Goal: Task Accomplishment & Management: Use online tool/utility

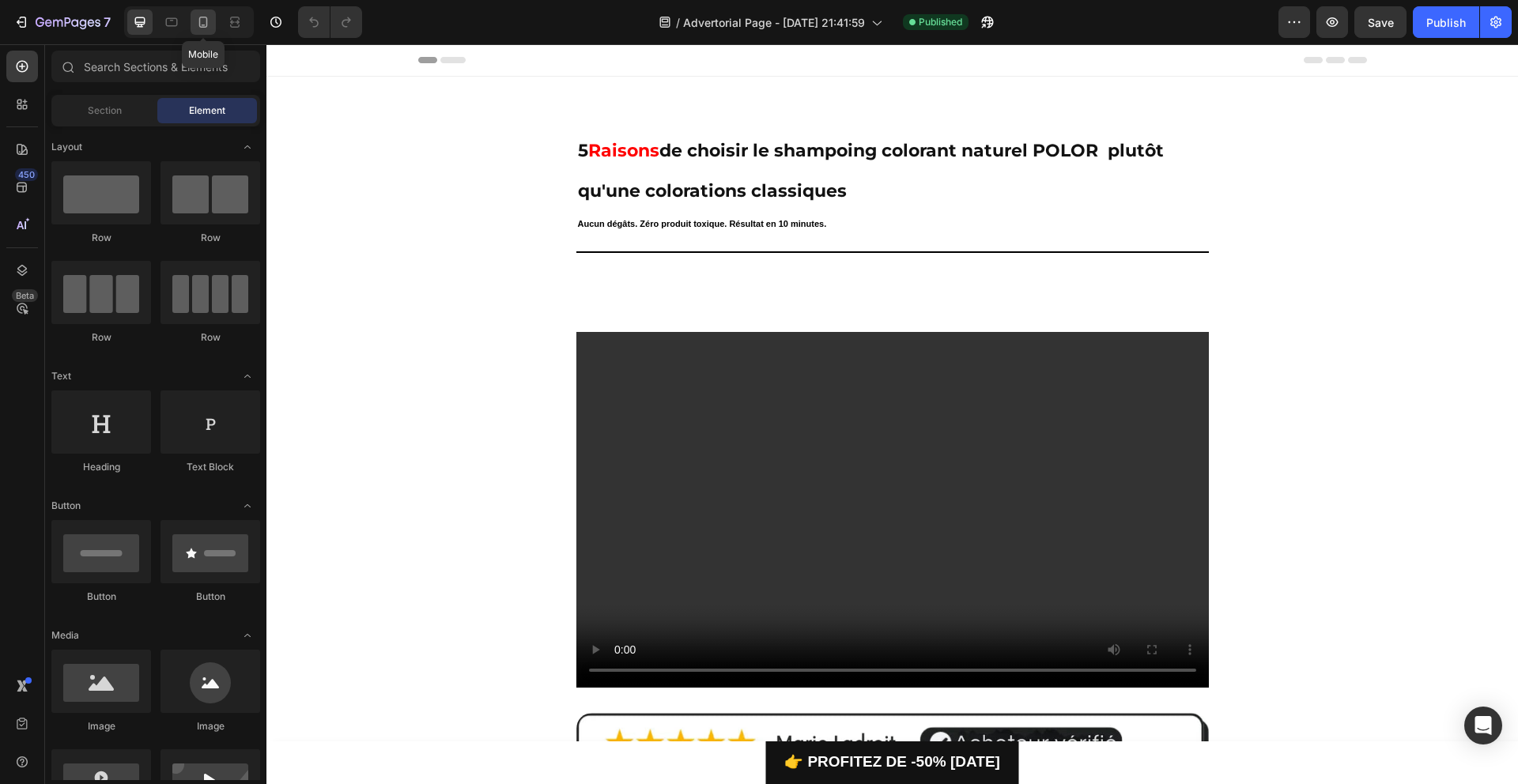
click at [202, 26] on icon at bounding box center [203, 22] width 16 height 16
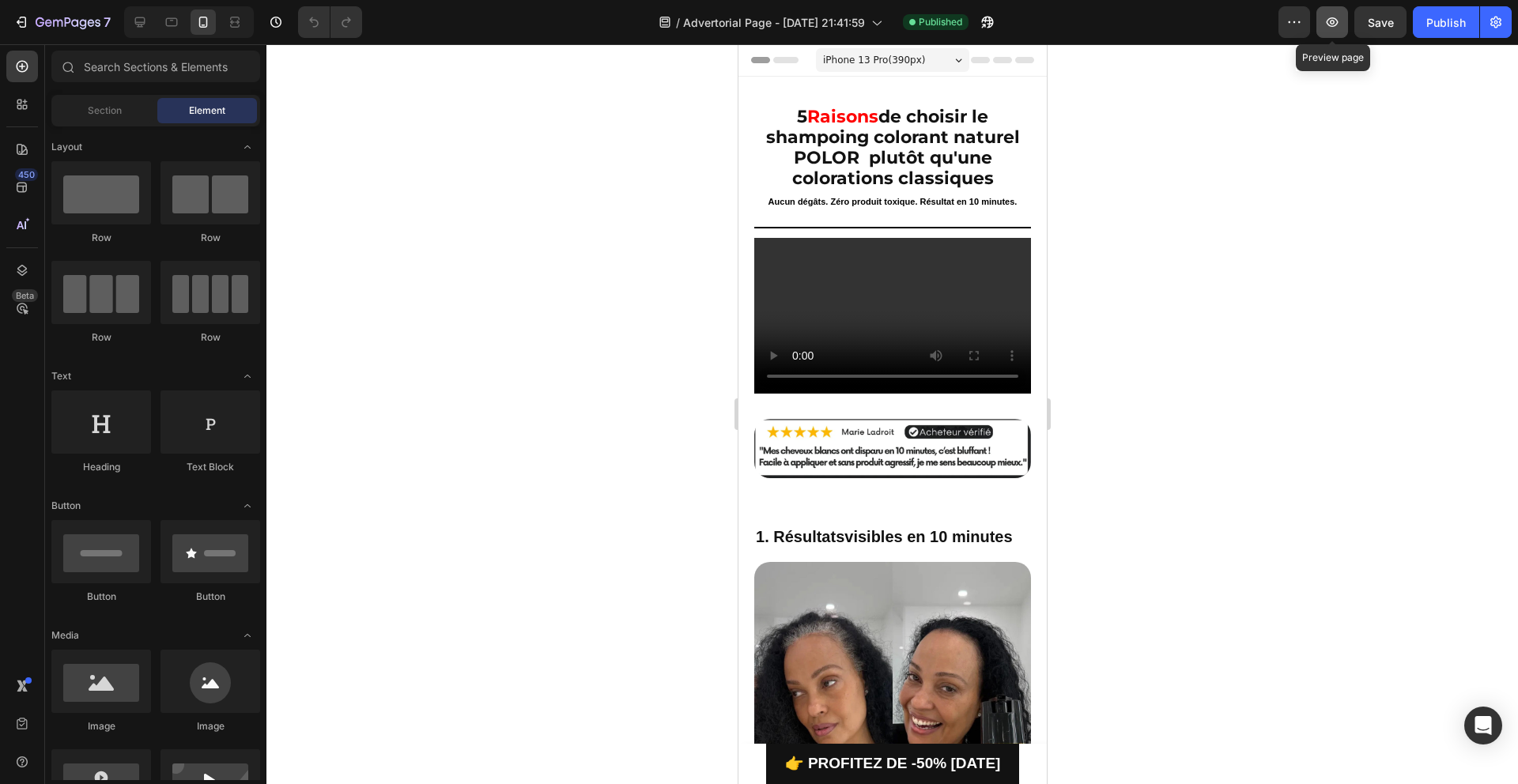
click at [1319, 23] on button "button" at bounding box center [1331, 21] width 31 height 31
click at [821, 271] on video at bounding box center [892, 316] width 277 height 156
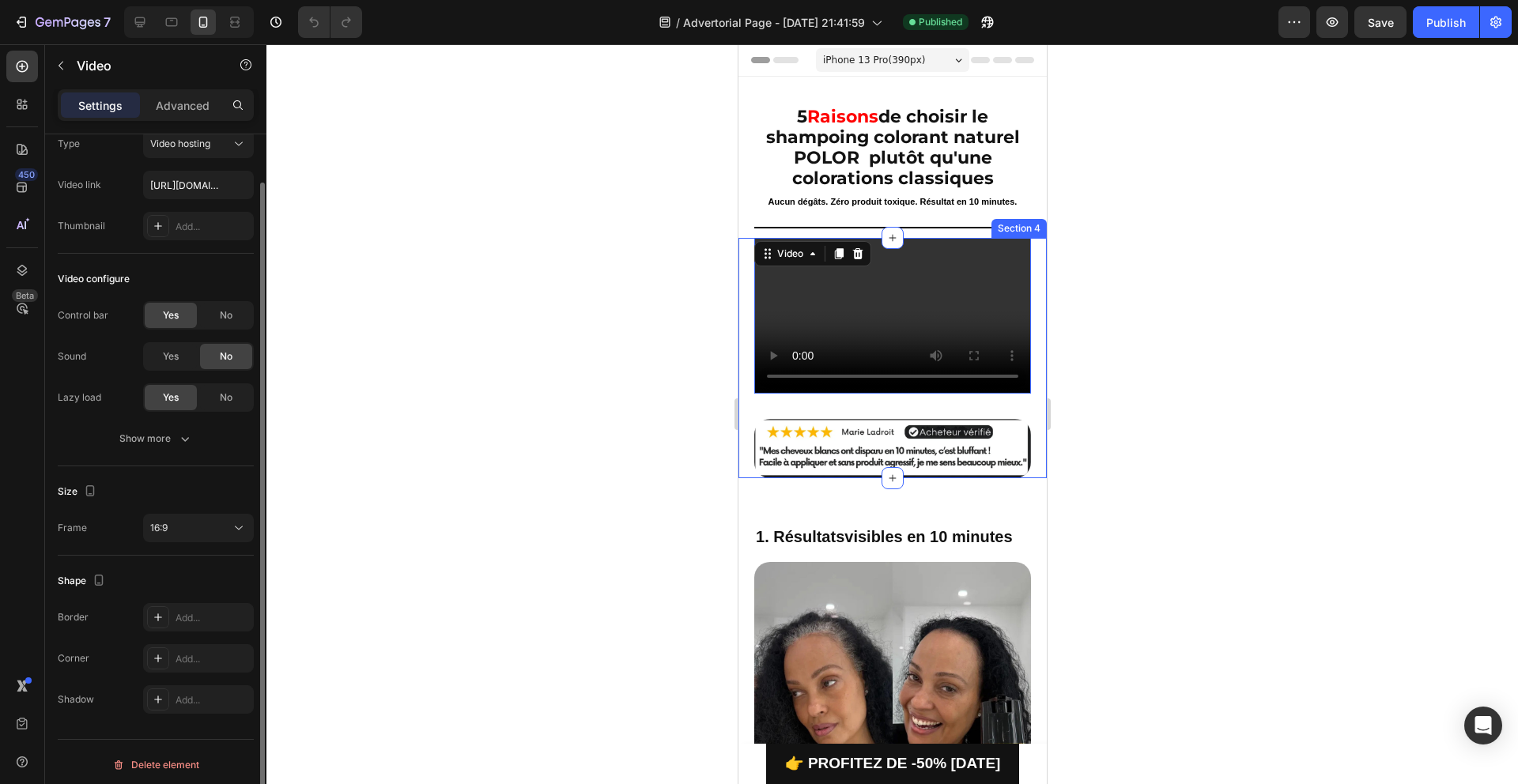
scroll to position [58, 0]
click at [170, 511] on button "16:9" at bounding box center [198, 523] width 111 height 29
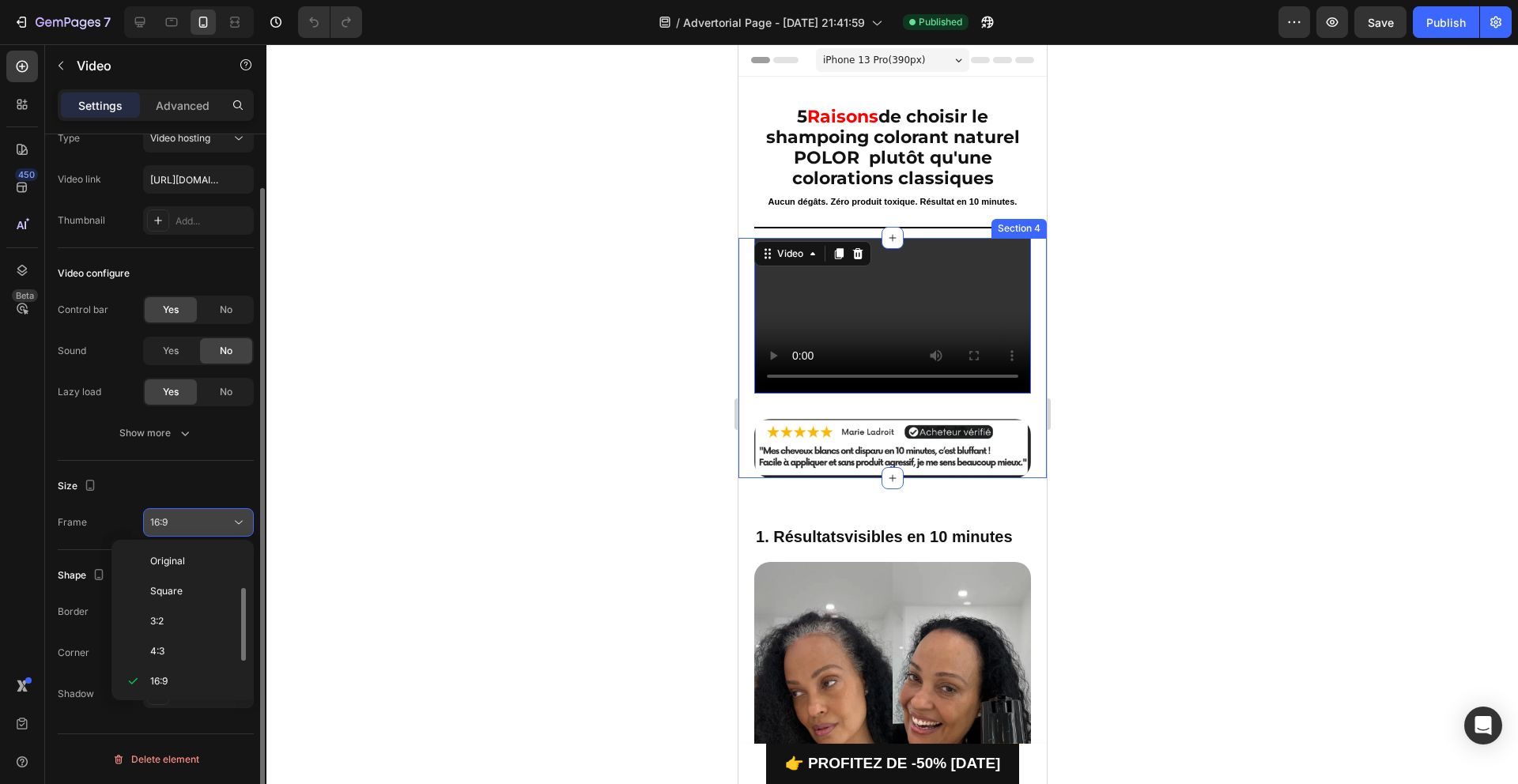
scroll to position [29, 0]
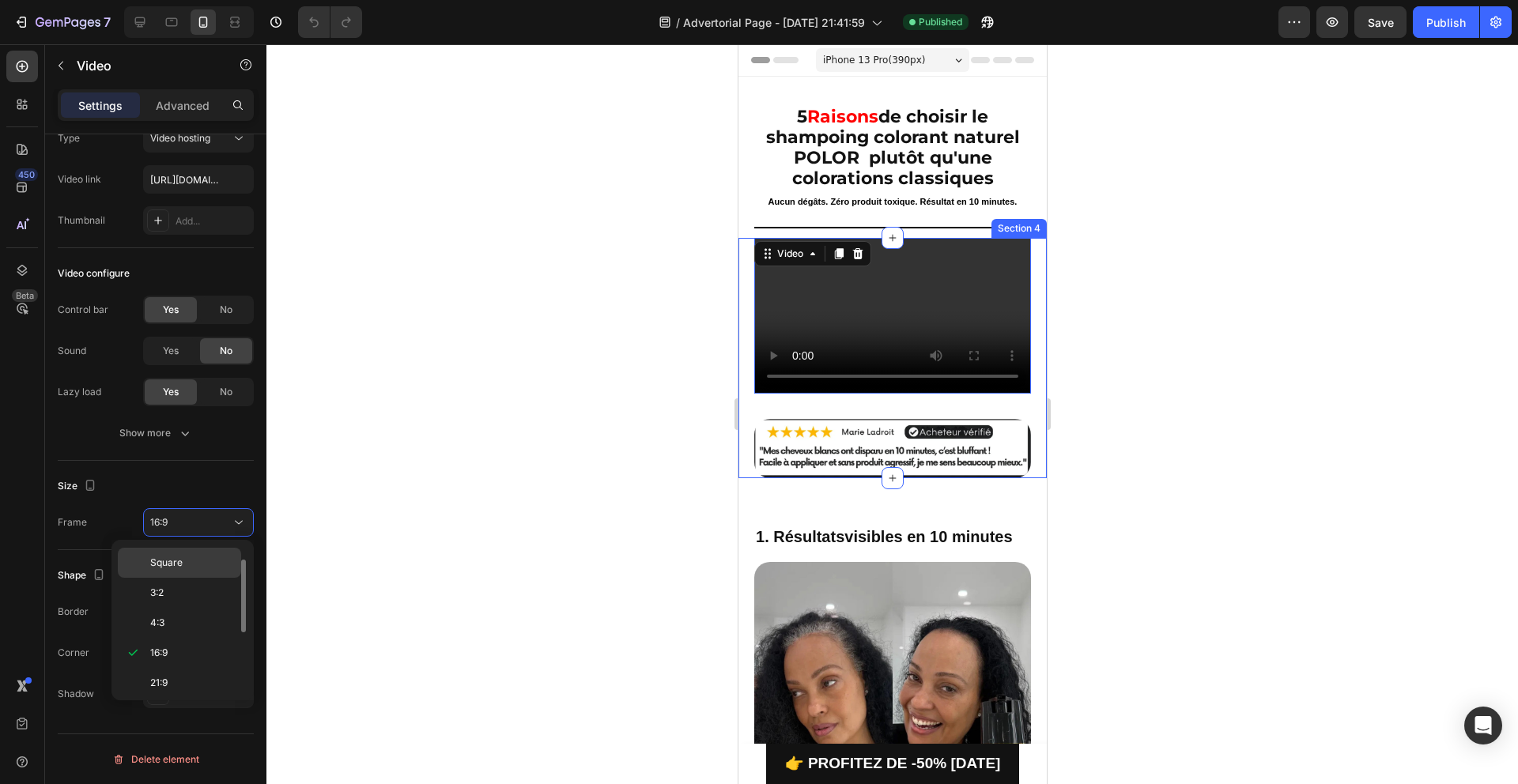
click at [189, 568] on p "Square" at bounding box center [192, 563] width 84 height 14
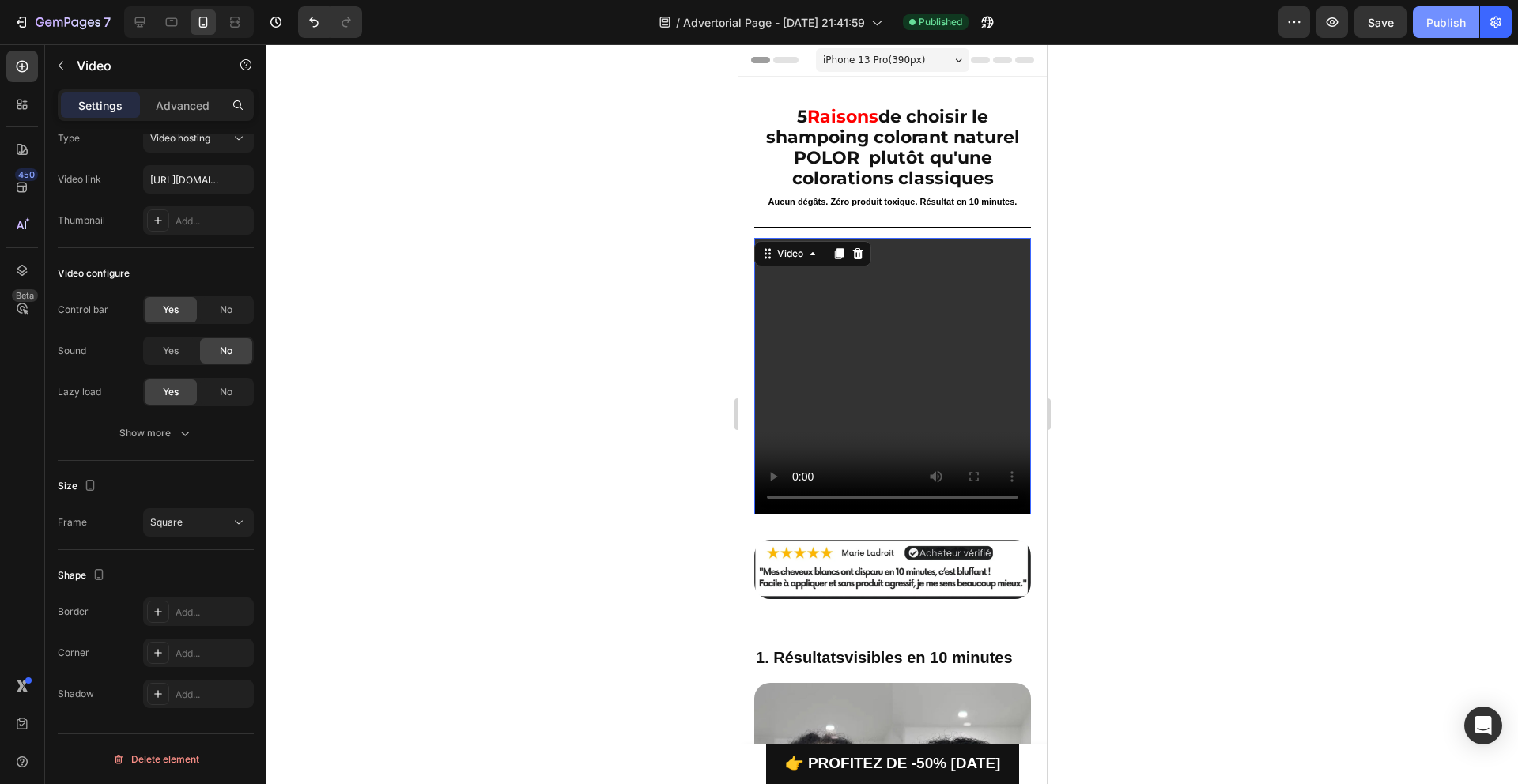
click at [1432, 27] on div "Publish" at bounding box center [1446, 22] width 39 height 17
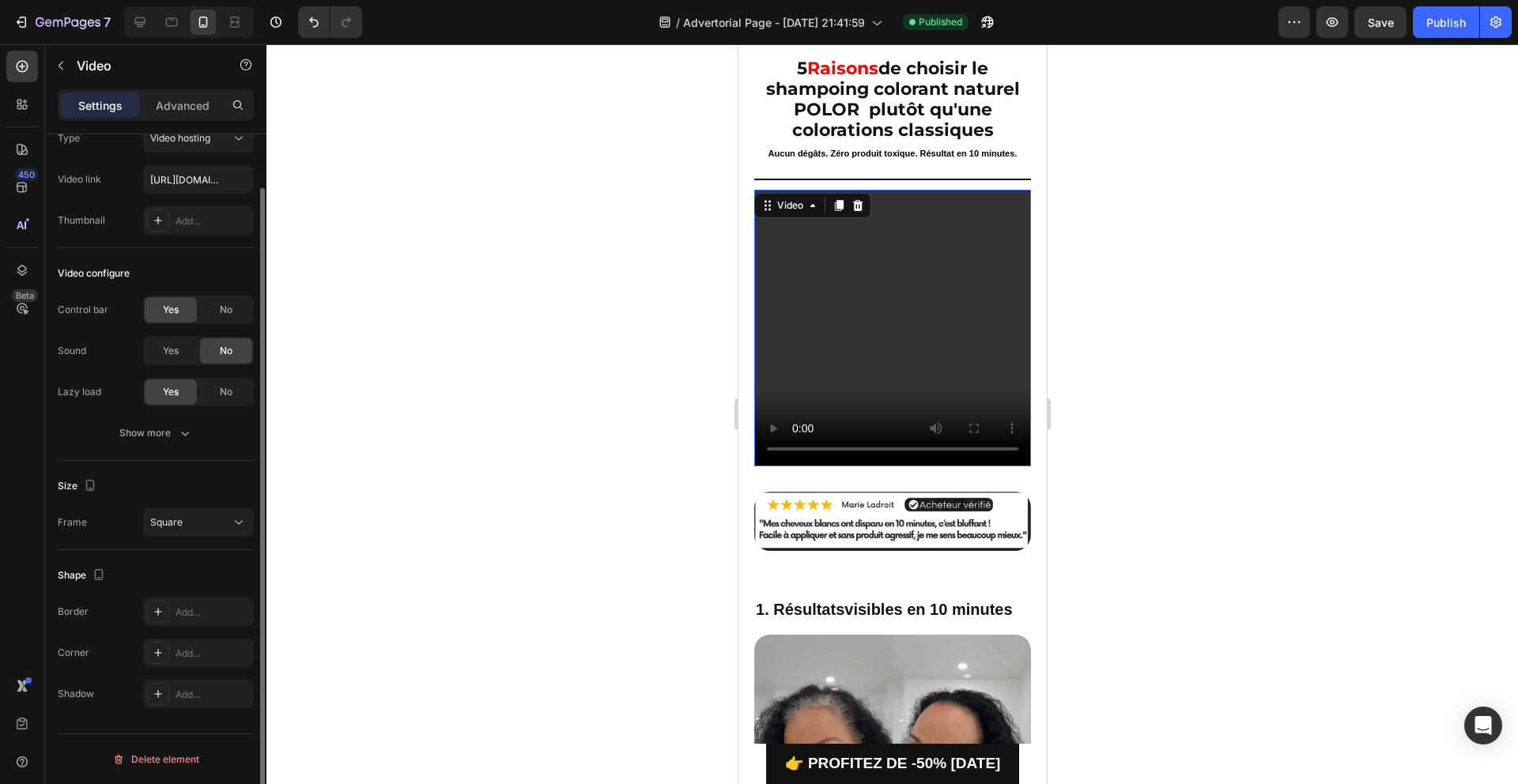
scroll to position [52, 0]
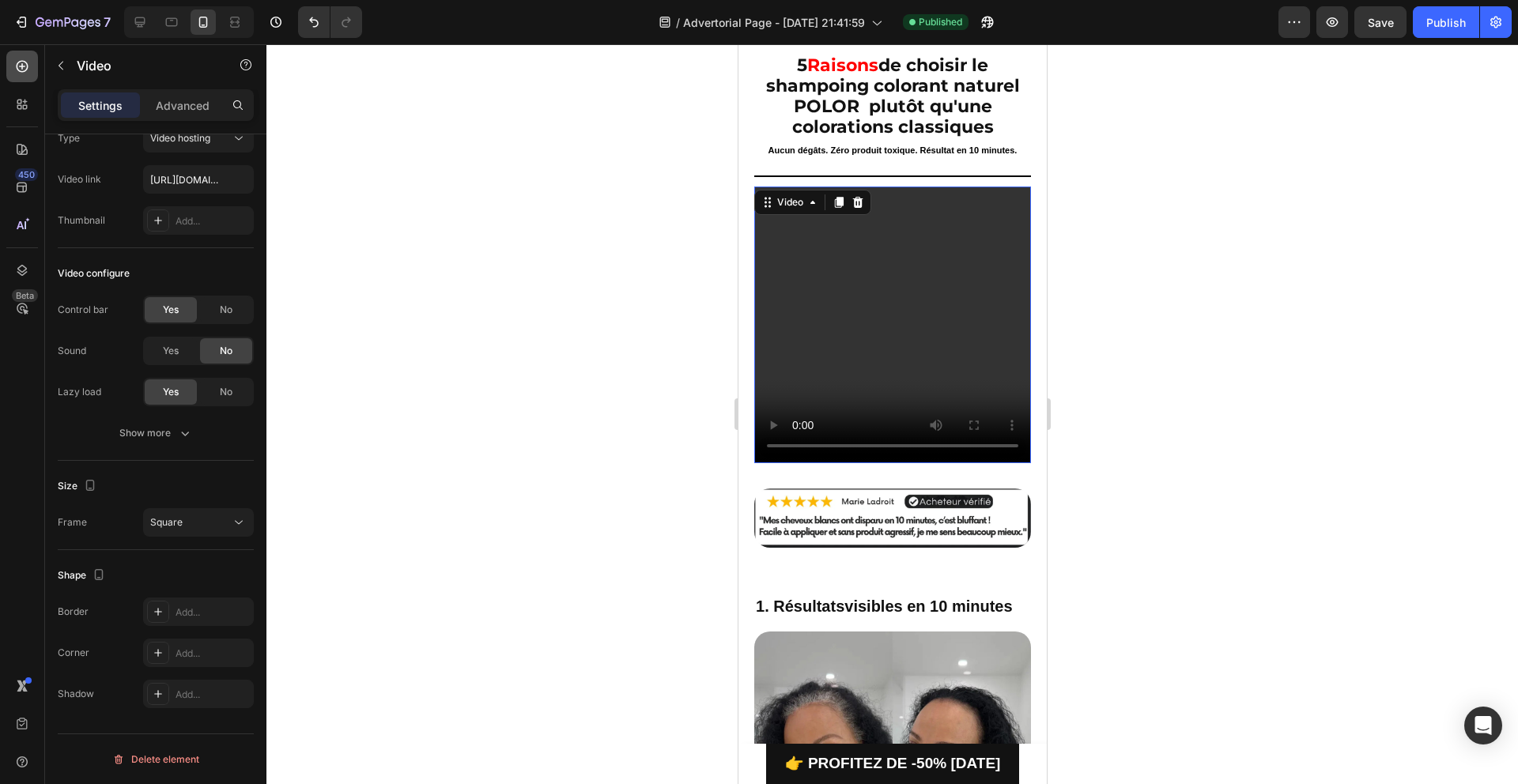
click at [14, 69] on icon at bounding box center [22, 67] width 16 height 16
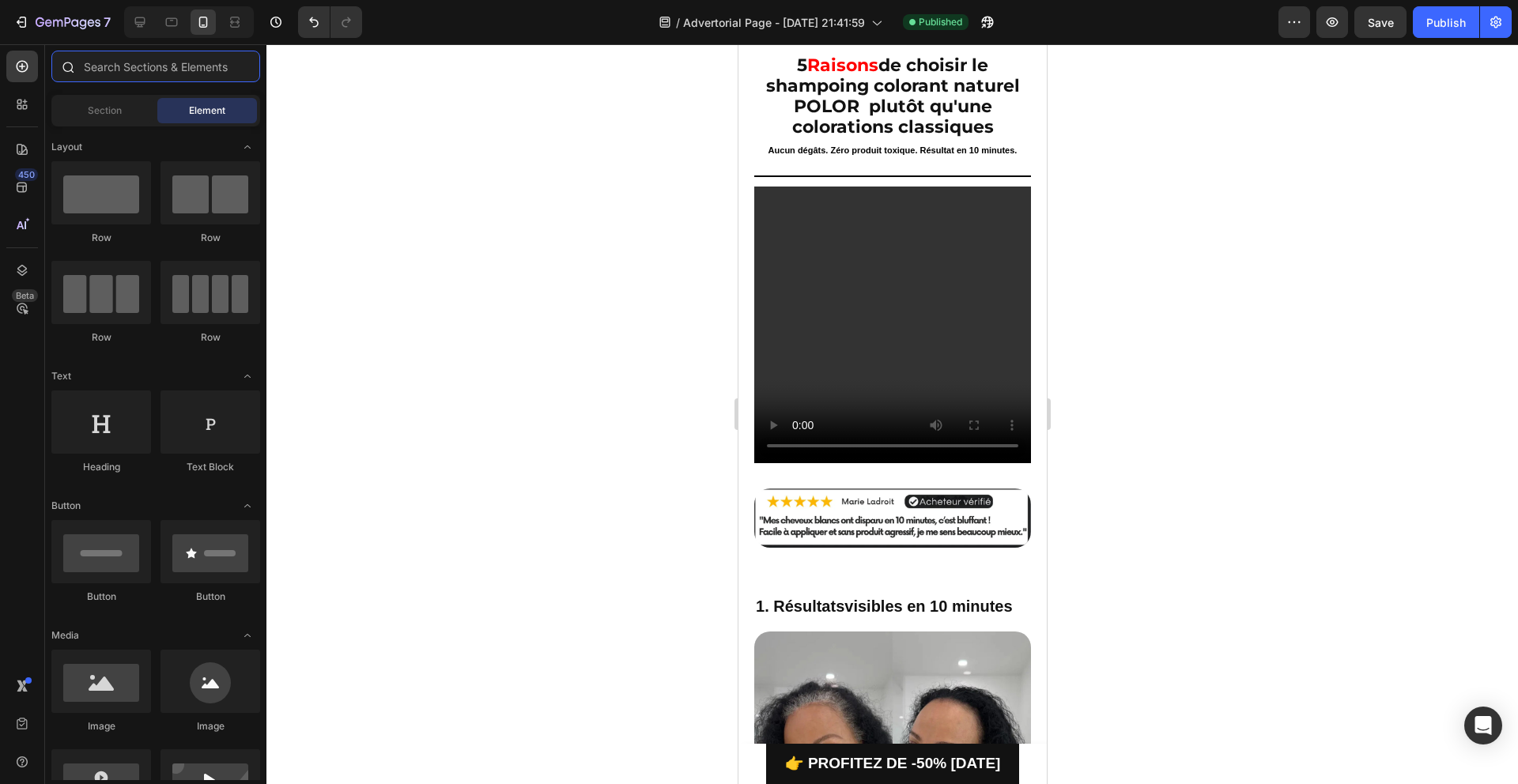
click at [158, 69] on input "text" at bounding box center [156, 66] width 209 height 31
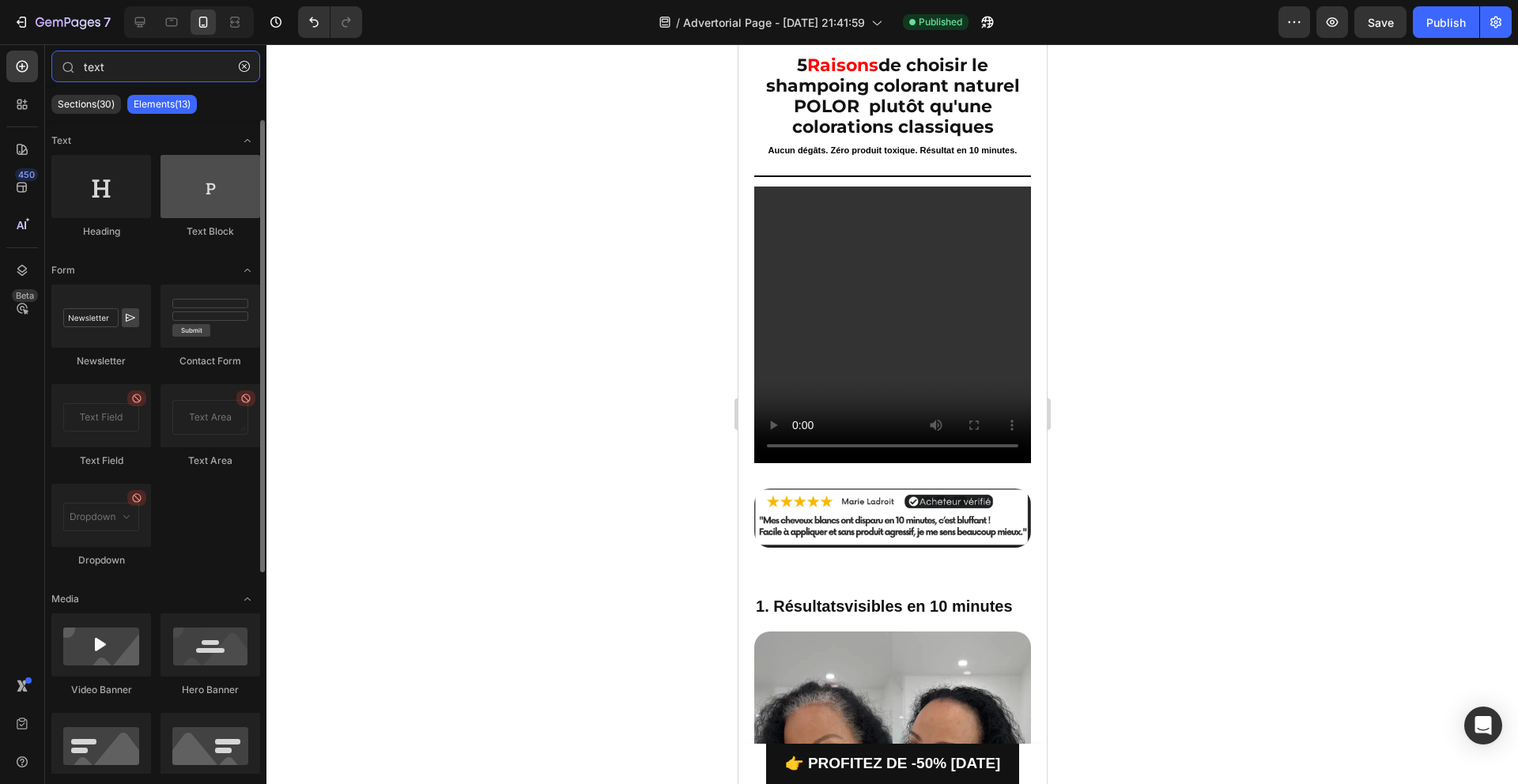
type input "text"
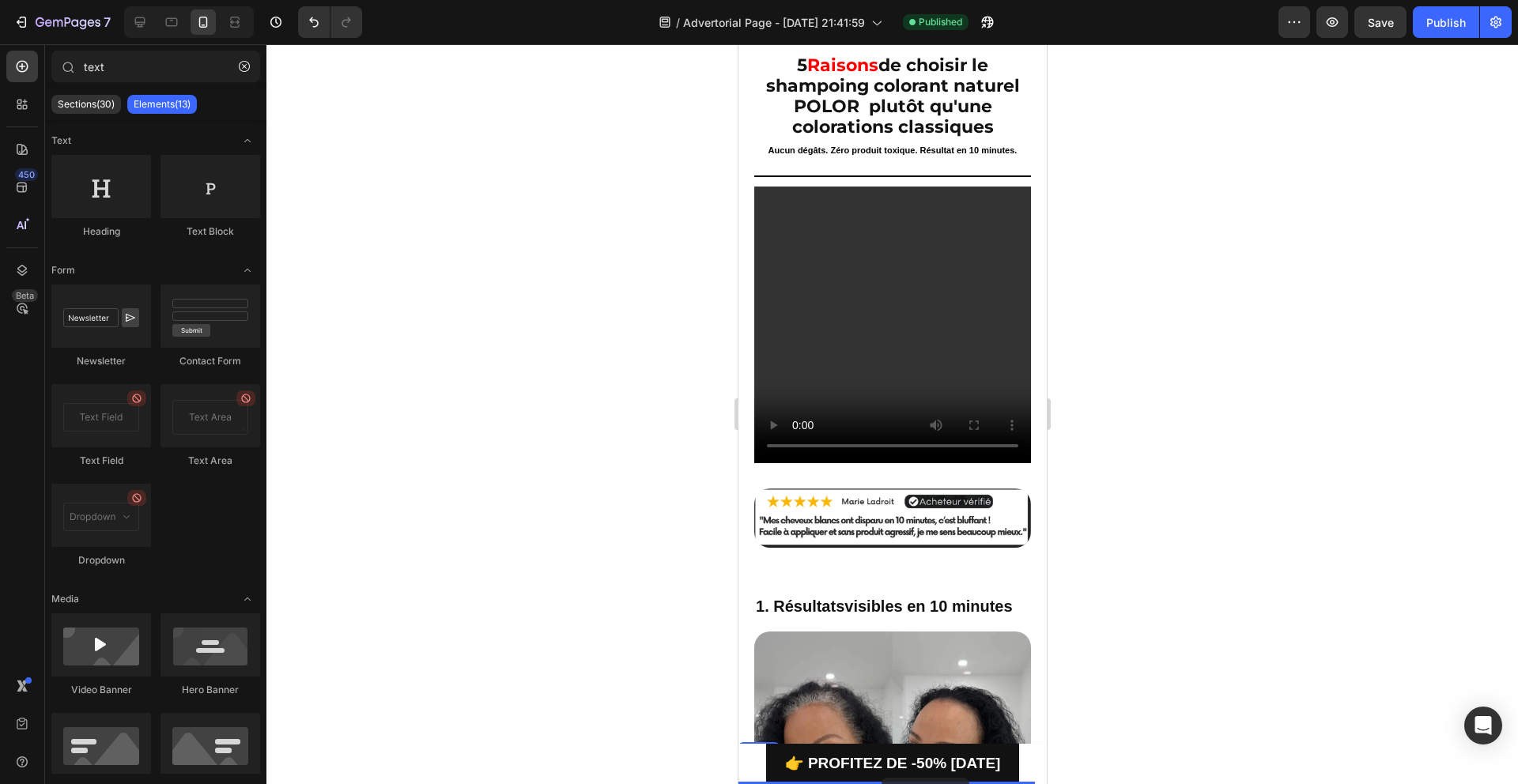
drag, startPoint x: 947, startPoint y: 238, endPoint x: 881, endPoint y: 778, distance: 544.0
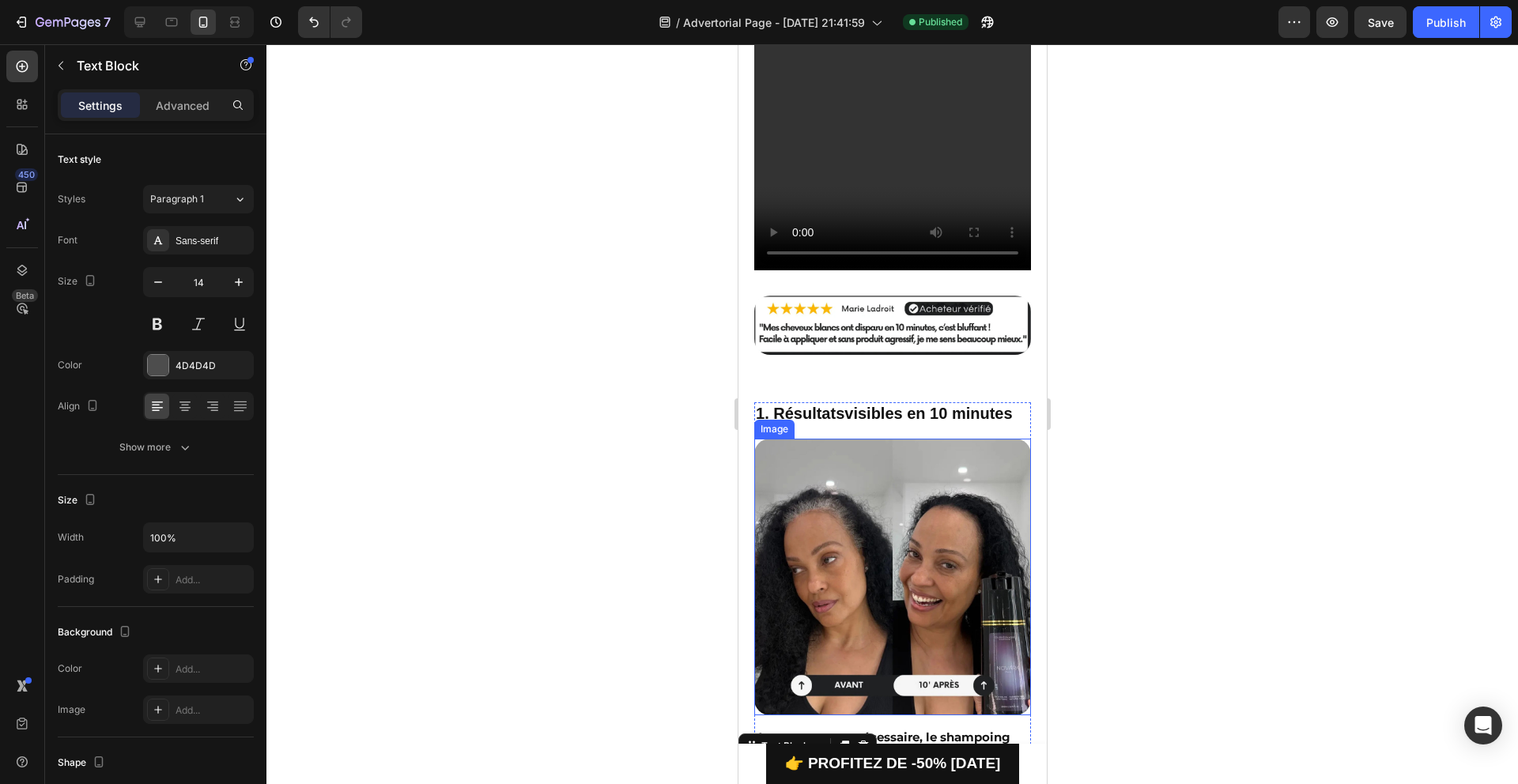
scroll to position [294, 0]
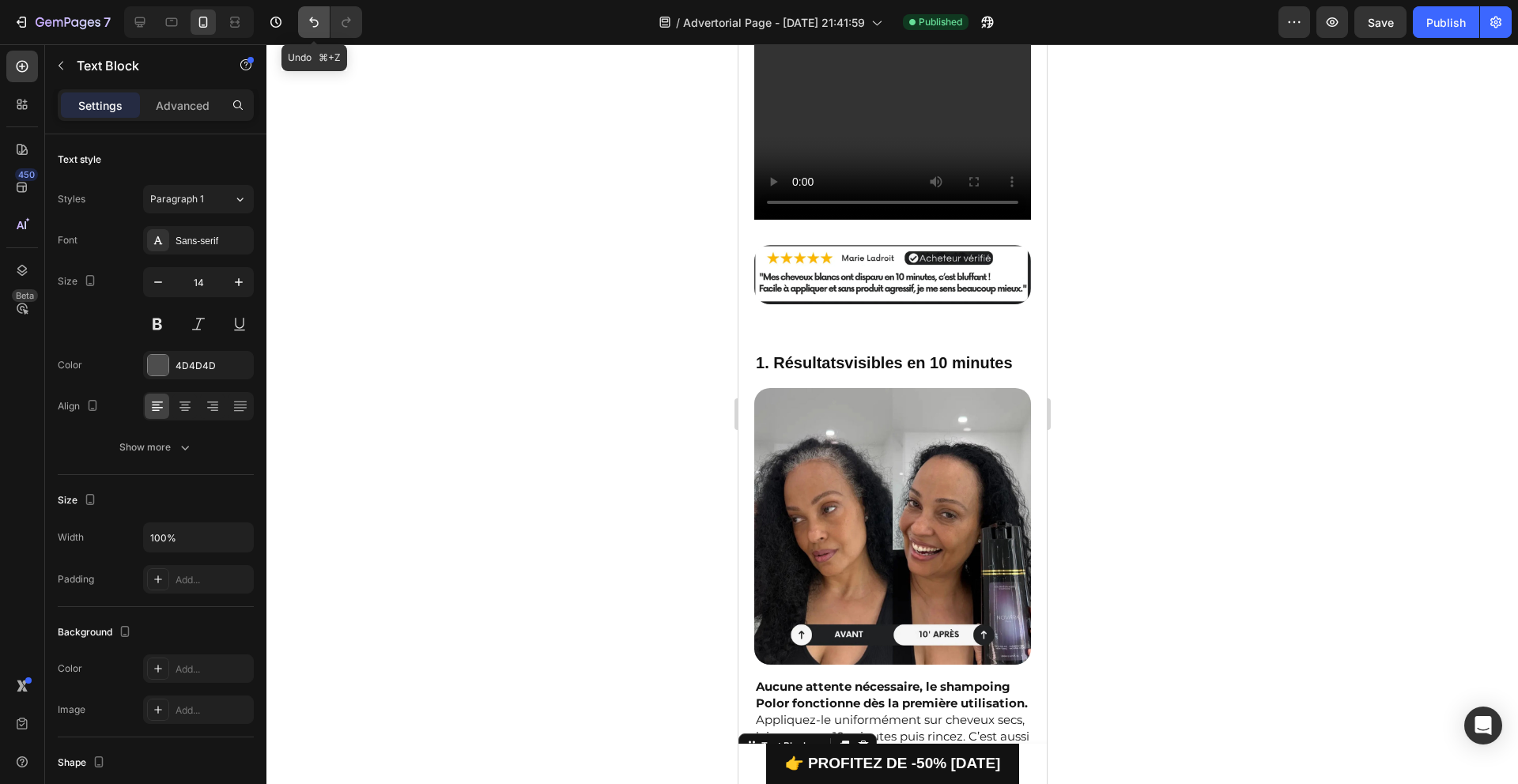
click at [308, 20] on icon "Undo/Redo" at bounding box center [314, 22] width 16 height 16
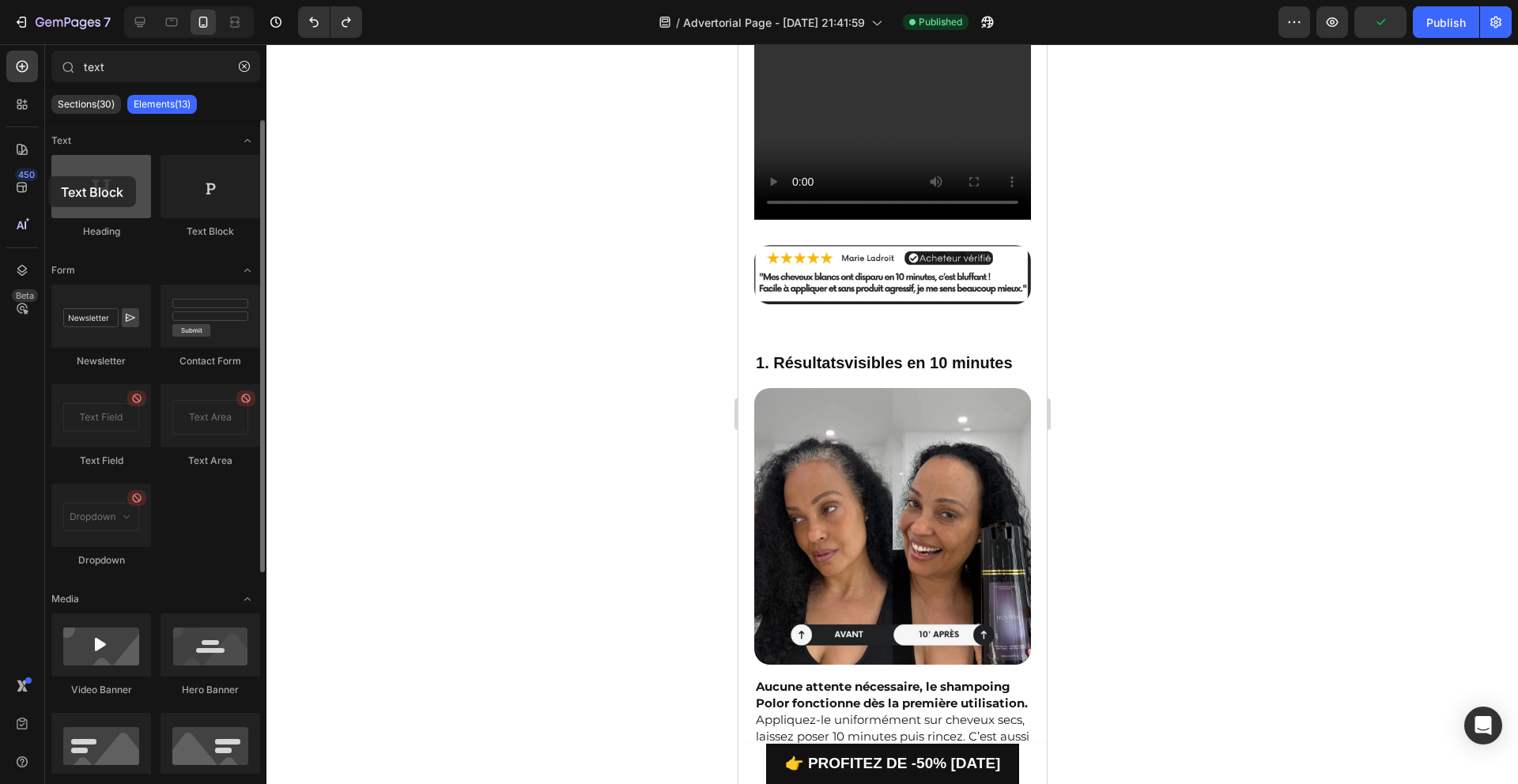
drag, startPoint x: 218, startPoint y: 197, endPoint x: 53, endPoint y: 177, distance: 166.2
click at [48, 176] on div "Text Heading Text Block Form Newsletter Contact Form Text Field Text Area Dropd…" at bounding box center [155, 592] width 221 height 944
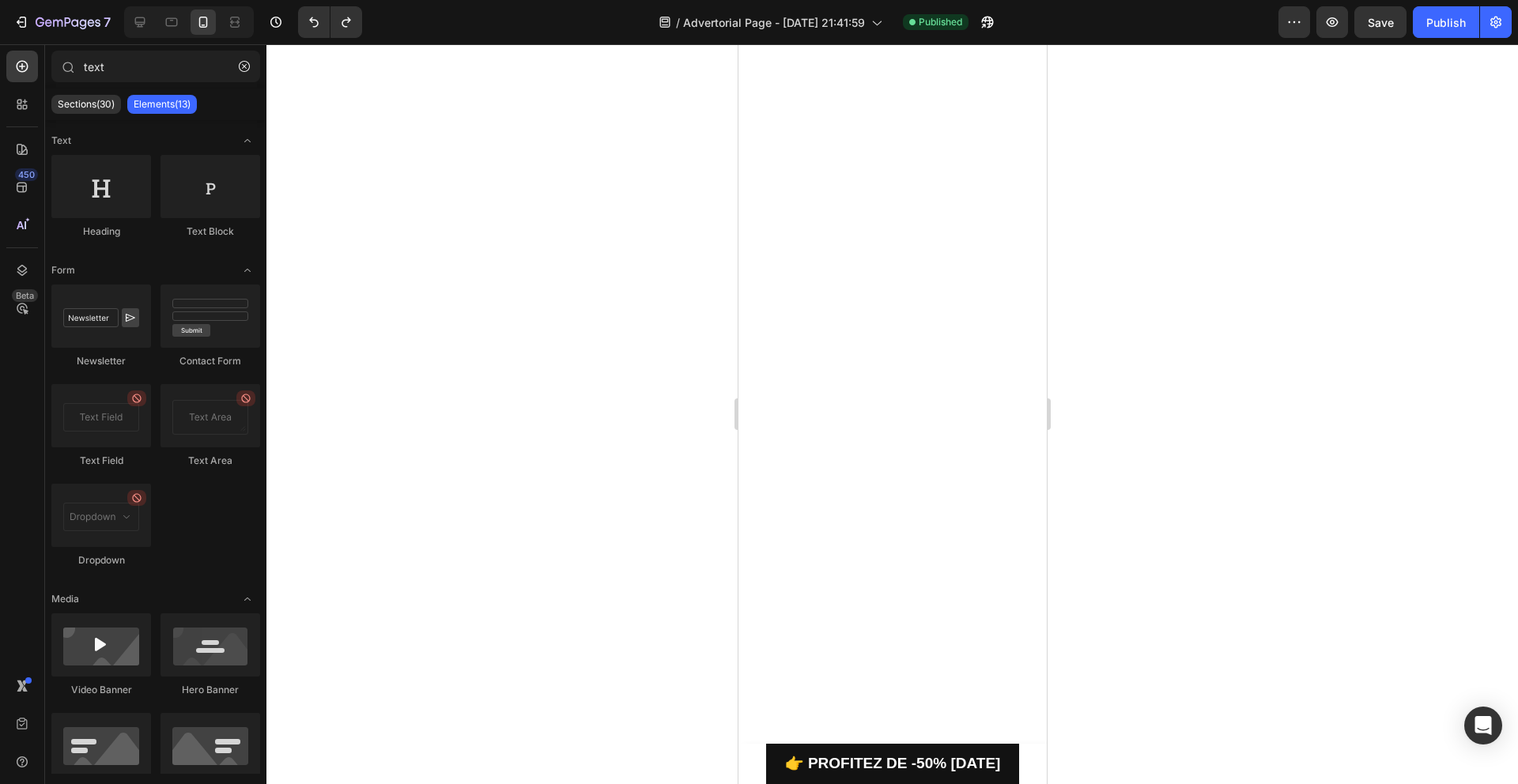
scroll to position [4084, 0]
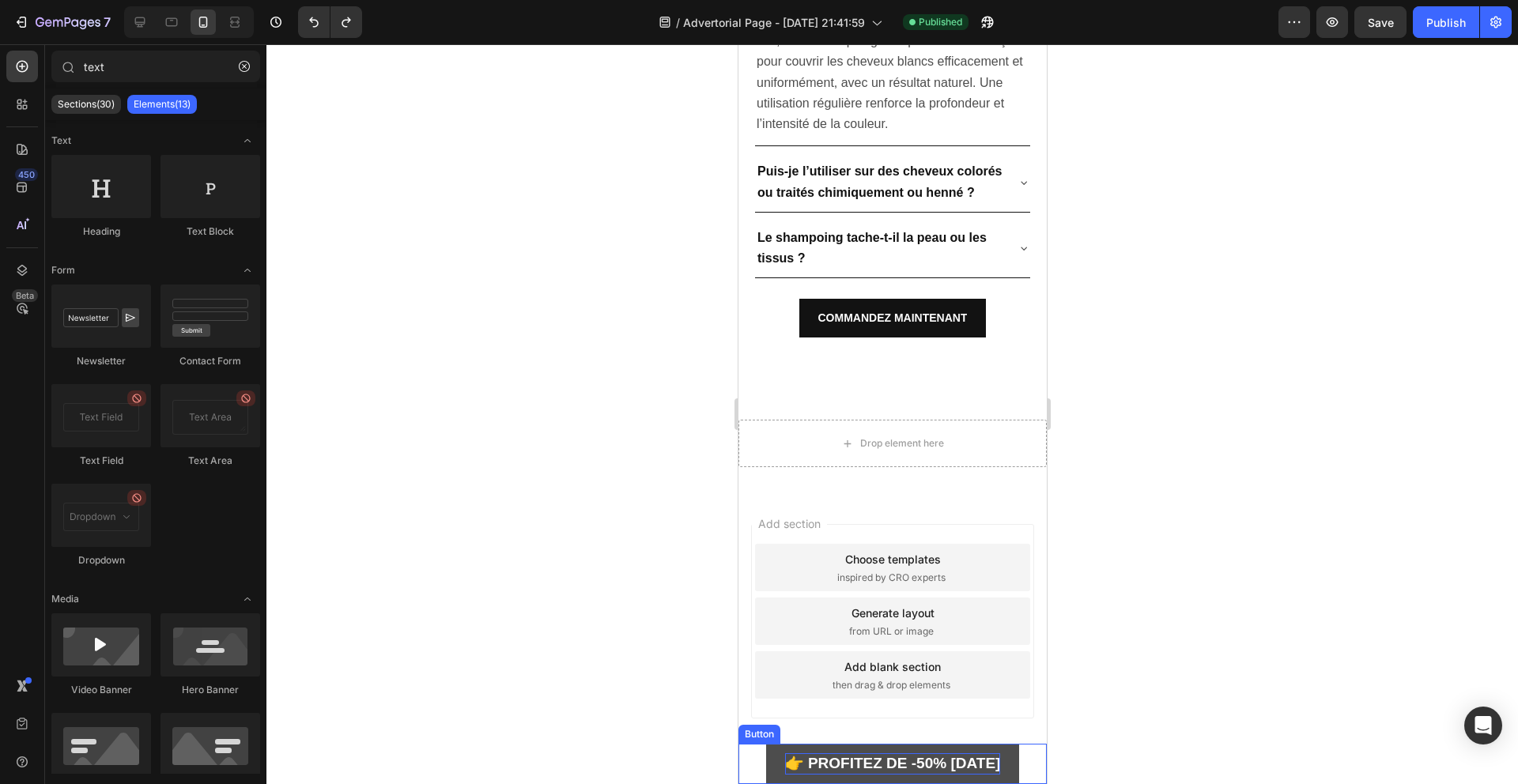
click at [784, 772] on p "👉 PROFITEZ DE -50% [DATE]" at bounding box center [892, 763] width 216 height 21
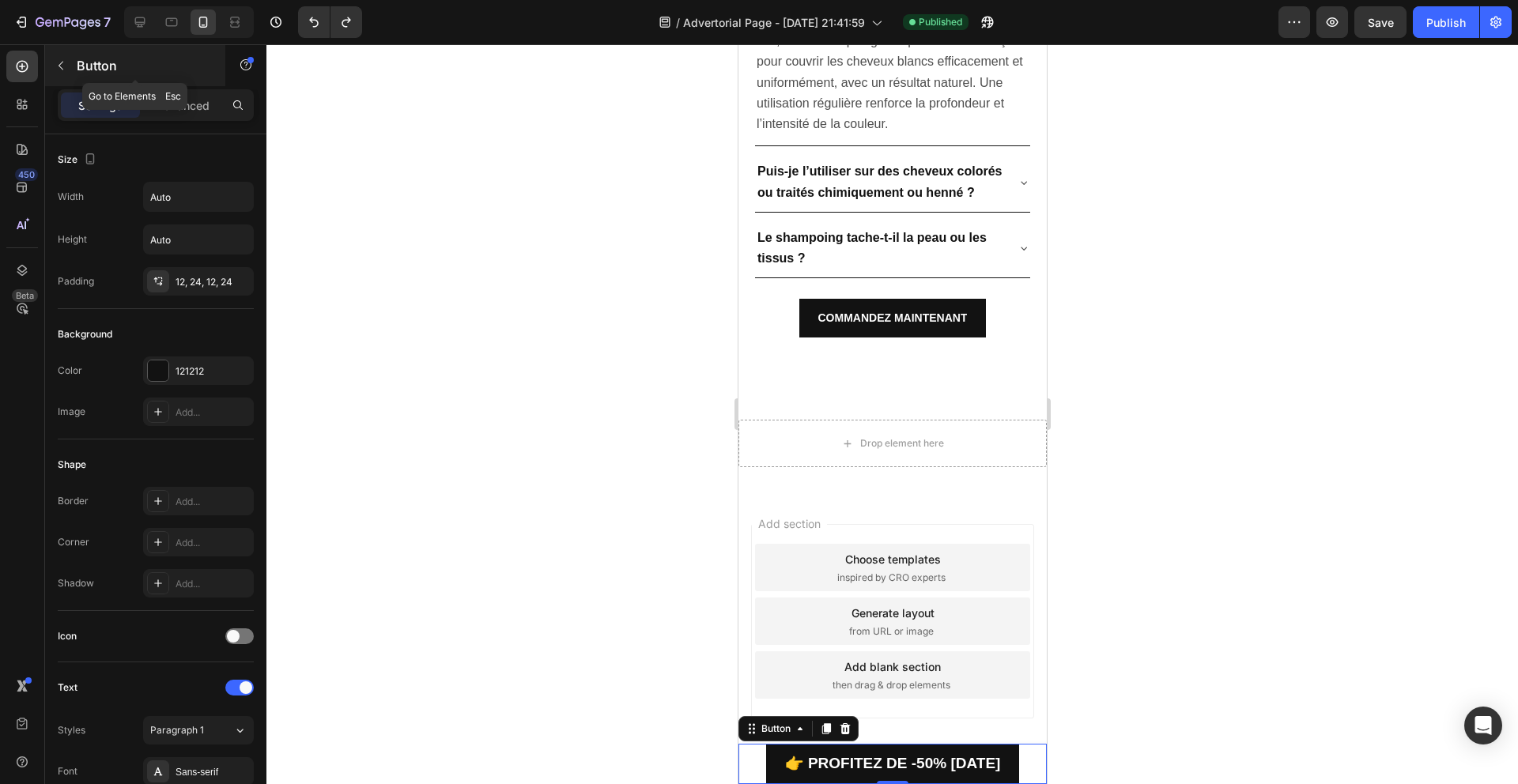
click at [60, 60] on icon "button" at bounding box center [61, 65] width 12 height 12
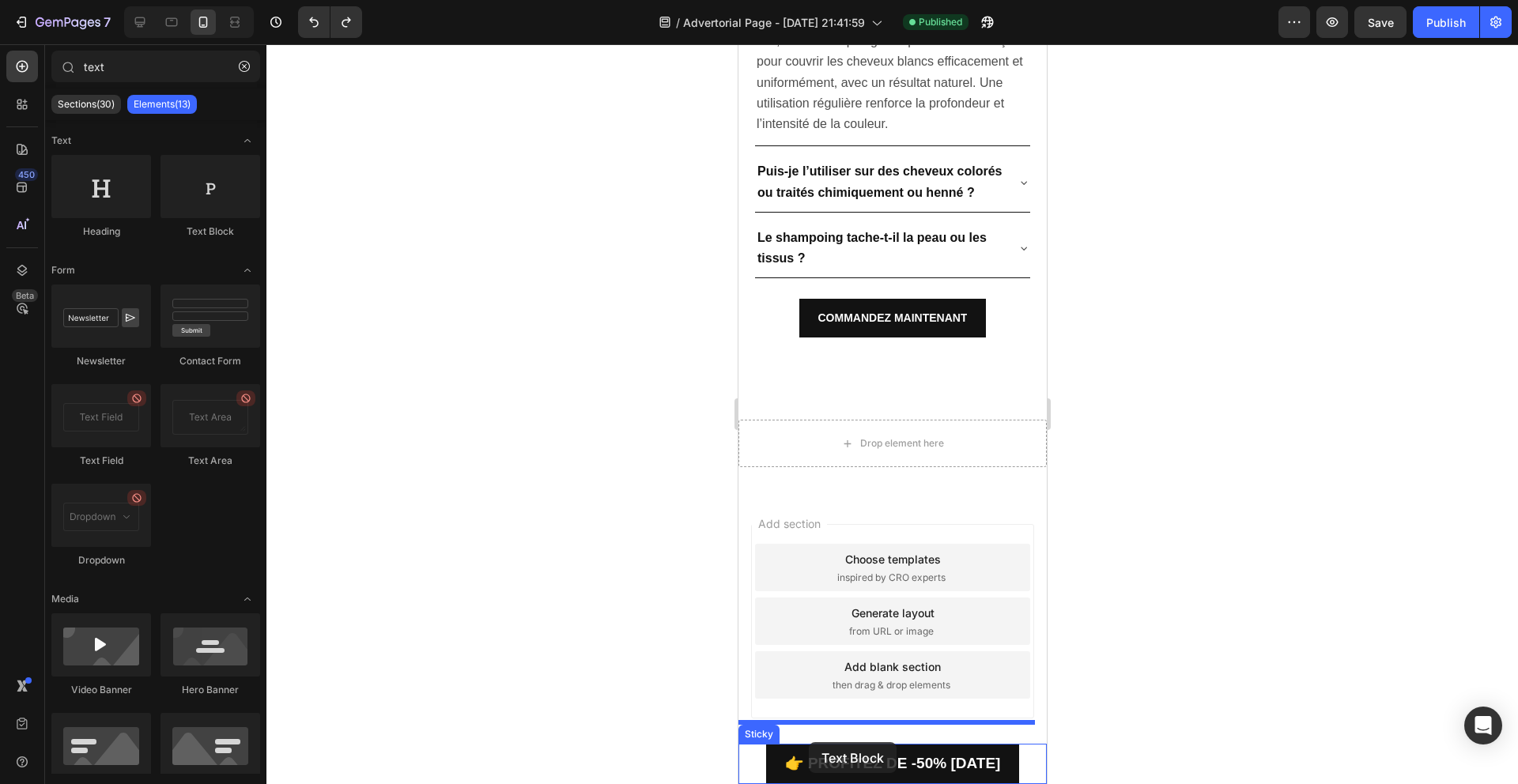
drag, startPoint x: 975, startPoint y: 233, endPoint x: 808, endPoint y: 742, distance: 535.7
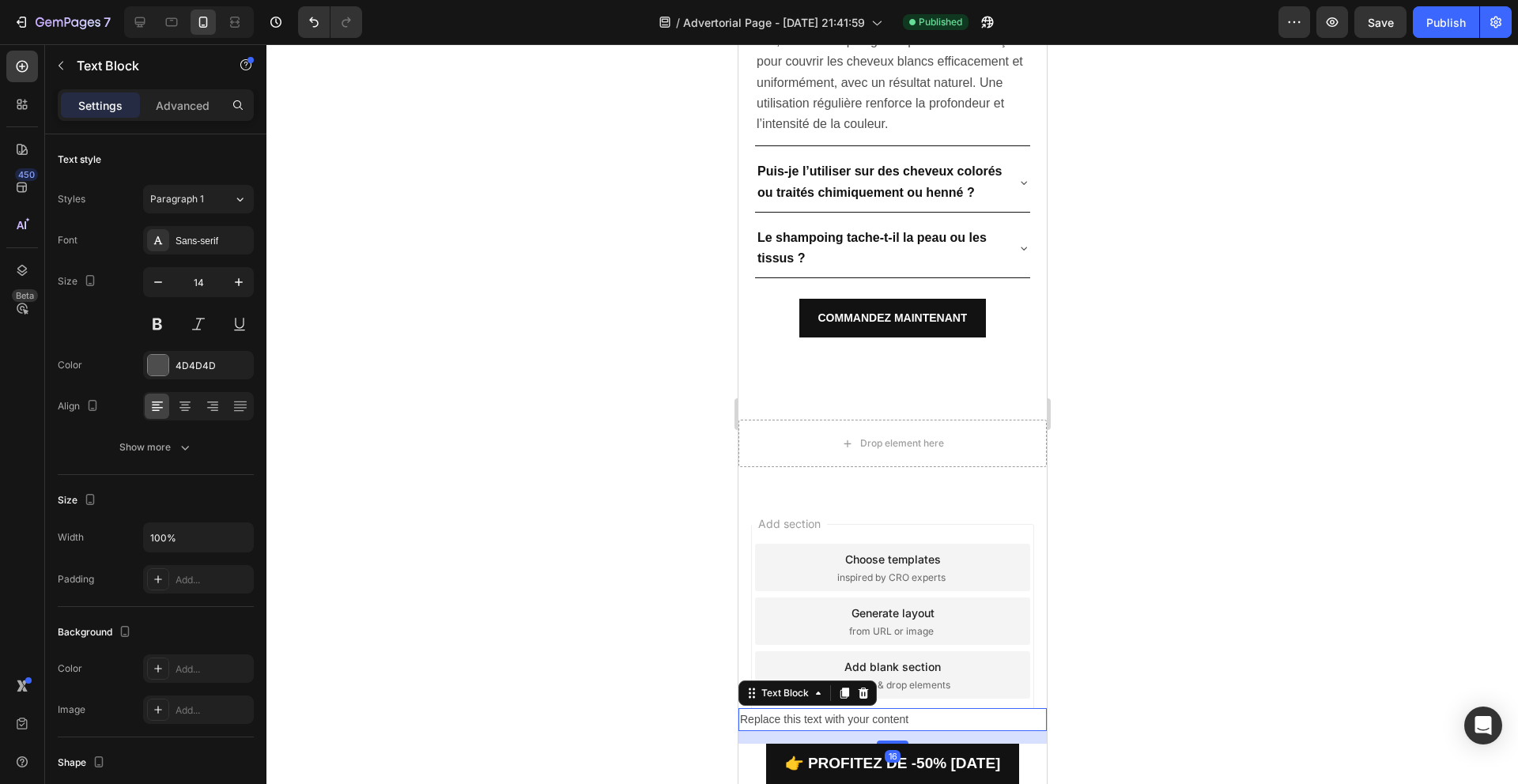
click at [779, 708] on div "Replace this text with your content" at bounding box center [891, 720] width 308 height 23
click at [574, 657] on div at bounding box center [892, 414] width 1251 height 739
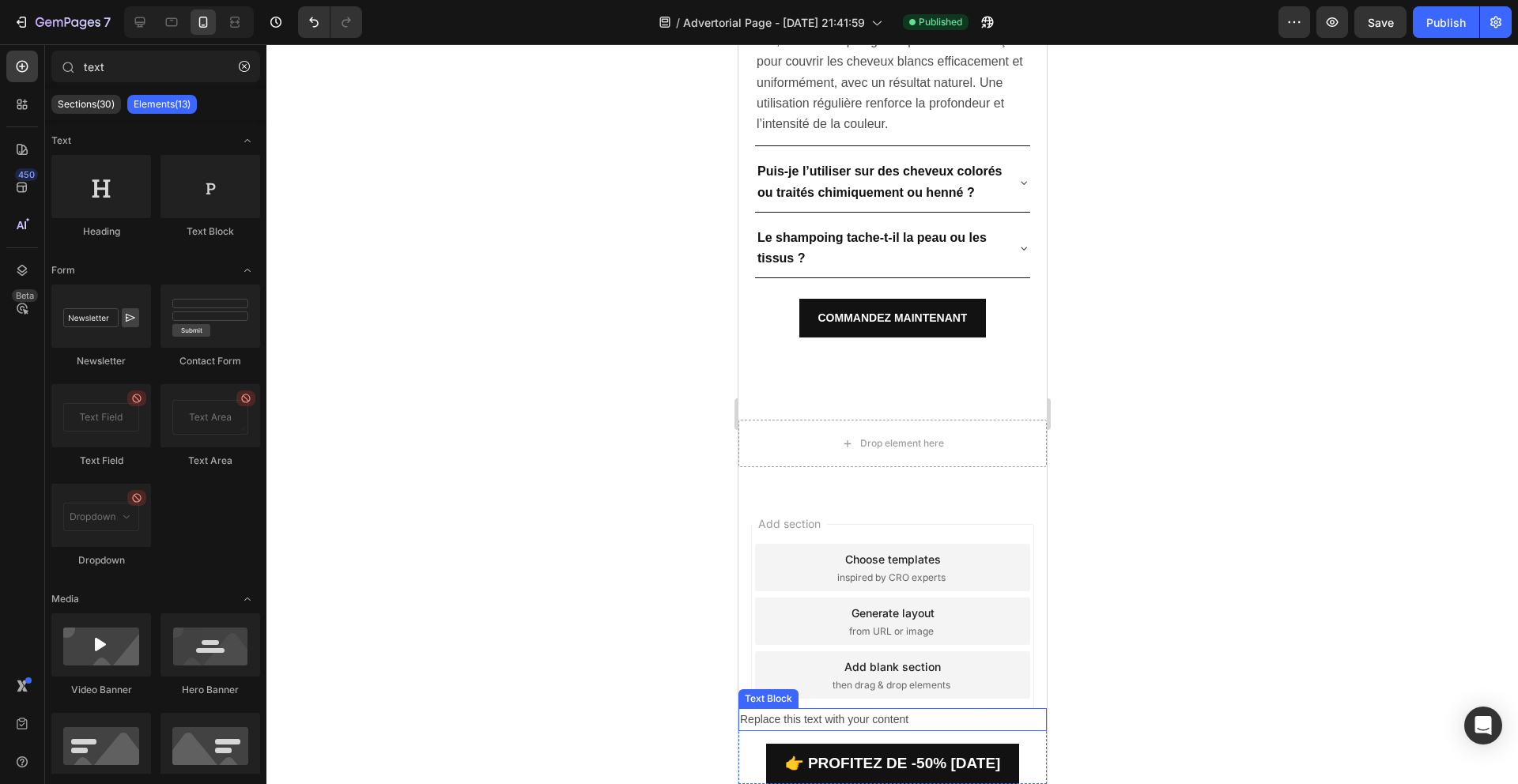
click at [821, 709] on p "Replace this text with your content" at bounding box center [892, 719] width 305 height 20
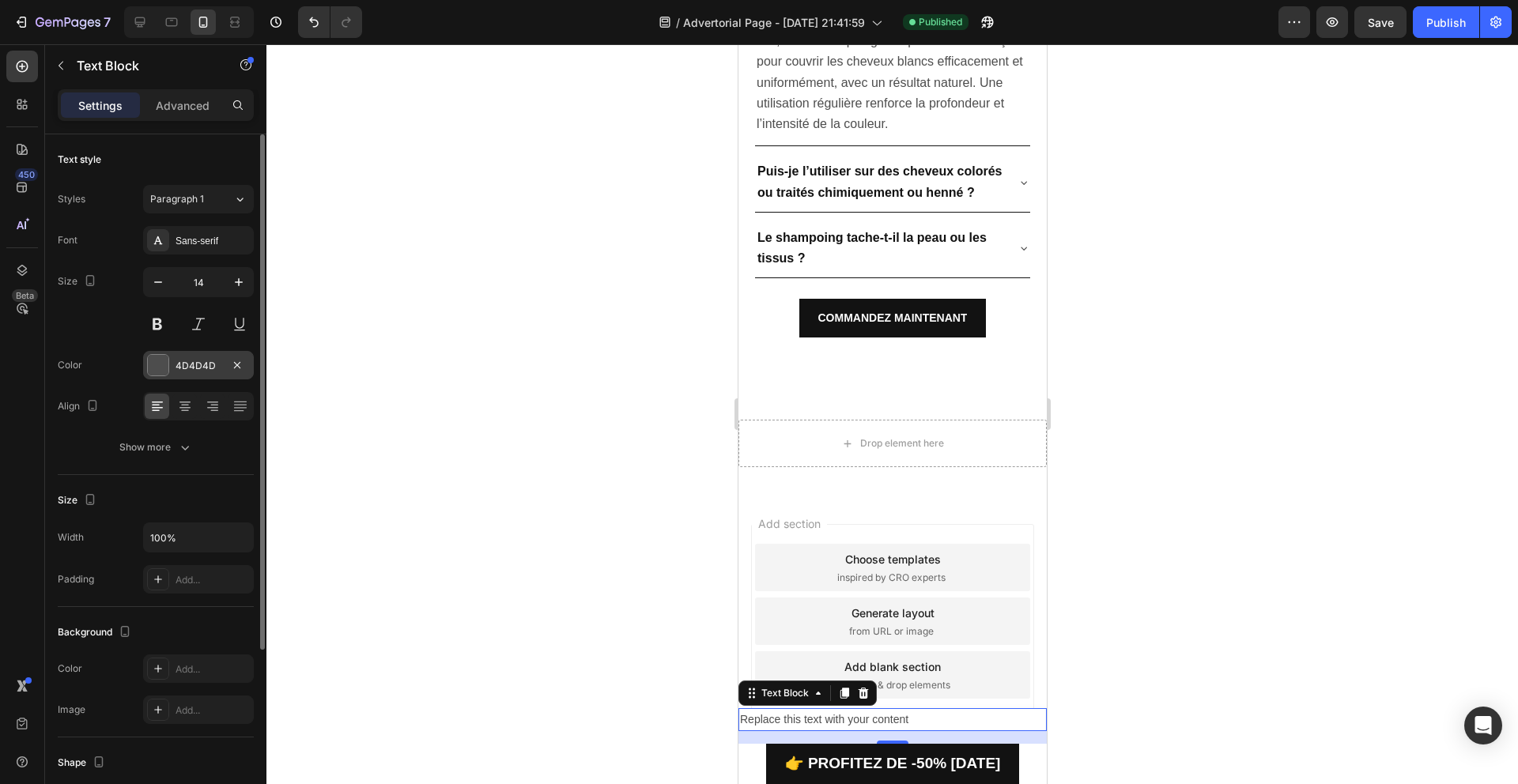
click at [150, 367] on div at bounding box center [158, 365] width 21 height 21
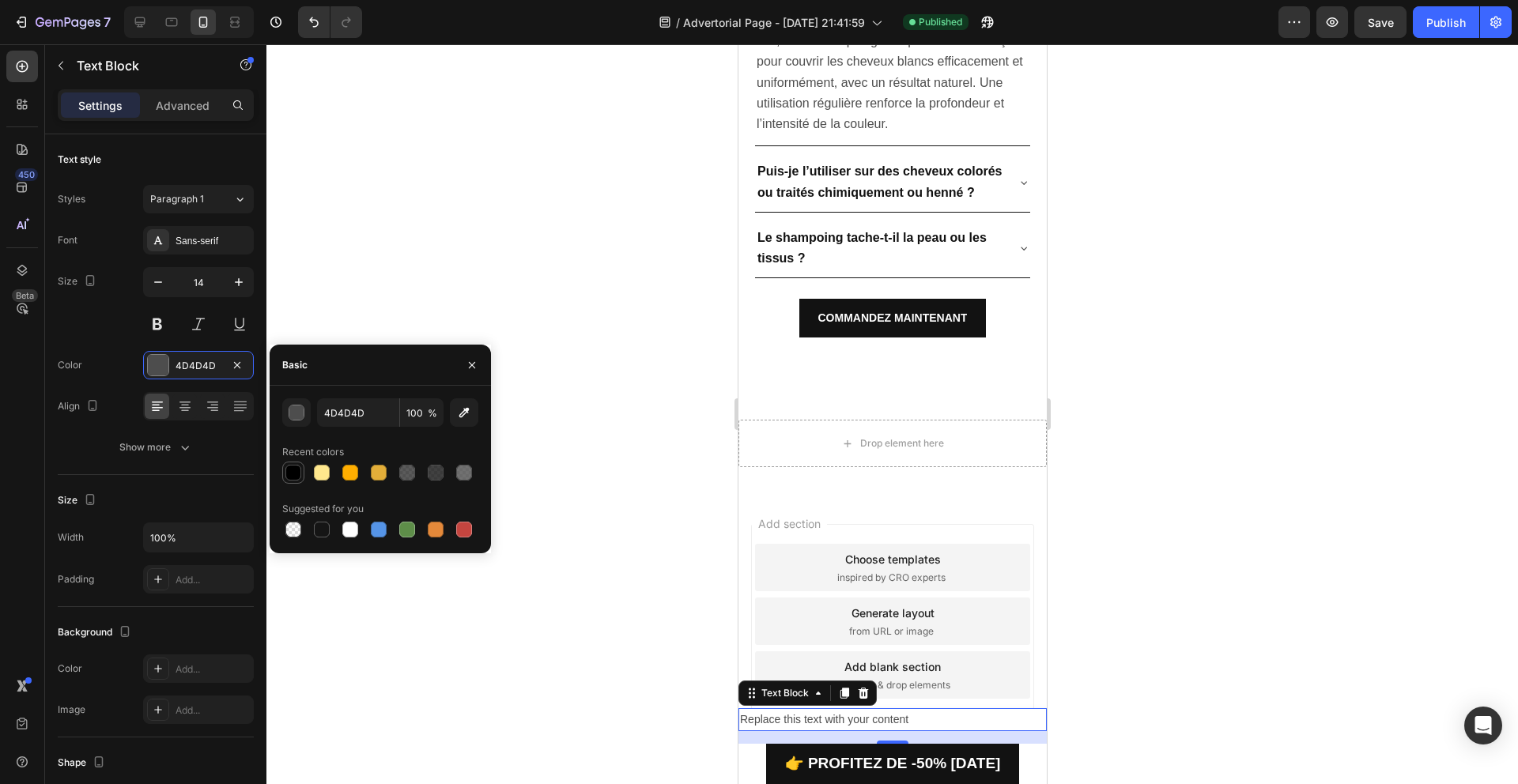
click at [292, 478] on div at bounding box center [294, 473] width 16 height 16
type input "000000"
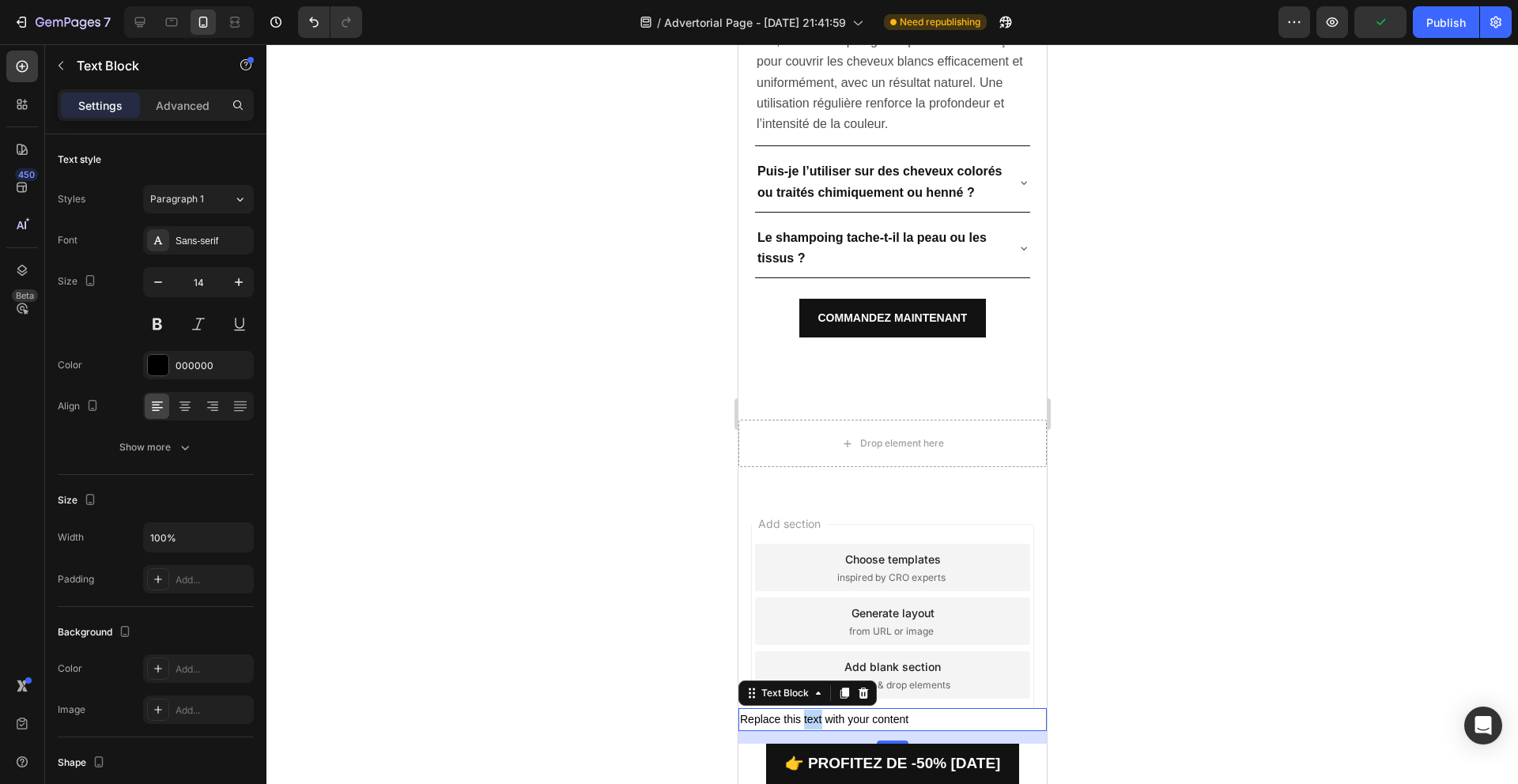
click at [806, 709] on p "Replace this text with your content" at bounding box center [892, 719] width 305 height 20
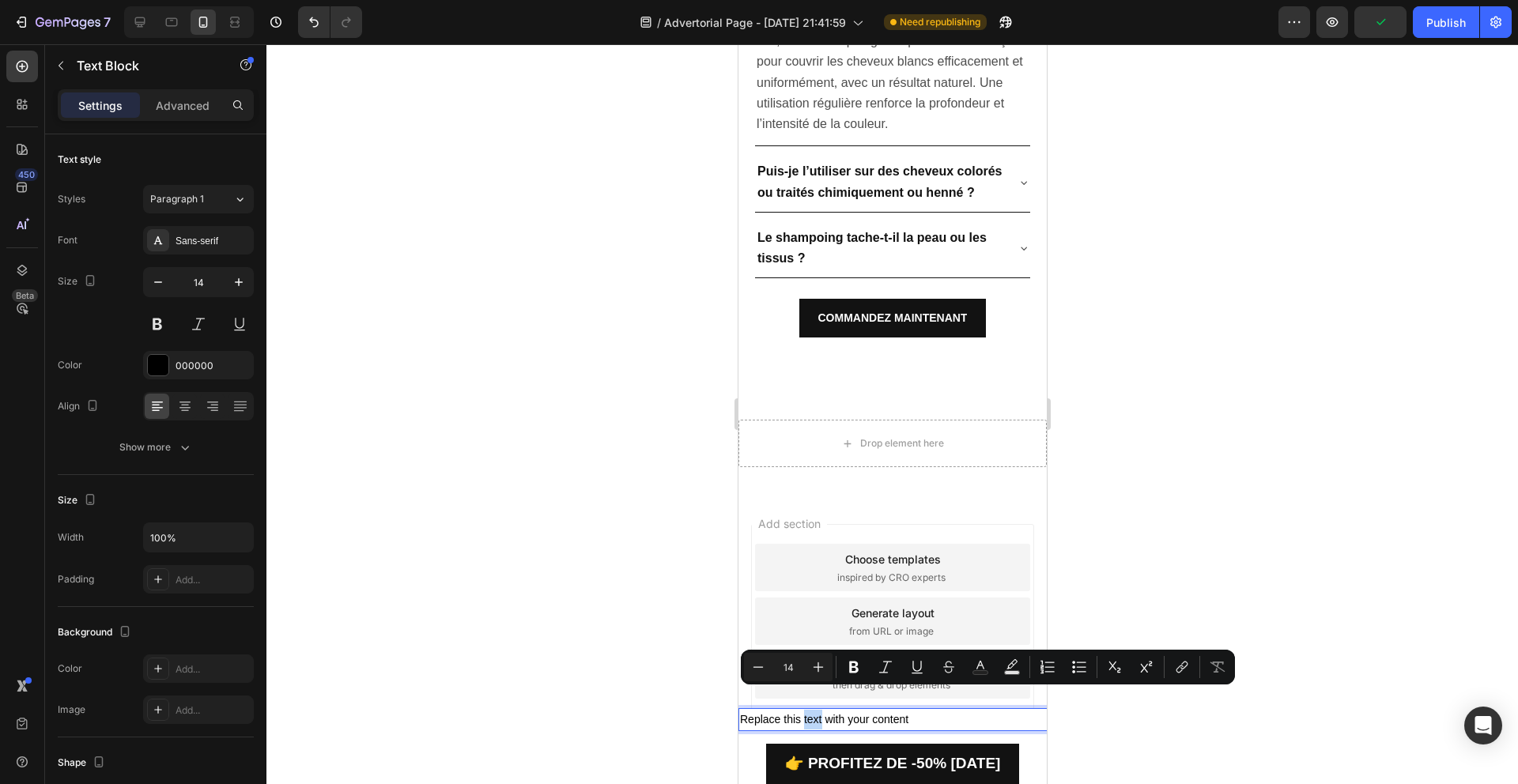
click at [804, 709] on p "Replace this text with your content" at bounding box center [892, 719] width 305 height 20
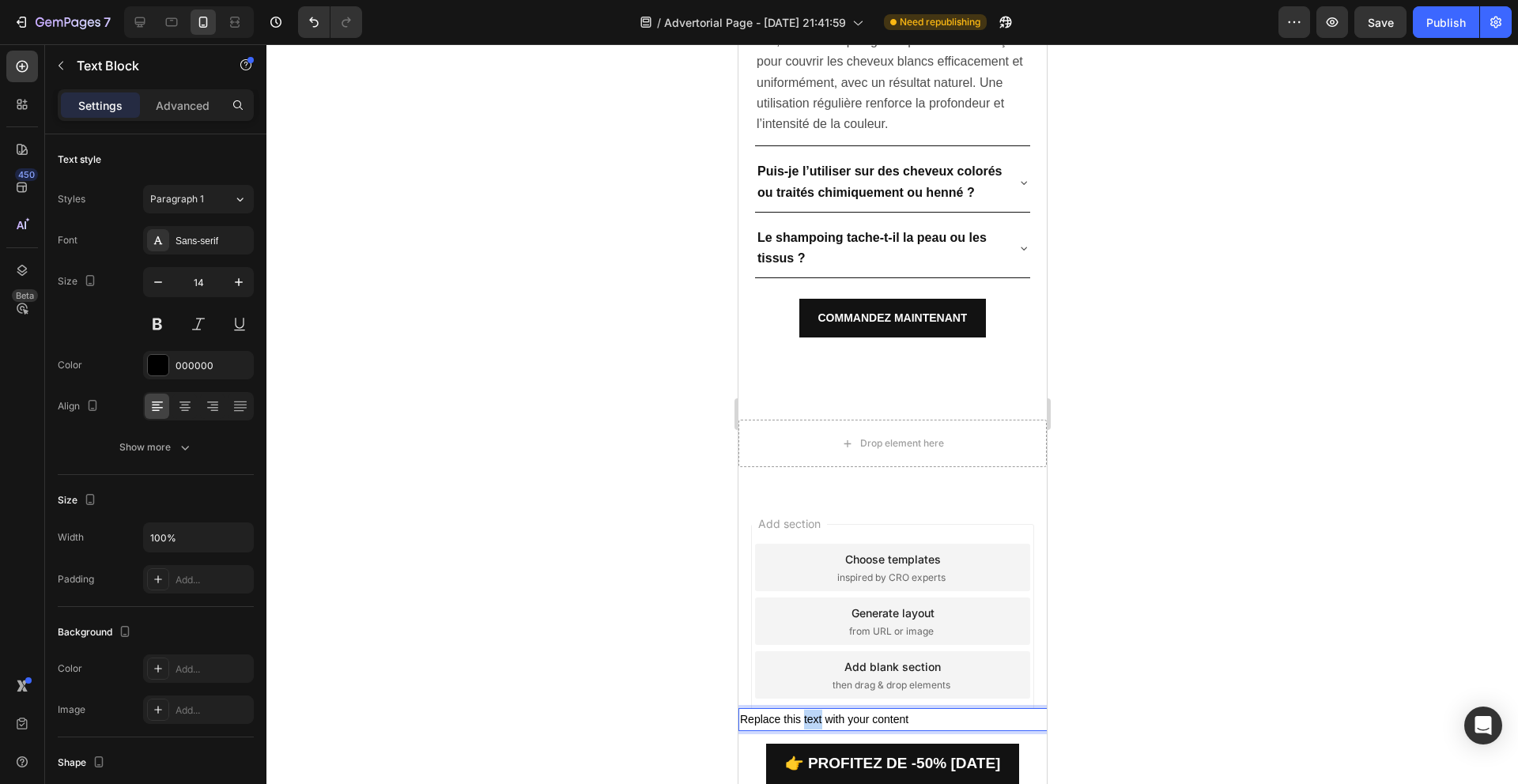
click at [804, 709] on p "Replace this text with your content" at bounding box center [892, 719] width 305 height 20
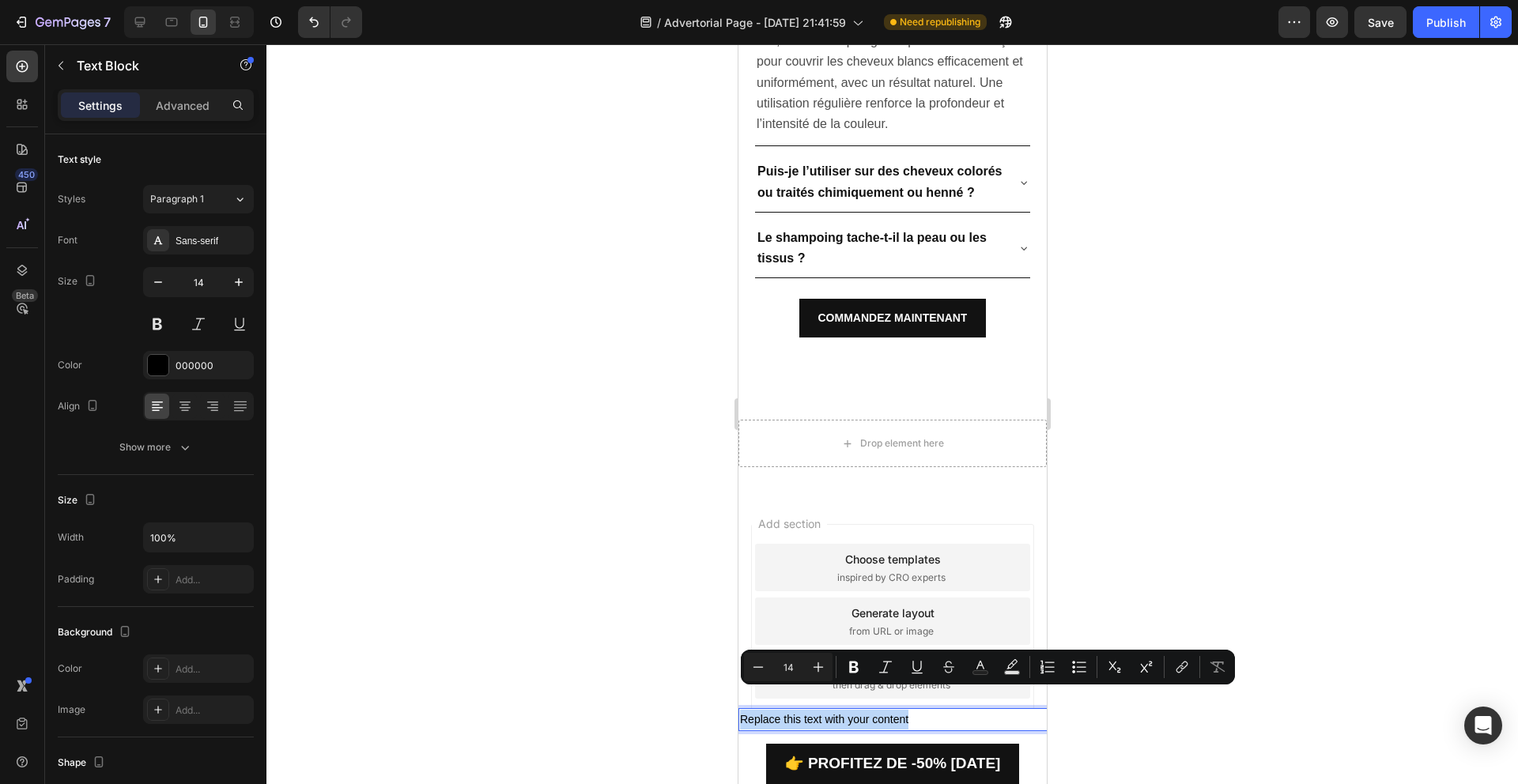
click at [805, 709] on p "Replace this text with your content" at bounding box center [892, 719] width 305 height 20
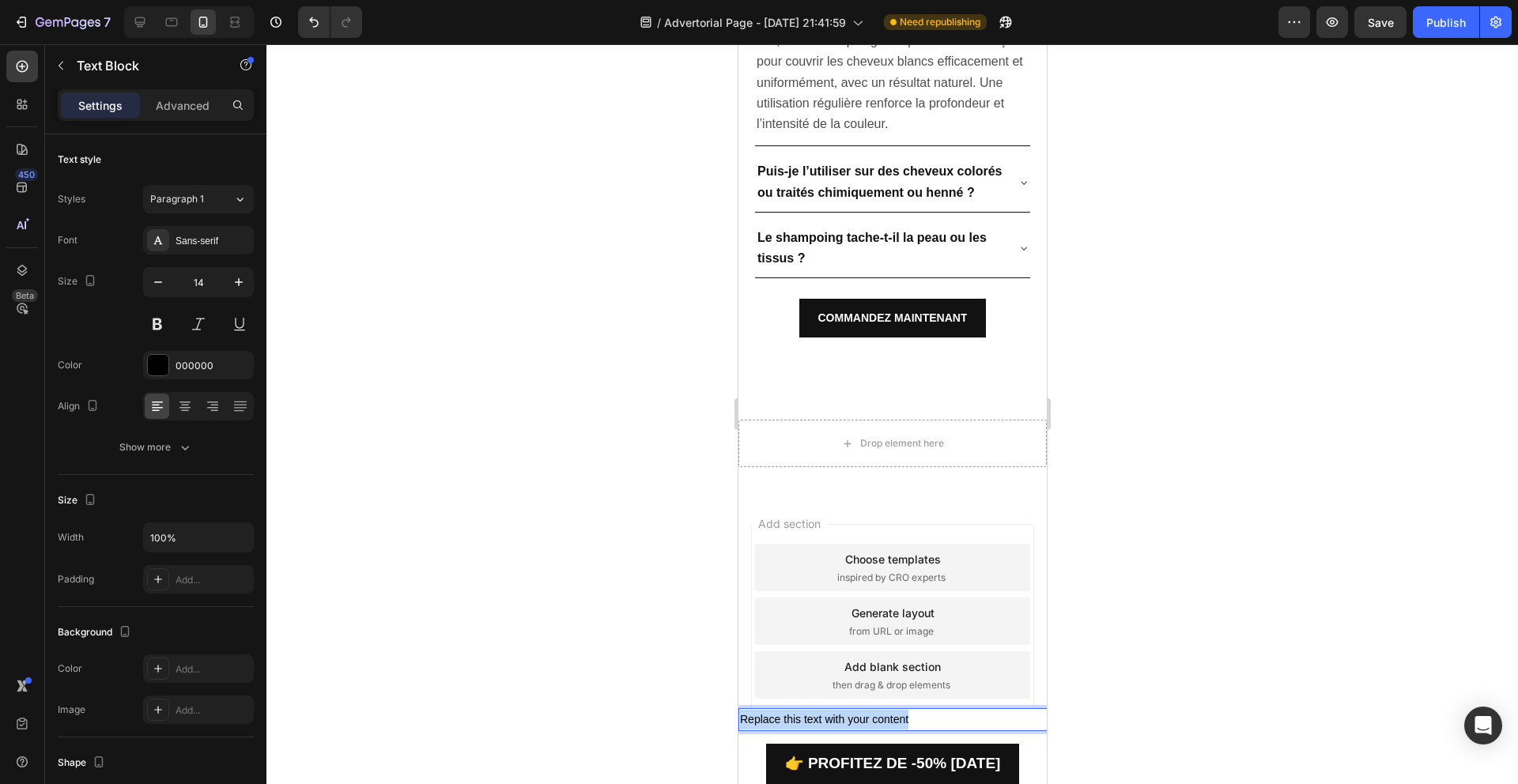
click at [805, 709] on p "Replace this text with your content" at bounding box center [892, 719] width 305 height 20
click at [447, 438] on div at bounding box center [892, 414] width 1251 height 739
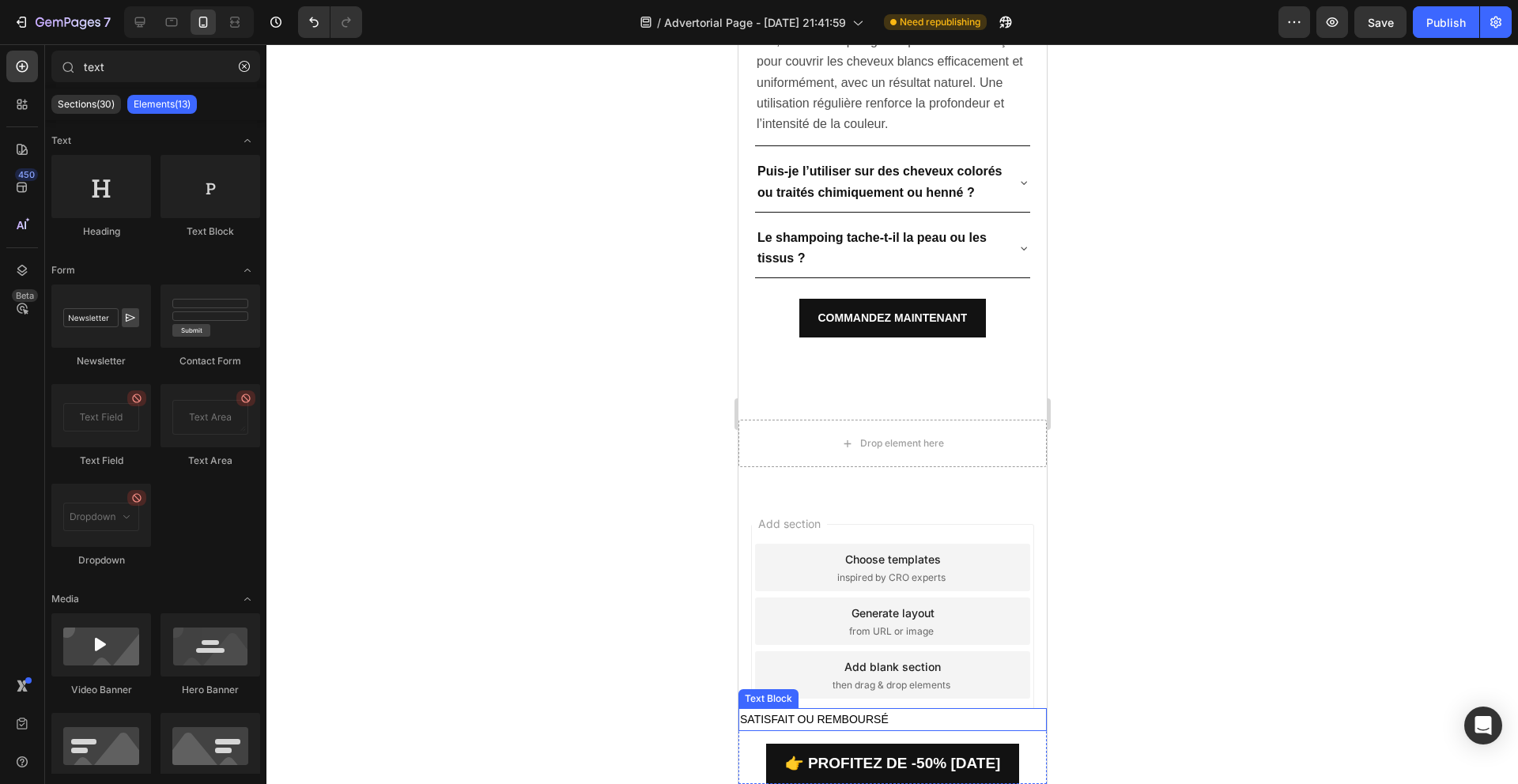
click at [807, 709] on p "SATISFAIT OU REMBOURSÉ" at bounding box center [892, 719] width 305 height 20
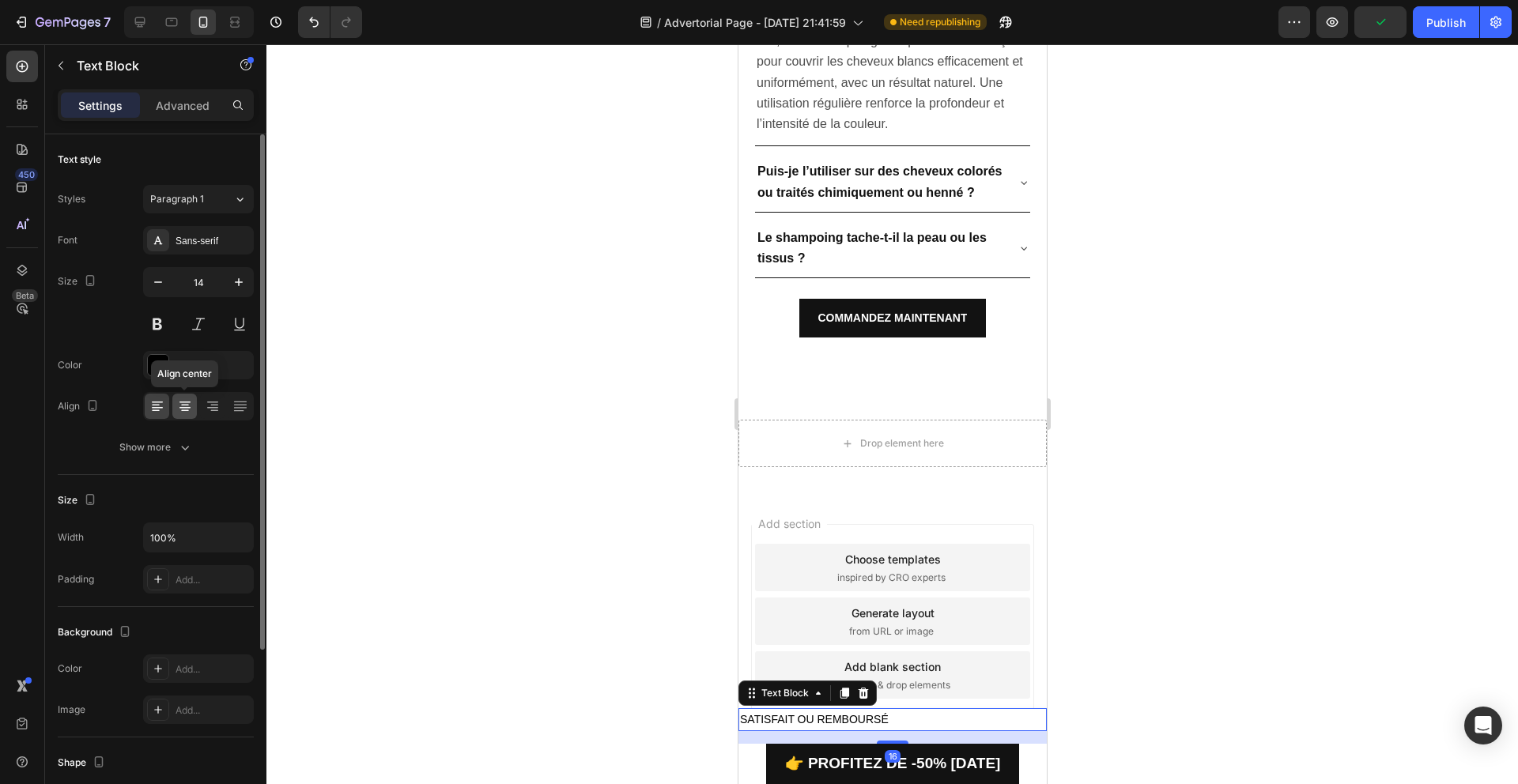
click at [178, 405] on icon at bounding box center [185, 406] width 16 height 16
click at [809, 730] on div "16" at bounding box center [891, 737] width 308 height 12
click at [568, 693] on div at bounding box center [892, 414] width 1251 height 739
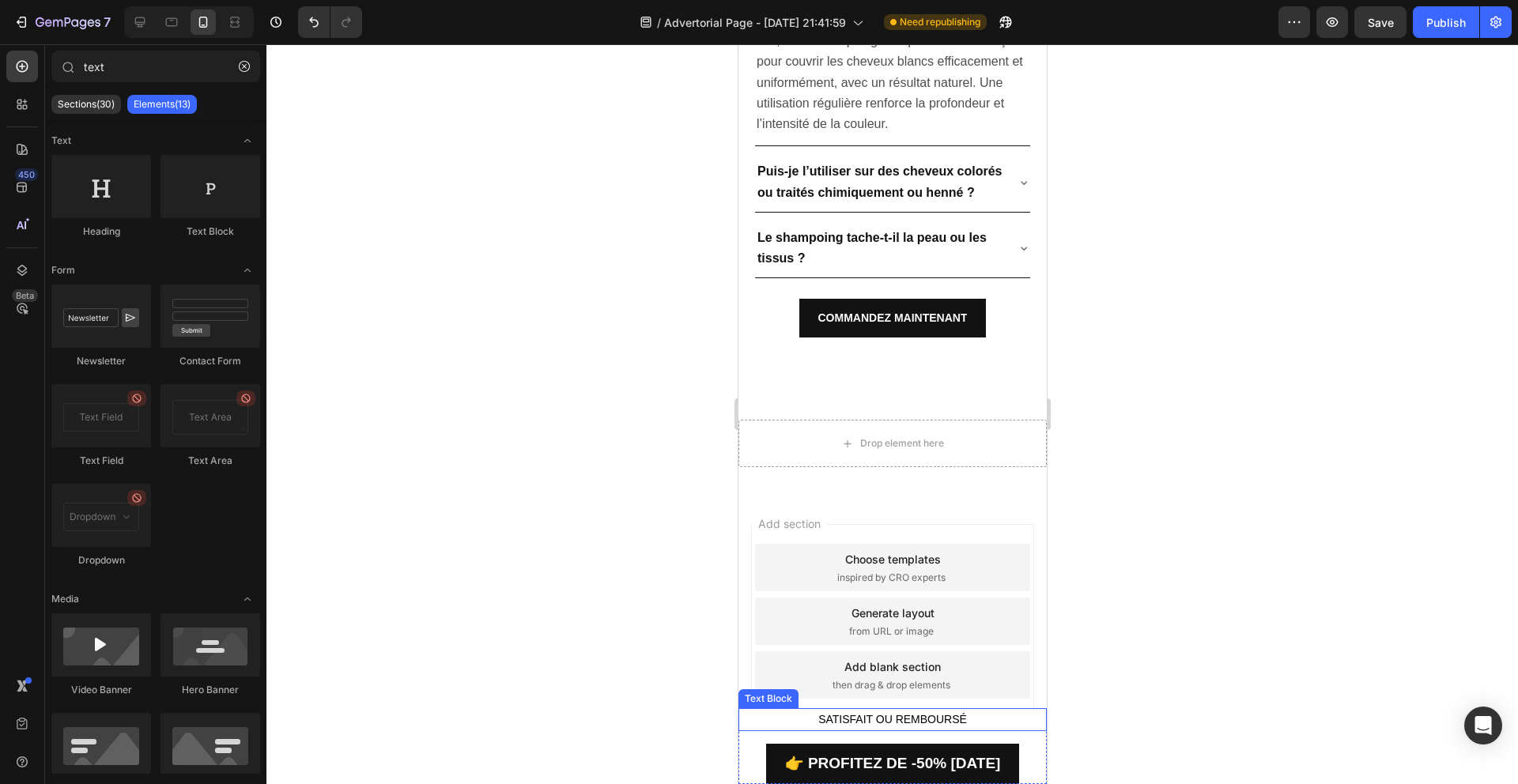
click at [800, 709] on p "SATISFAIT OU REMBOURSÉ" at bounding box center [892, 719] width 305 height 20
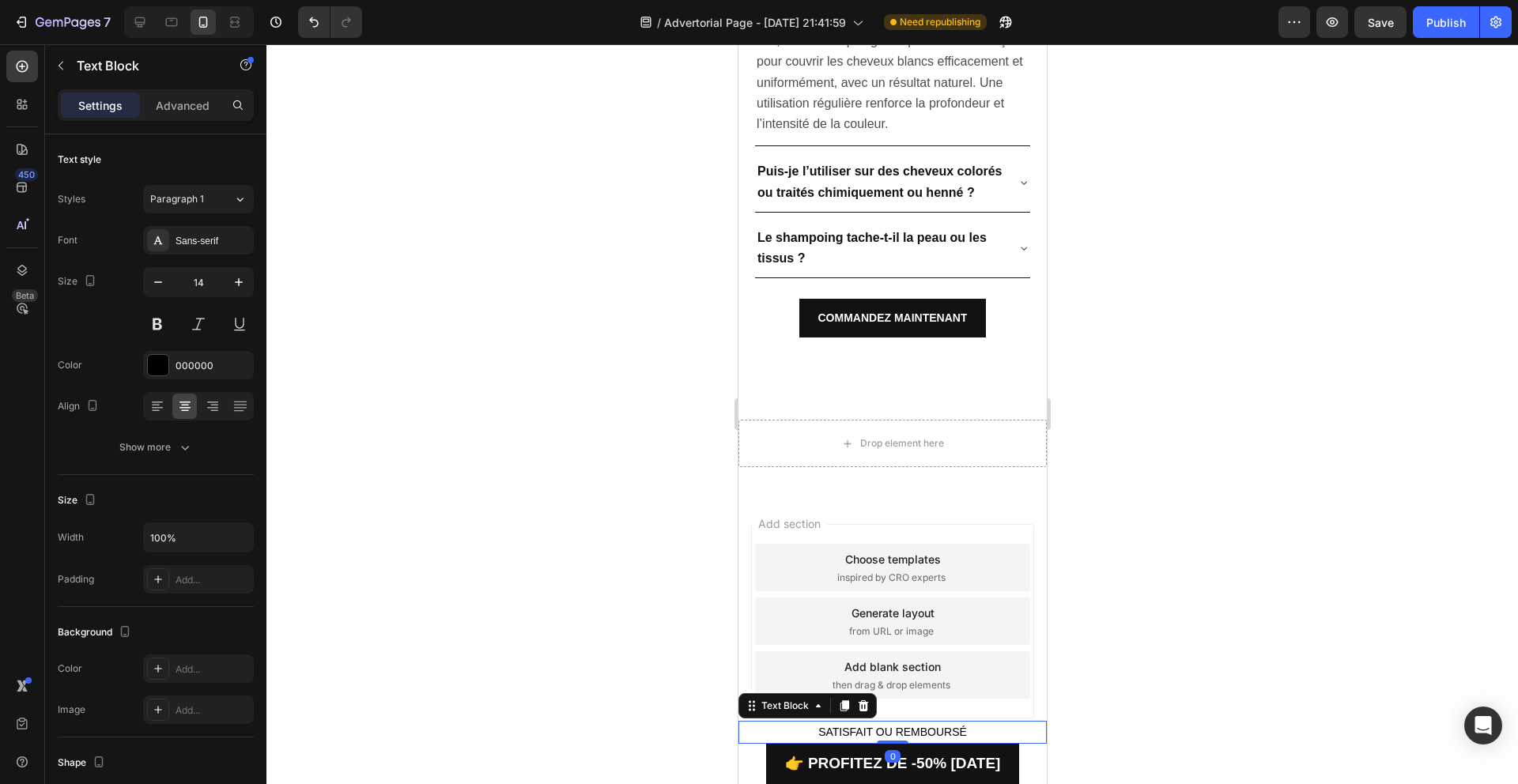
drag, startPoint x: 897, startPoint y: 719, endPoint x: 897, endPoint y: 703, distance: 16.0
click at [897, 721] on div "SATISFAIT OU REMBOURSÉ Text Block 0" at bounding box center [891, 732] width 308 height 23
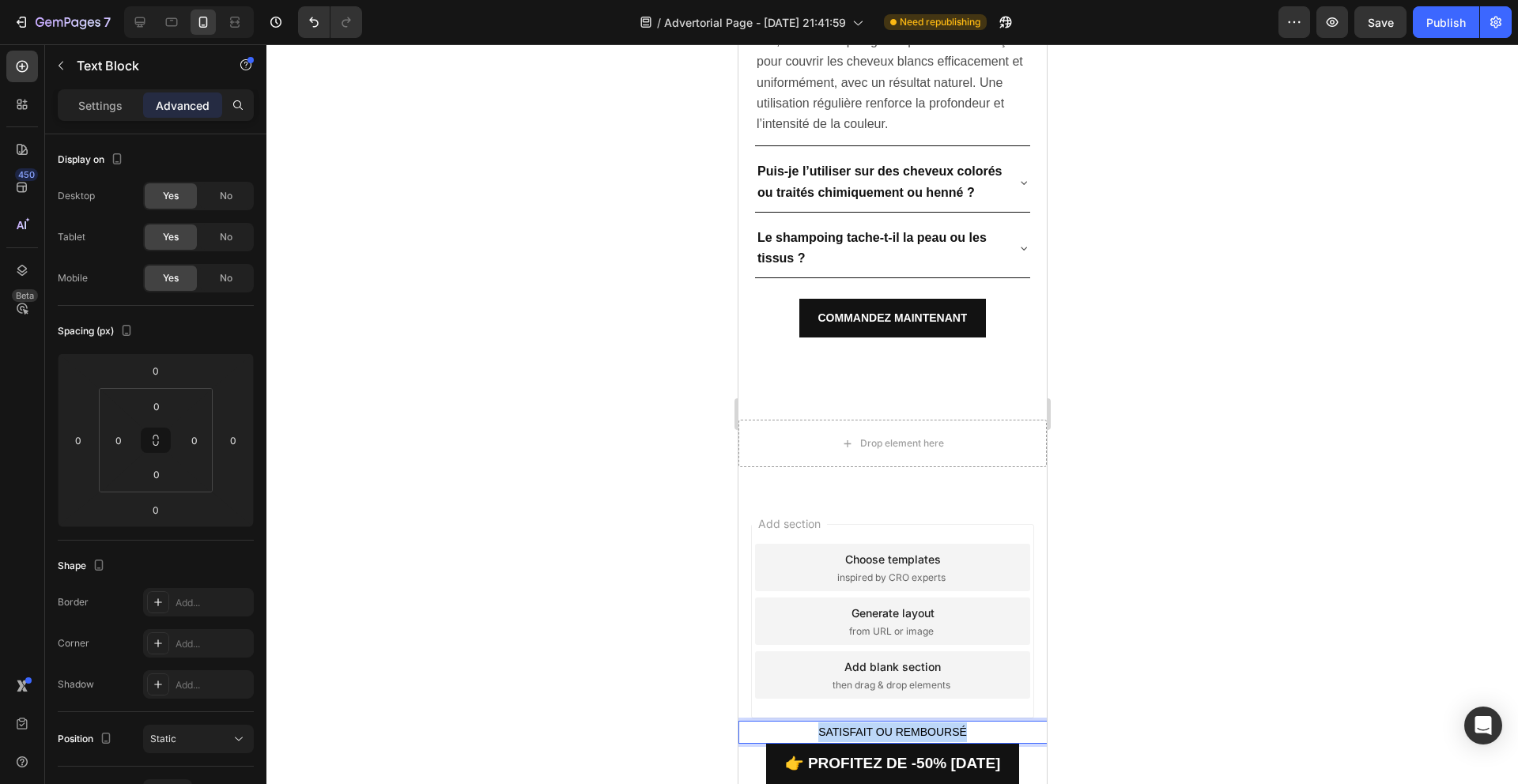
click at [862, 722] on p "SATISFAIT OU REMBOURSÉ" at bounding box center [892, 732] width 305 height 20
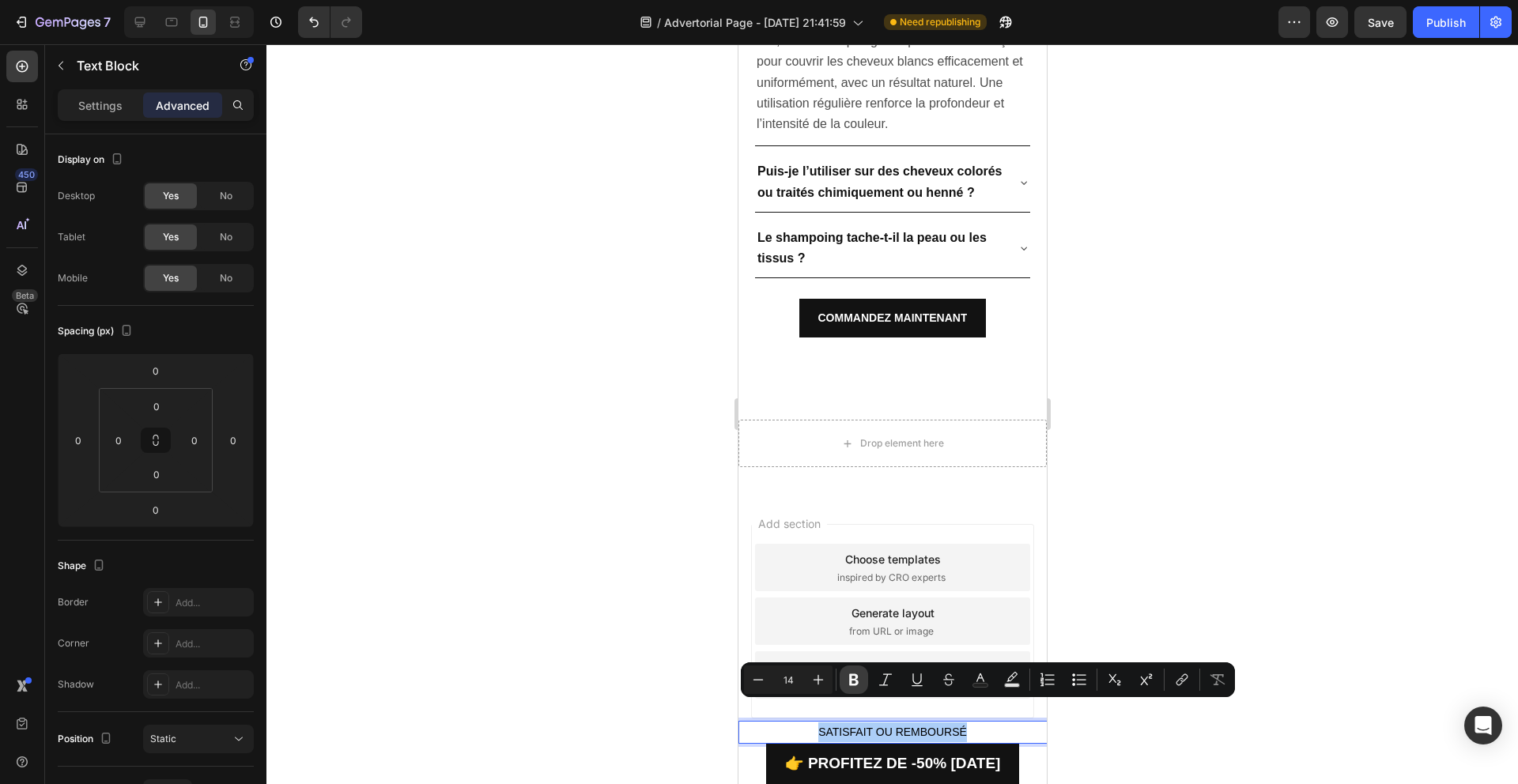
click at [845, 693] on button "Bold" at bounding box center [854, 680] width 29 height 29
click at [974, 673] on icon "Editor contextual toolbar" at bounding box center [981, 680] width 16 height 16
type input "000000"
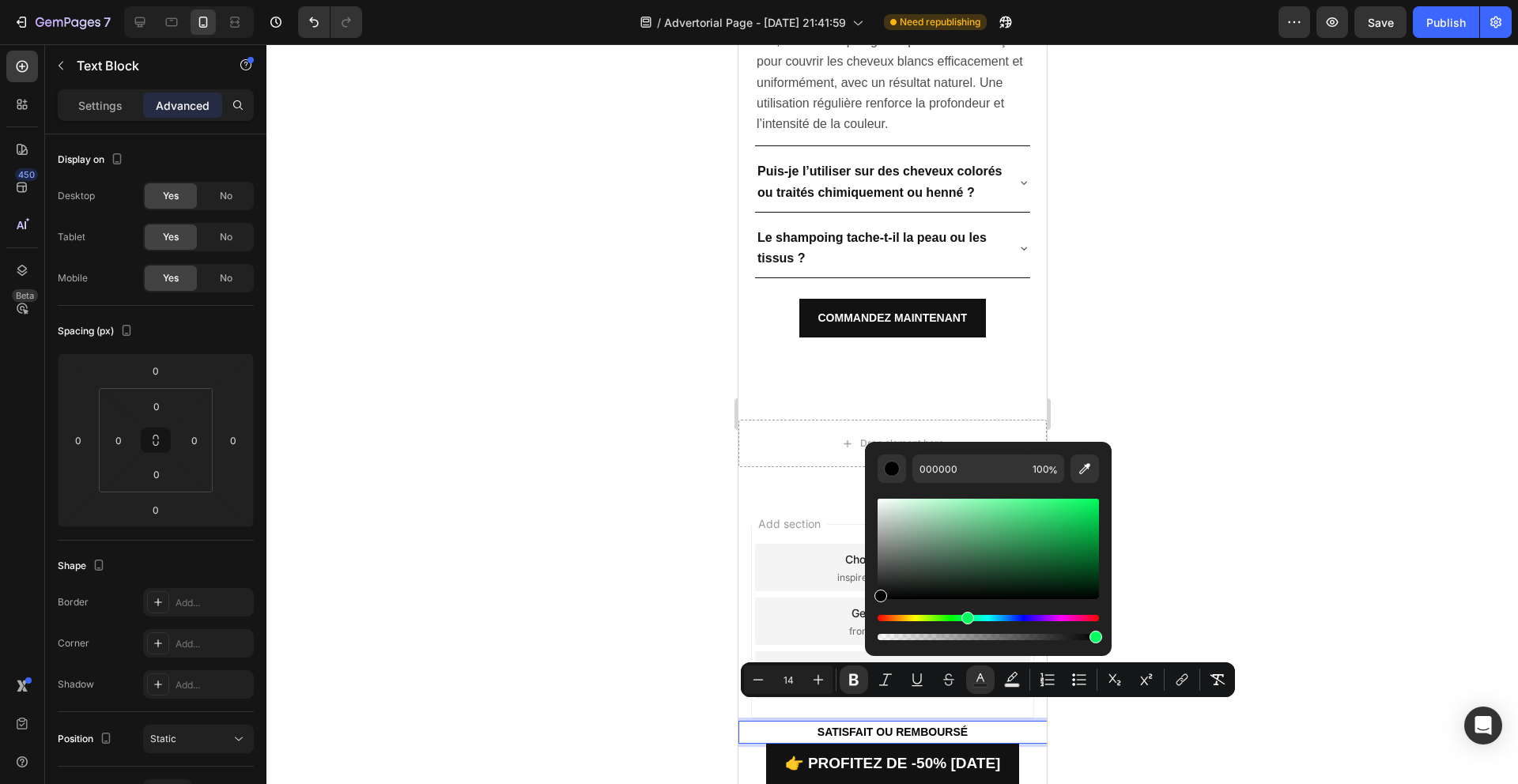
drag, startPoint x: 883, startPoint y: 616, endPoint x: 966, endPoint y: 619, distance: 83.1
click at [966, 619] on div "Hue" at bounding box center [967, 618] width 12 height 12
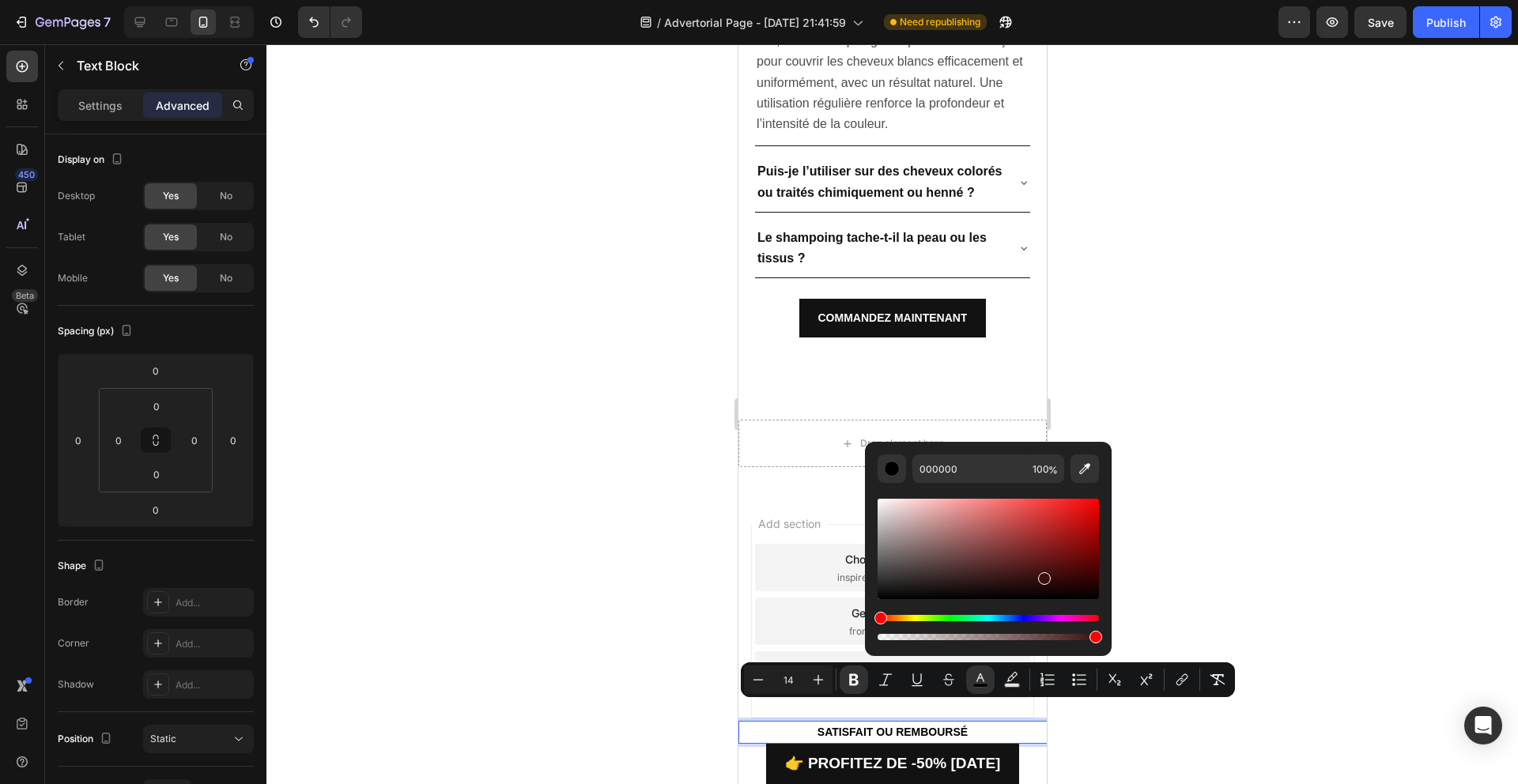
drag, startPoint x: 988, startPoint y: 588, endPoint x: 1059, endPoint y: 569, distance: 73.5
click at [1059, 569] on div "Editor contextual toolbar" at bounding box center [988, 549] width 221 height 101
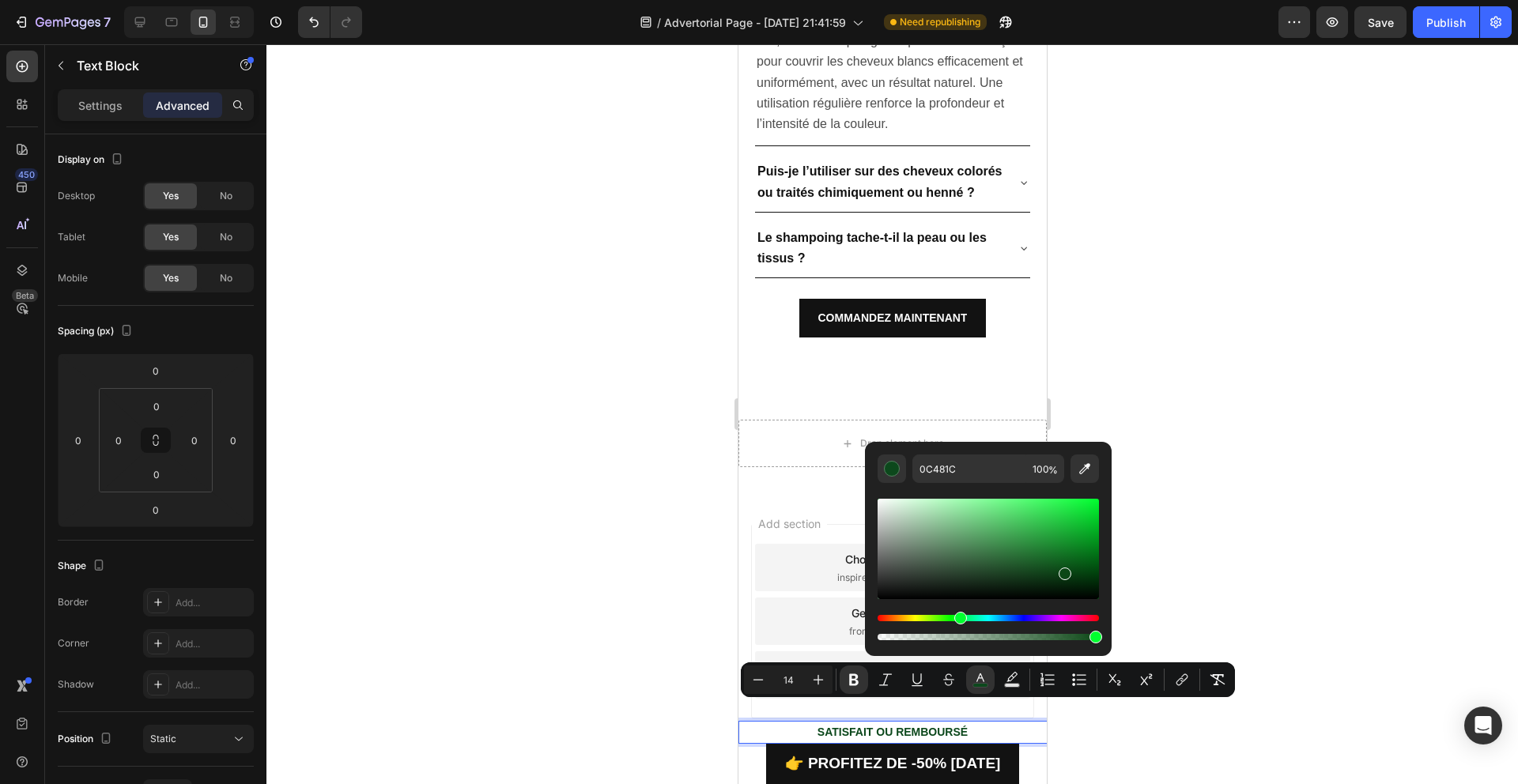
type input "0C4716"
drag, startPoint x: 950, startPoint y: 616, endPoint x: 958, endPoint y: 620, distance: 8.9
click at [958, 620] on div "Hue" at bounding box center [988, 617] width 221 height 6
click at [1215, 586] on div at bounding box center [892, 414] width 1251 height 739
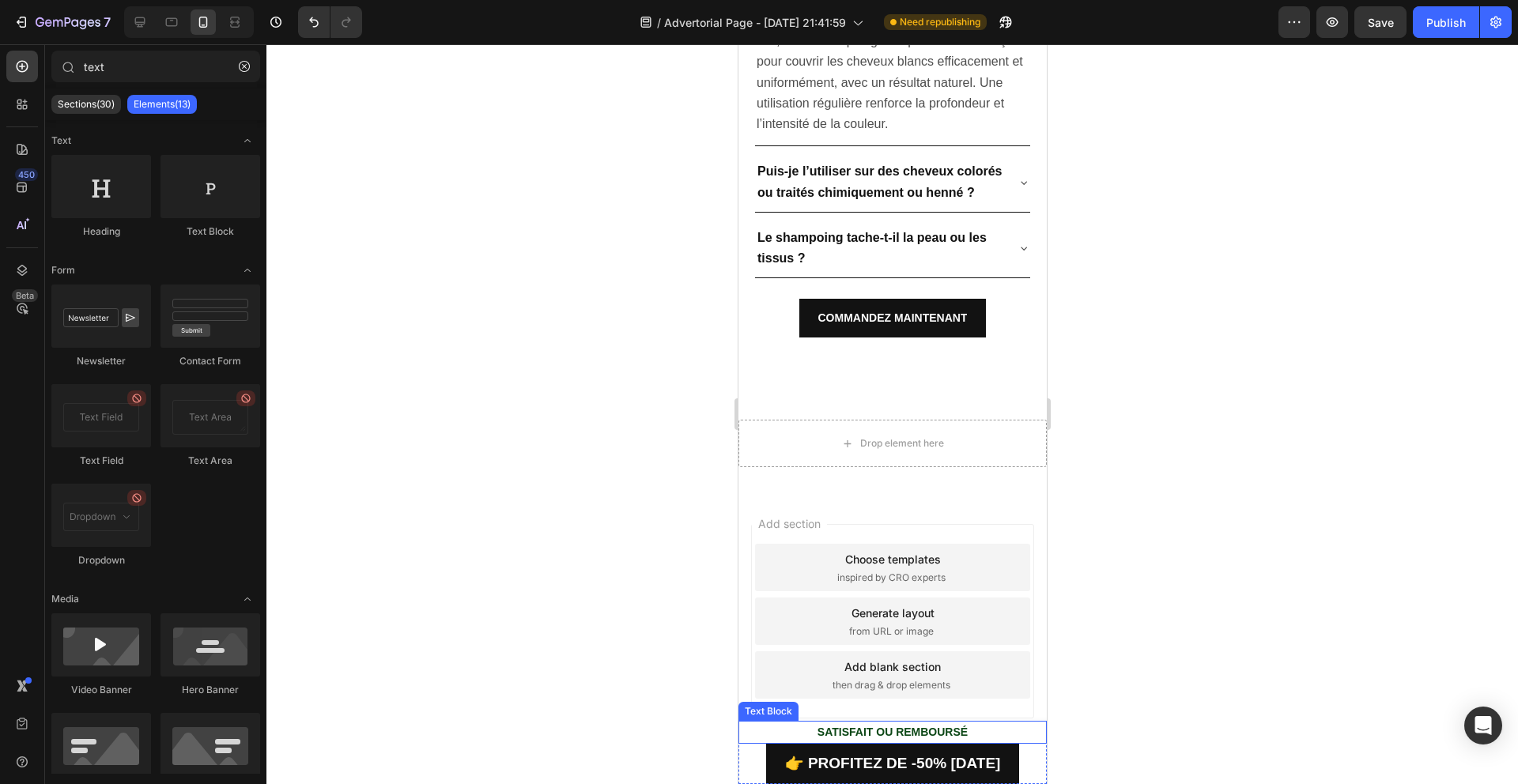
click at [780, 722] on p "SATISFAIT OU REMBOURSÉ" at bounding box center [892, 732] width 305 height 20
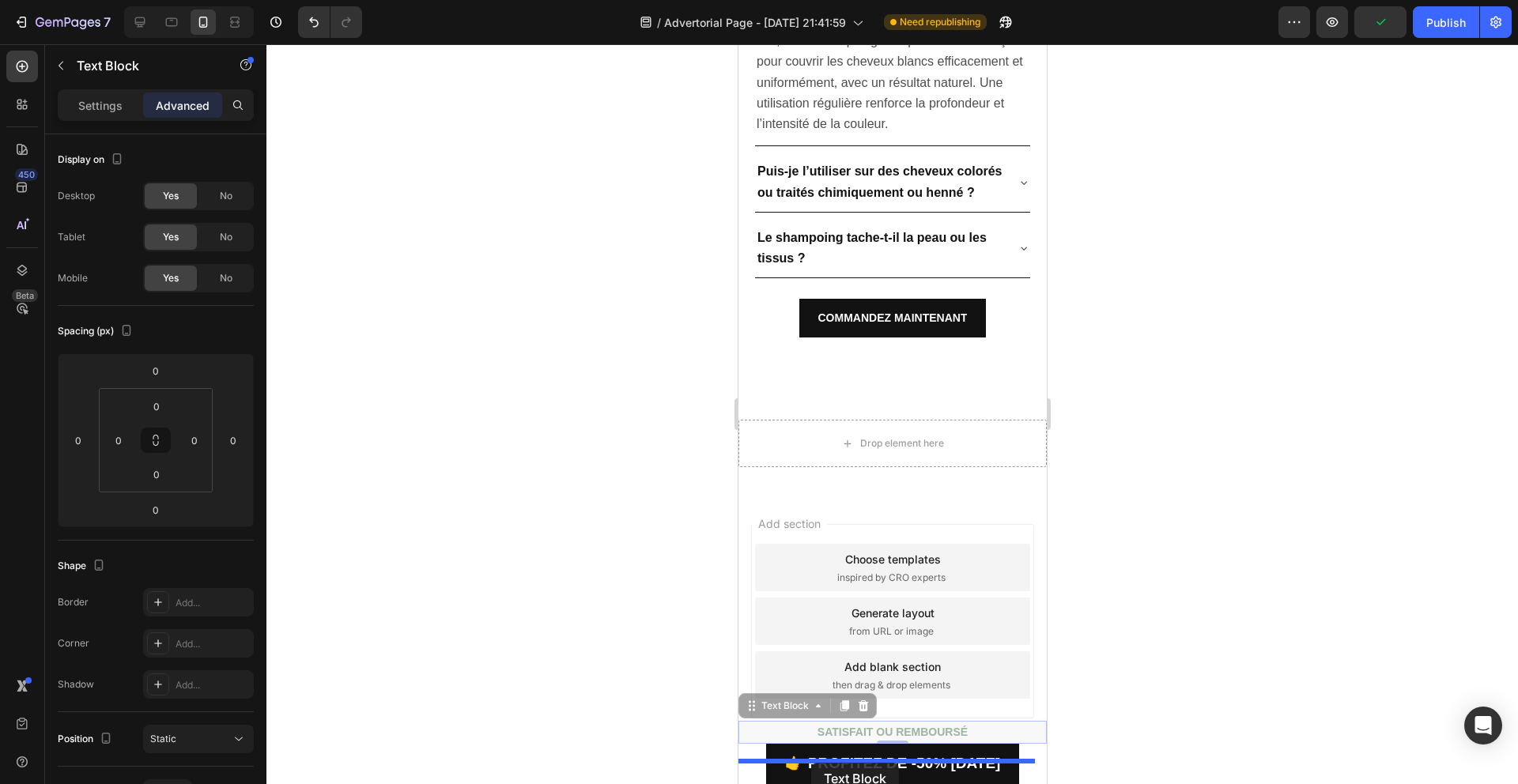
drag, startPoint x: 752, startPoint y: 684, endPoint x: 810, endPoint y: 763, distance: 98.0
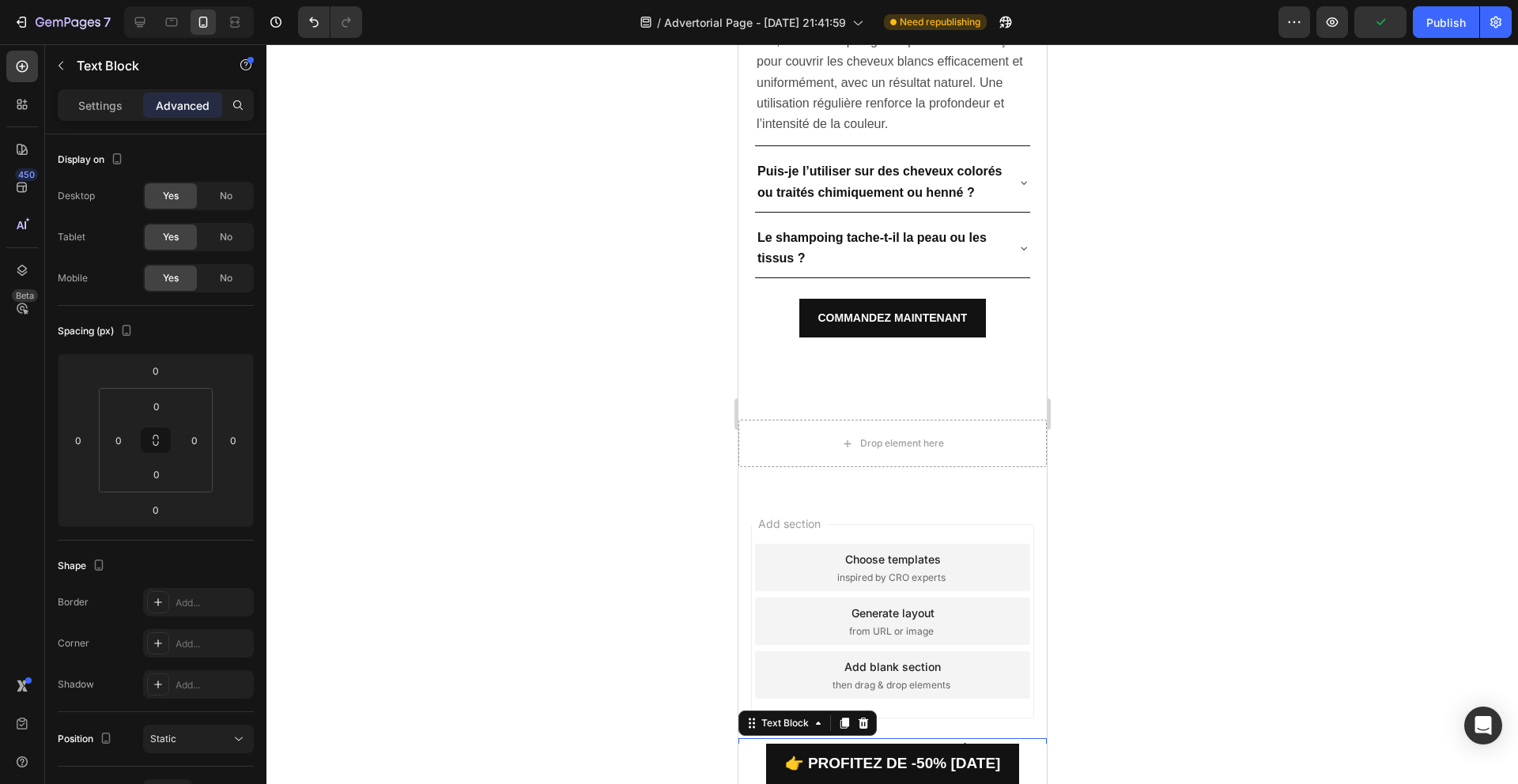
click at [1110, 687] on div at bounding box center [892, 414] width 1251 height 739
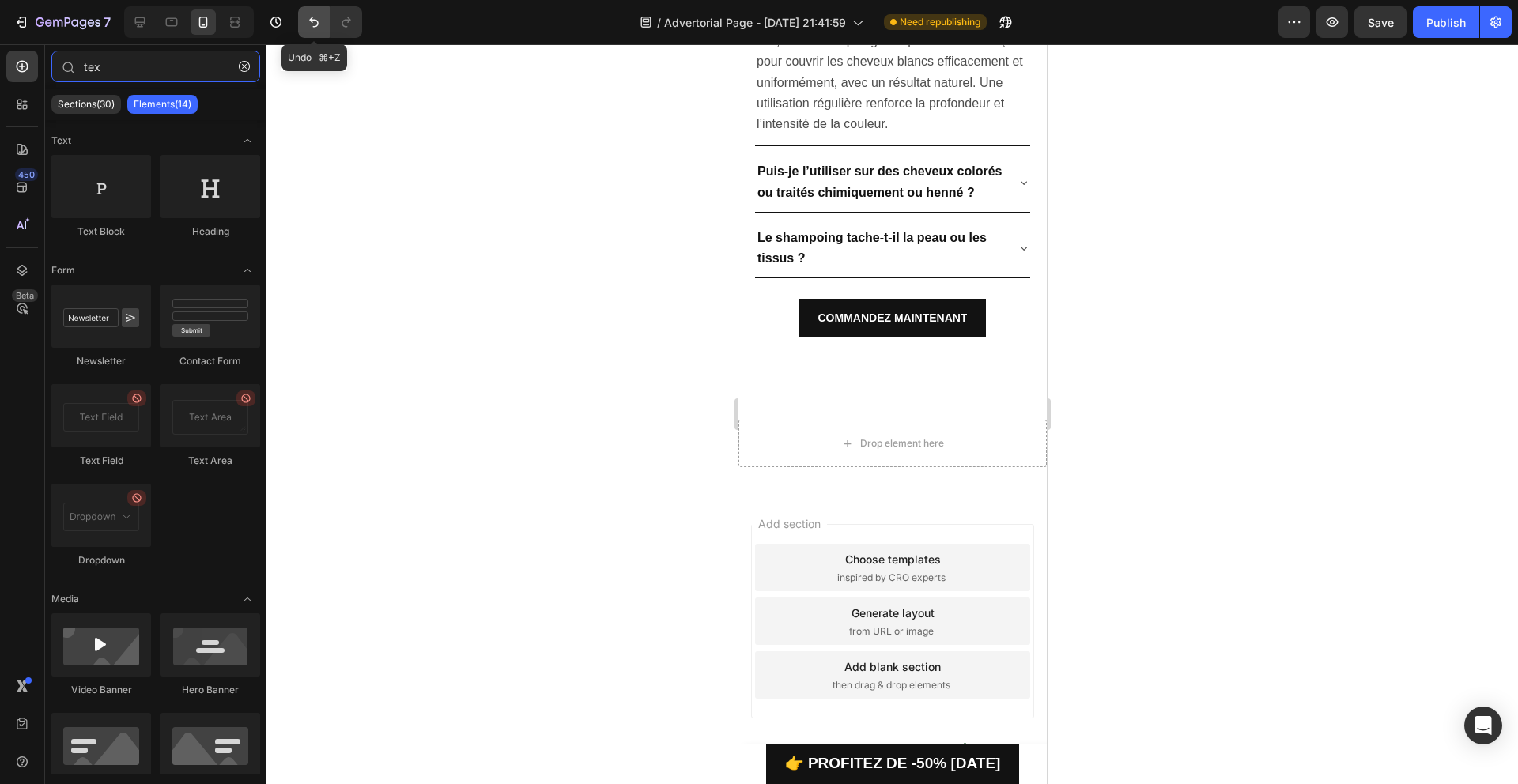
type input "tex"
click at [306, 16] on icon "Undo/Redo" at bounding box center [314, 22] width 16 height 16
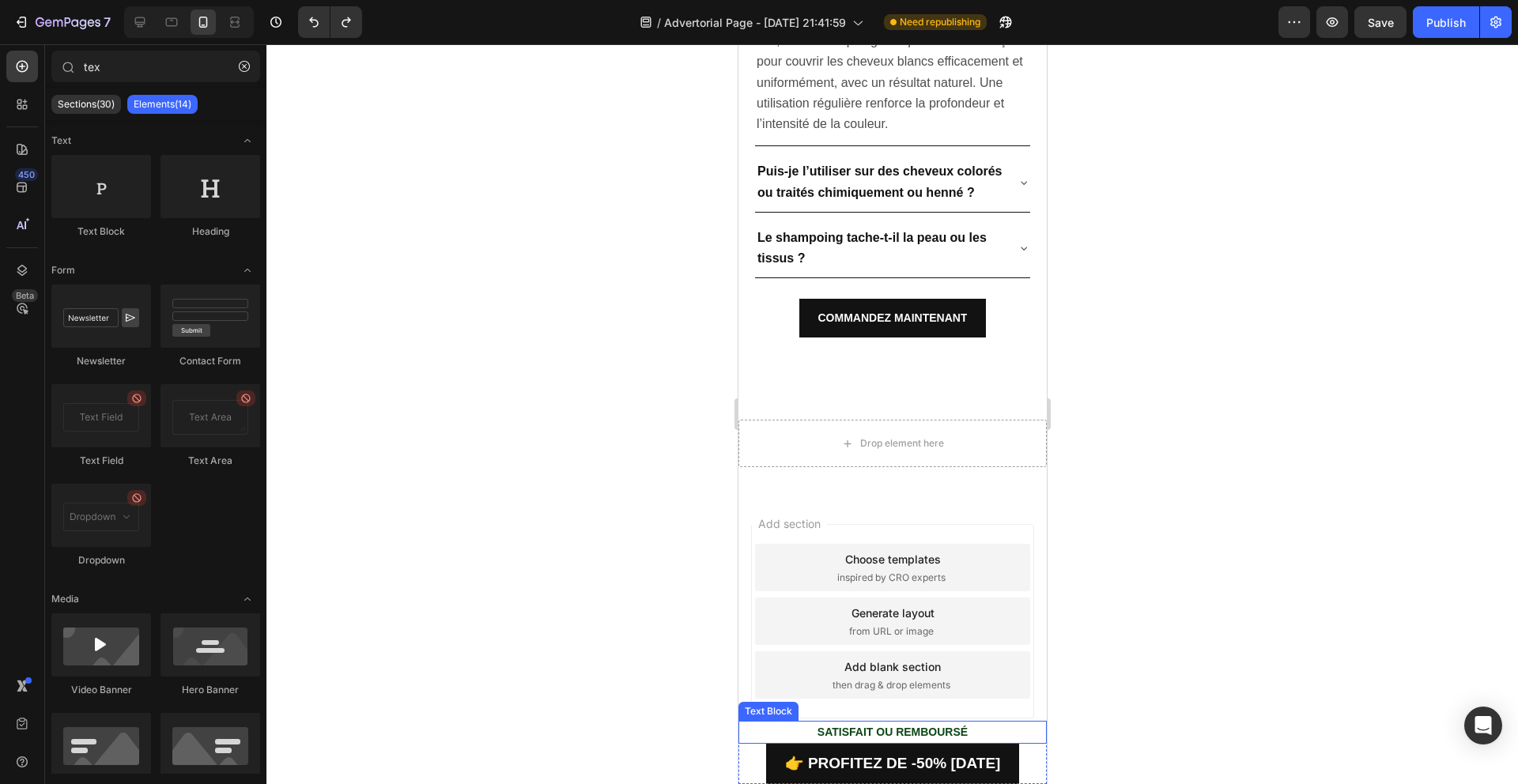
click at [803, 722] on p "SATISFAIT OU REMBOURSÉ" at bounding box center [892, 732] width 305 height 20
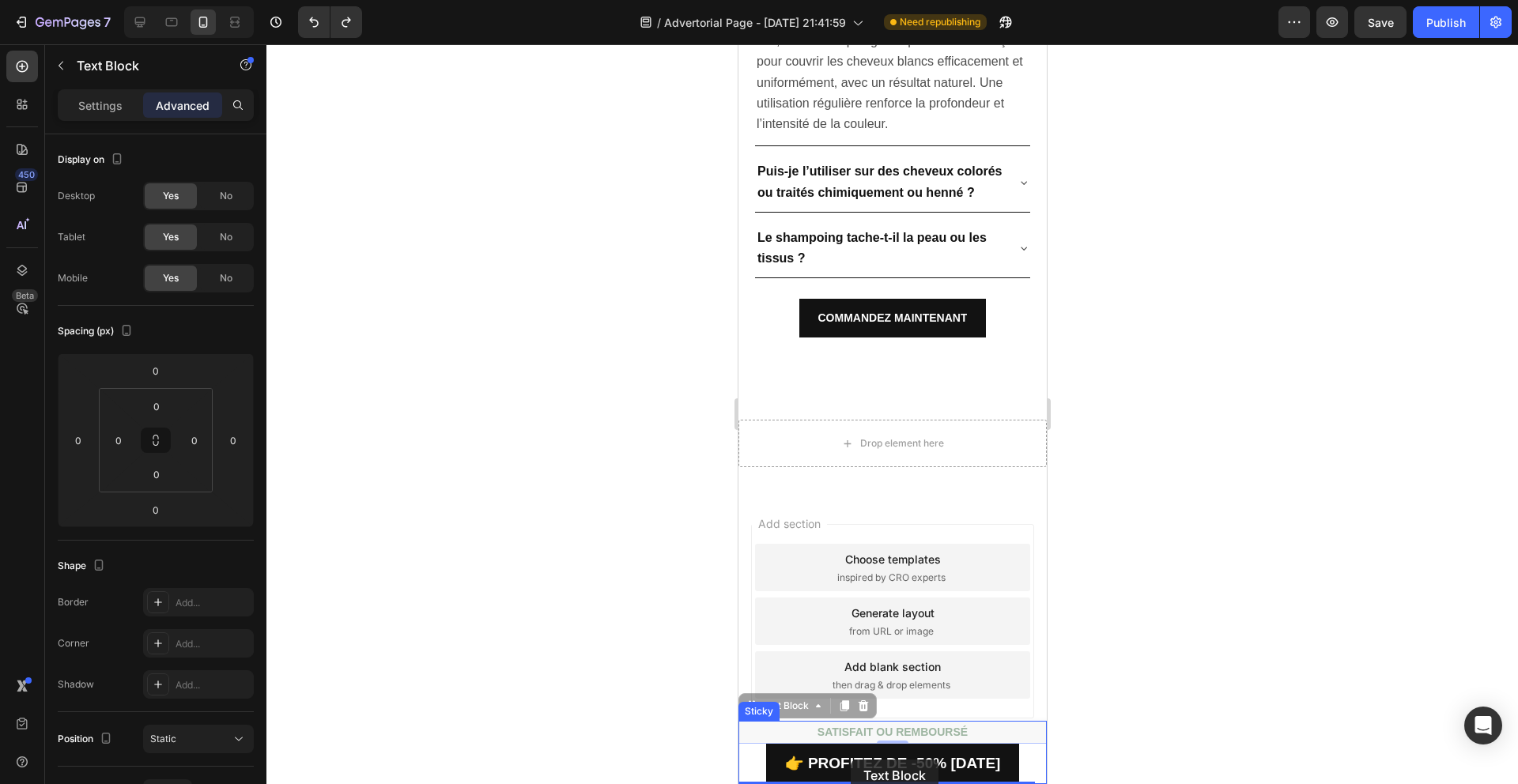
drag, startPoint x: 749, startPoint y: 686, endPoint x: 850, endPoint y: 759, distance: 124.6
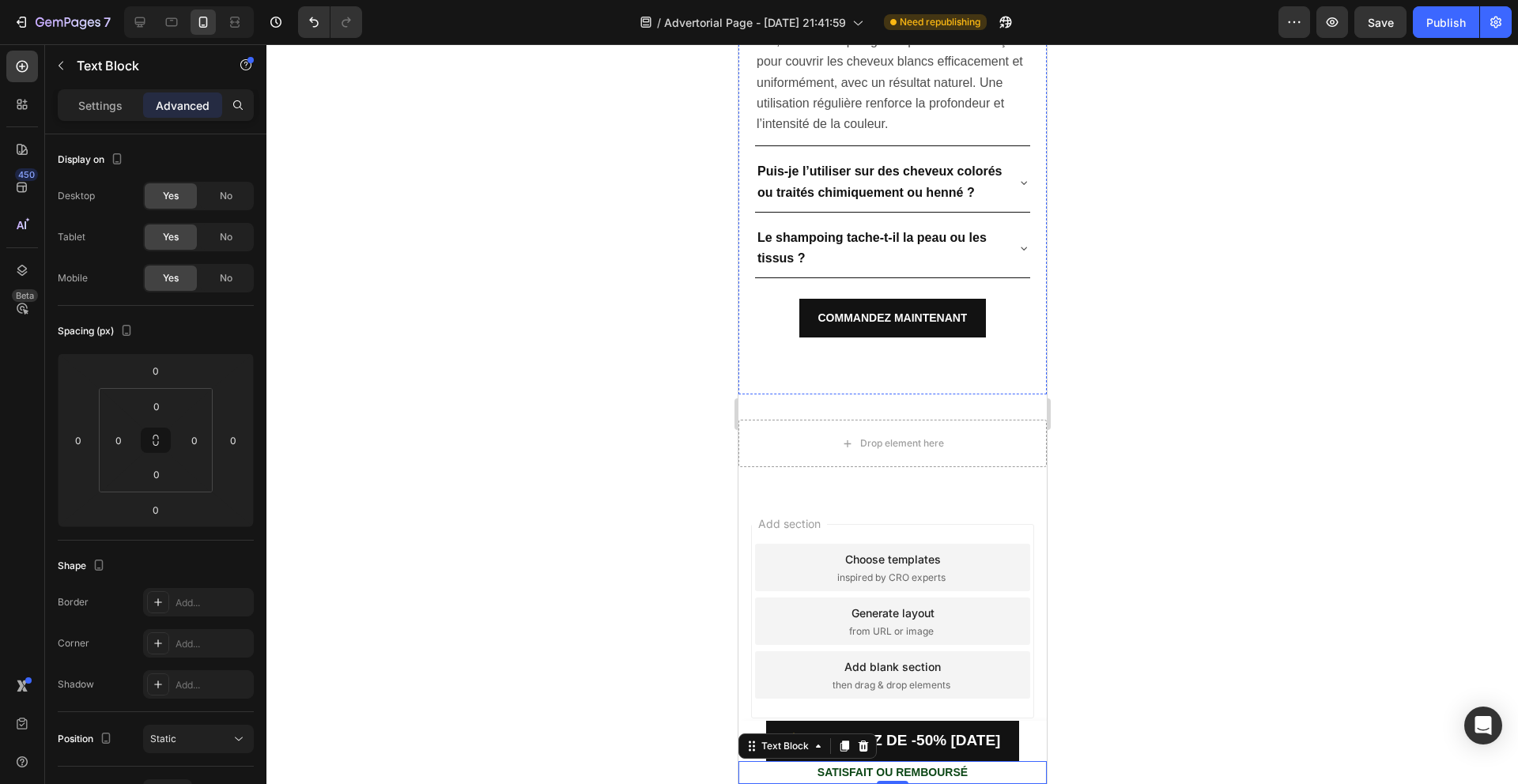
click at [1168, 673] on div at bounding box center [892, 414] width 1251 height 739
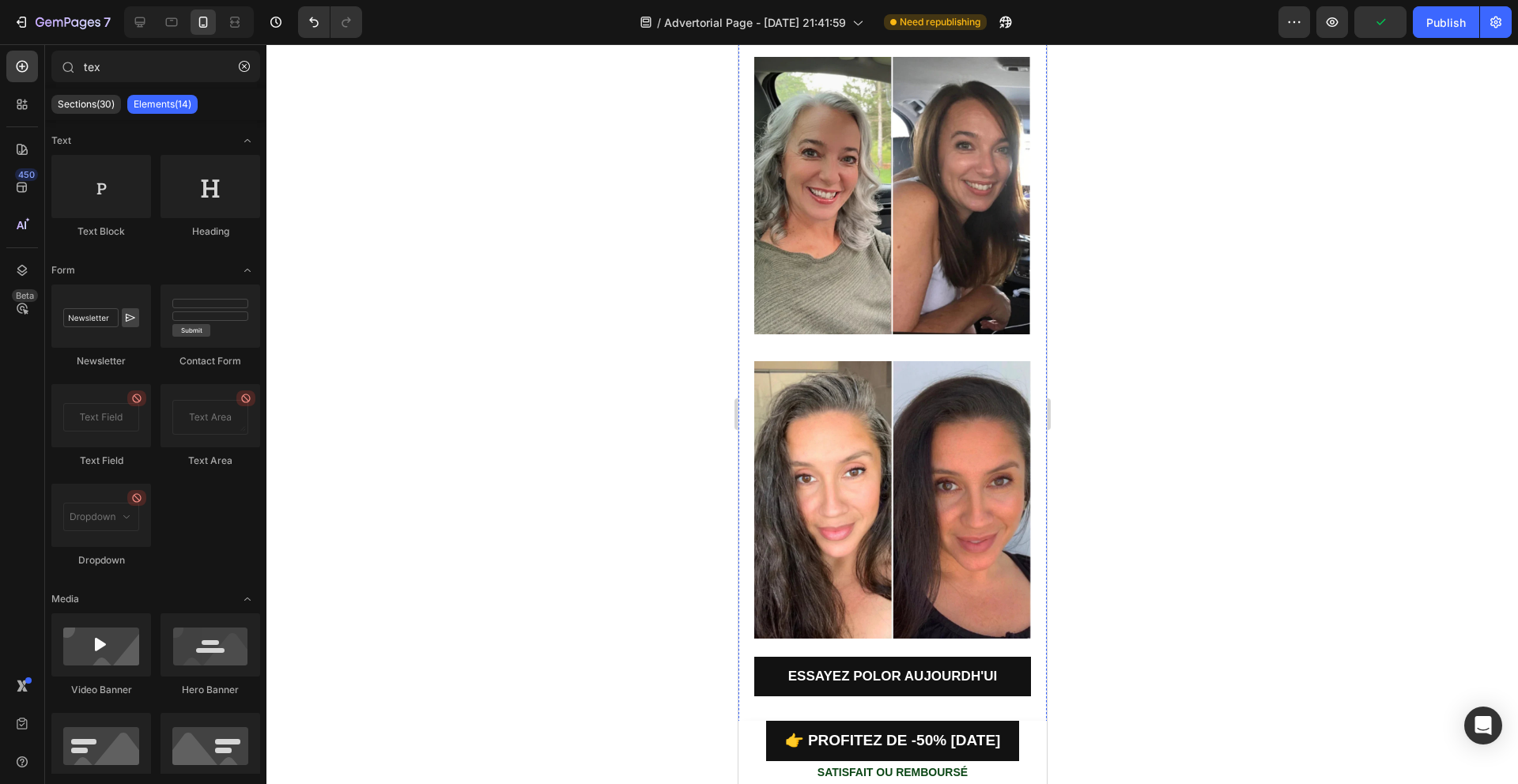
scroll to position [2587, 0]
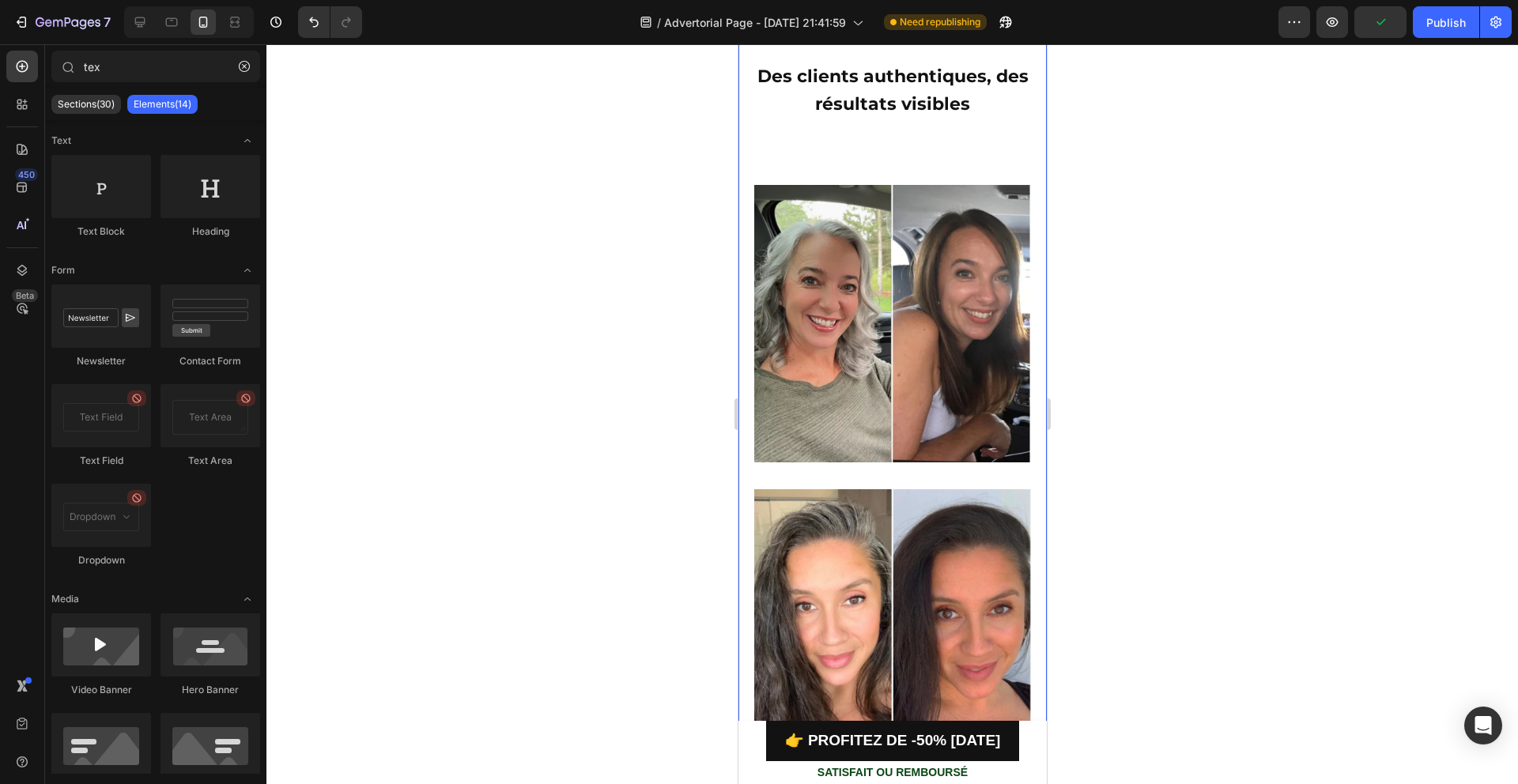
click at [502, 369] on div at bounding box center [892, 414] width 1251 height 739
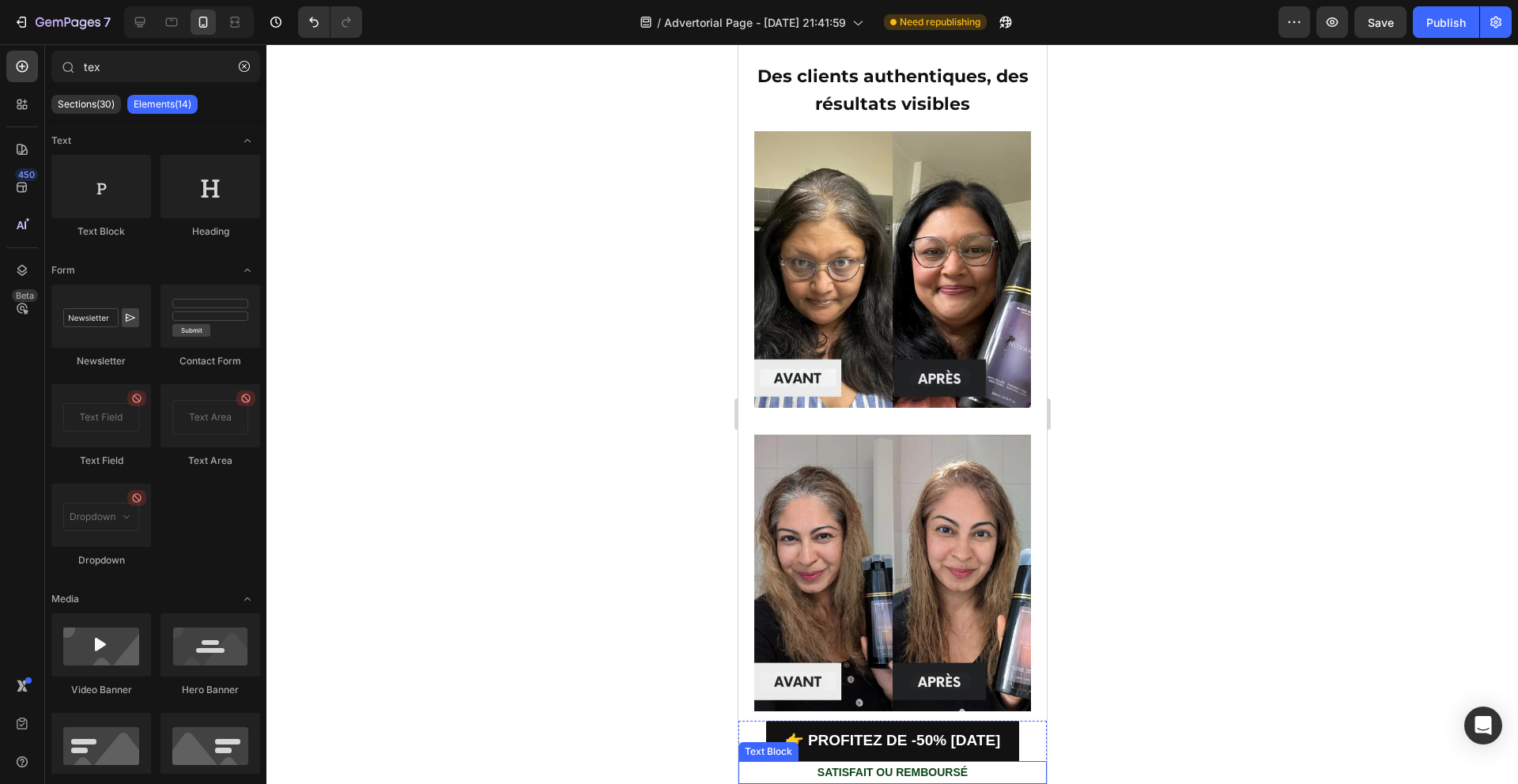
click at [872, 772] on strong "SATISFAIT OU REMBOURSÉ" at bounding box center [892, 772] width 150 height 12
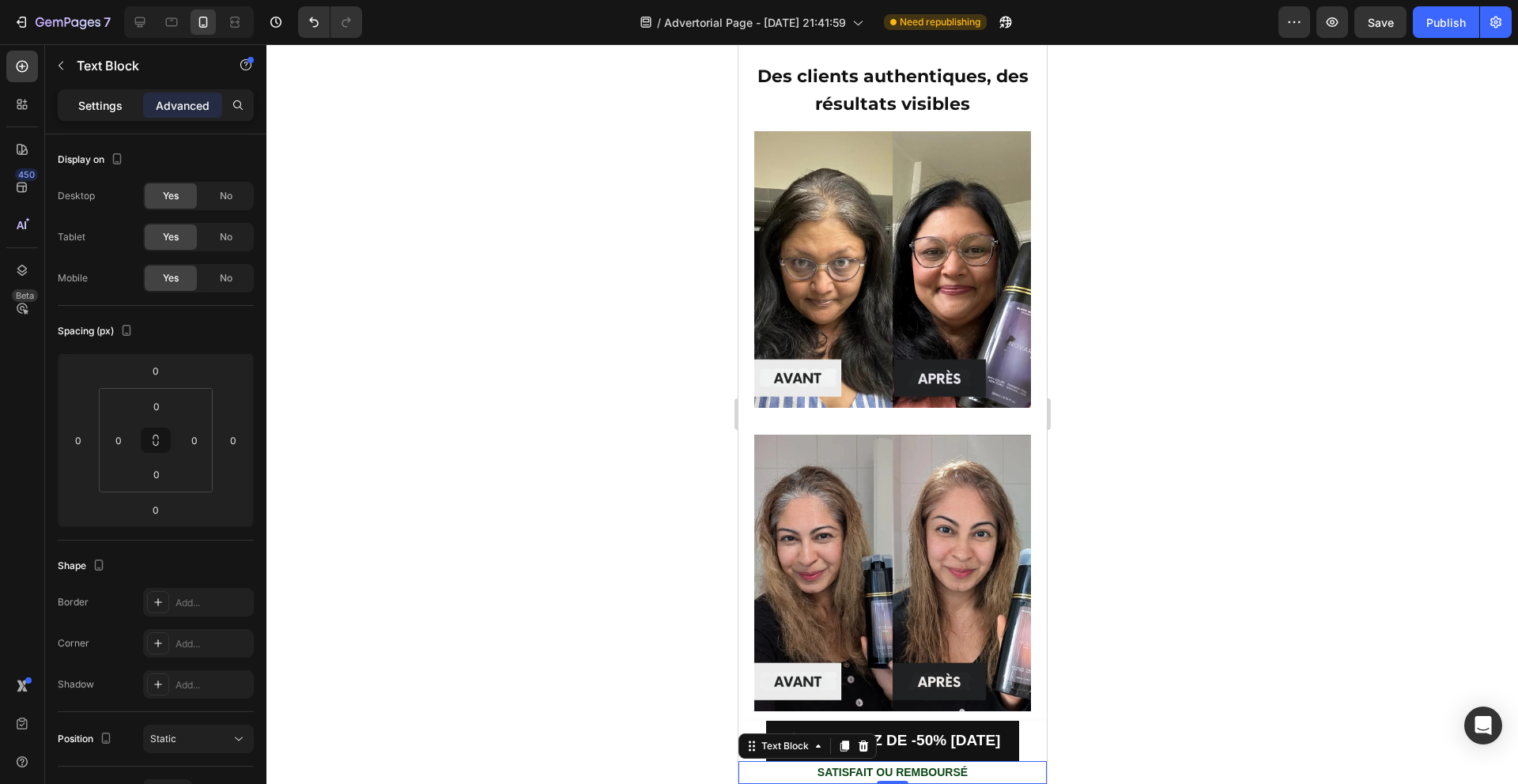
click at [87, 103] on p "Settings" at bounding box center [101, 105] width 45 height 17
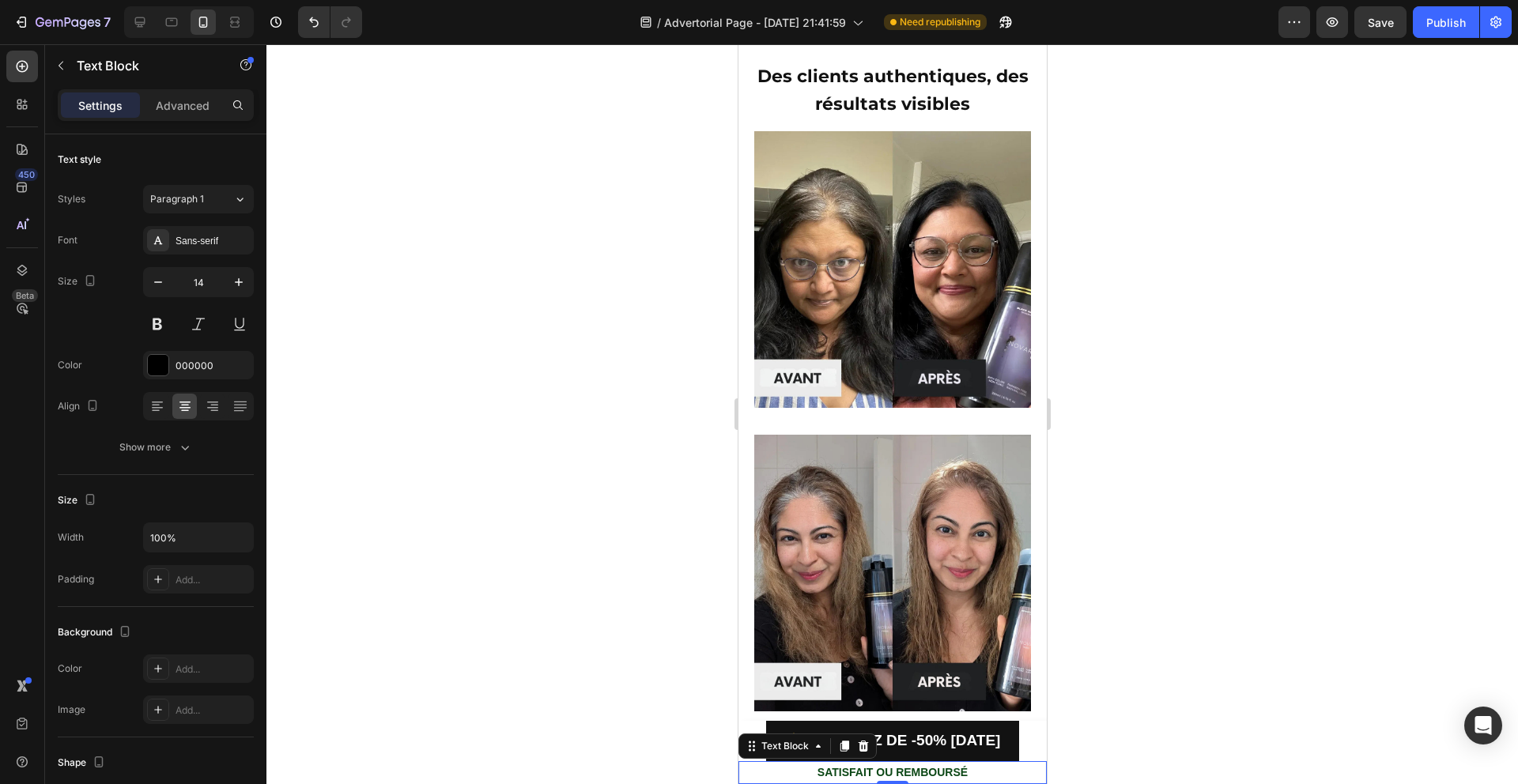
click at [907, 768] on strong "SATISFAIT OU REMBOURSÉ" at bounding box center [892, 772] width 150 height 12
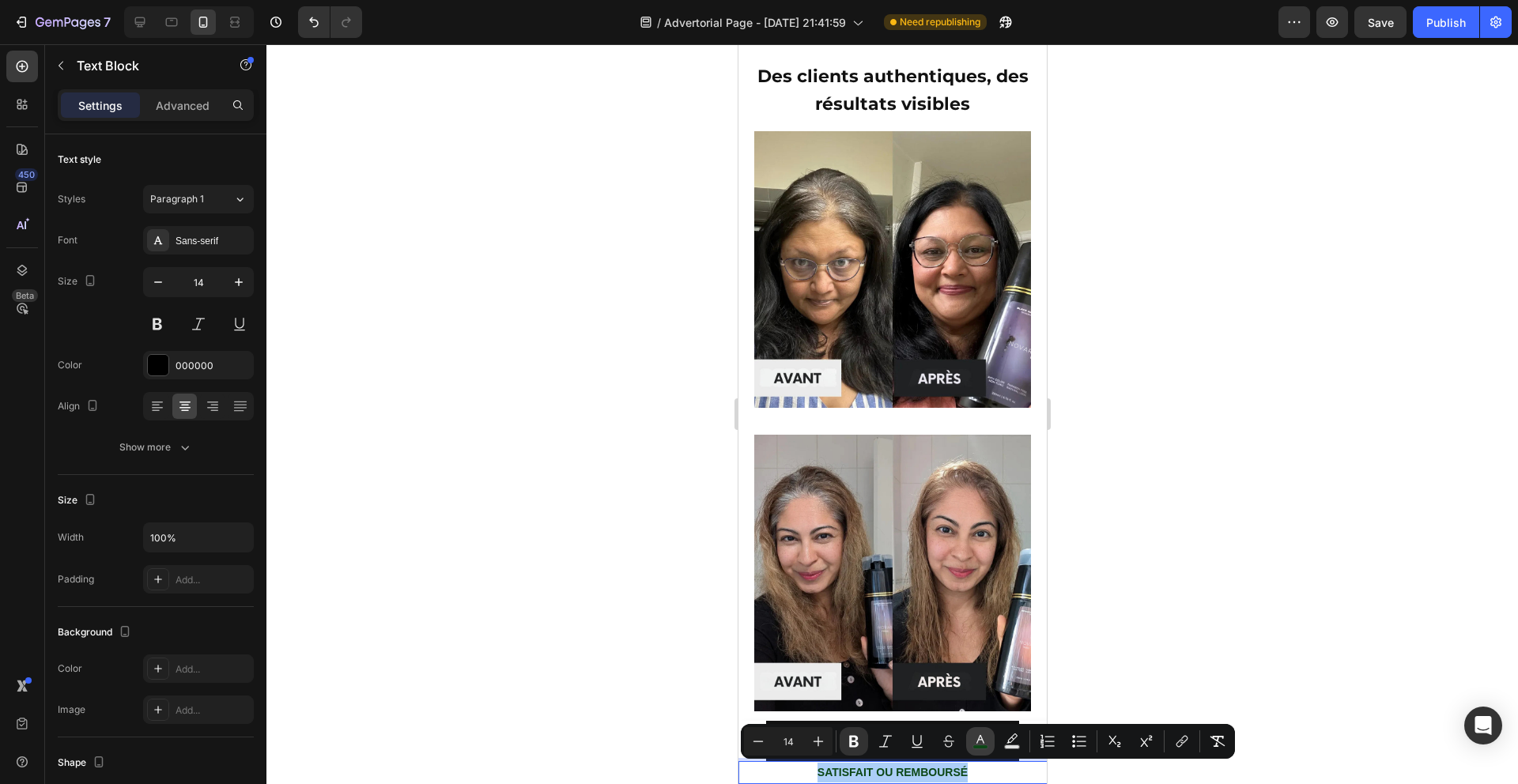
click at [969, 734] on button "color" at bounding box center [981, 741] width 29 height 29
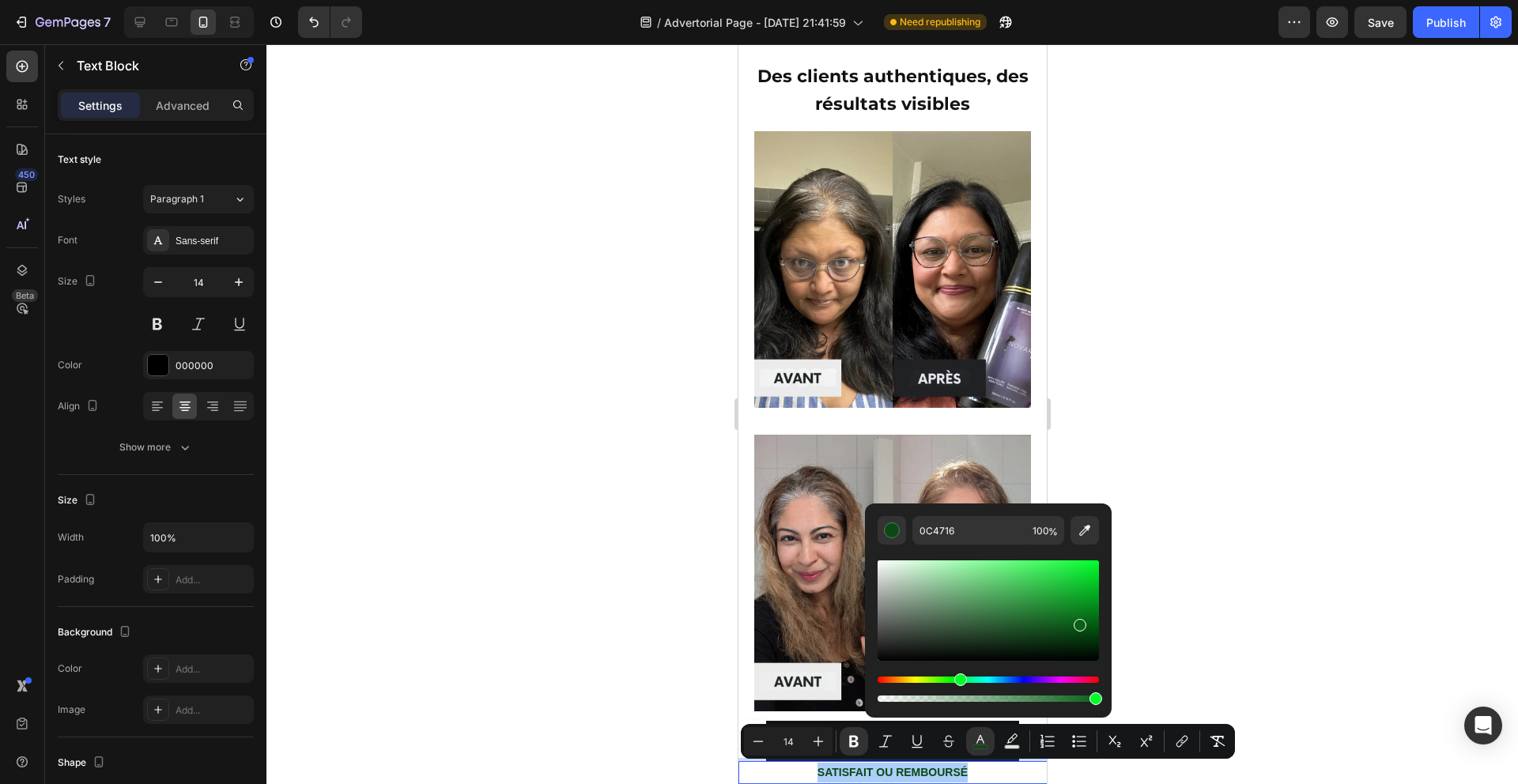
drag, startPoint x: 1063, startPoint y: 635, endPoint x: 1077, endPoint y: 622, distance: 19.1
click at [1077, 622] on div "Editor contextual toolbar" at bounding box center [1080, 625] width 12 height 12
type input "096018"
click at [1250, 615] on div at bounding box center [892, 414] width 1251 height 739
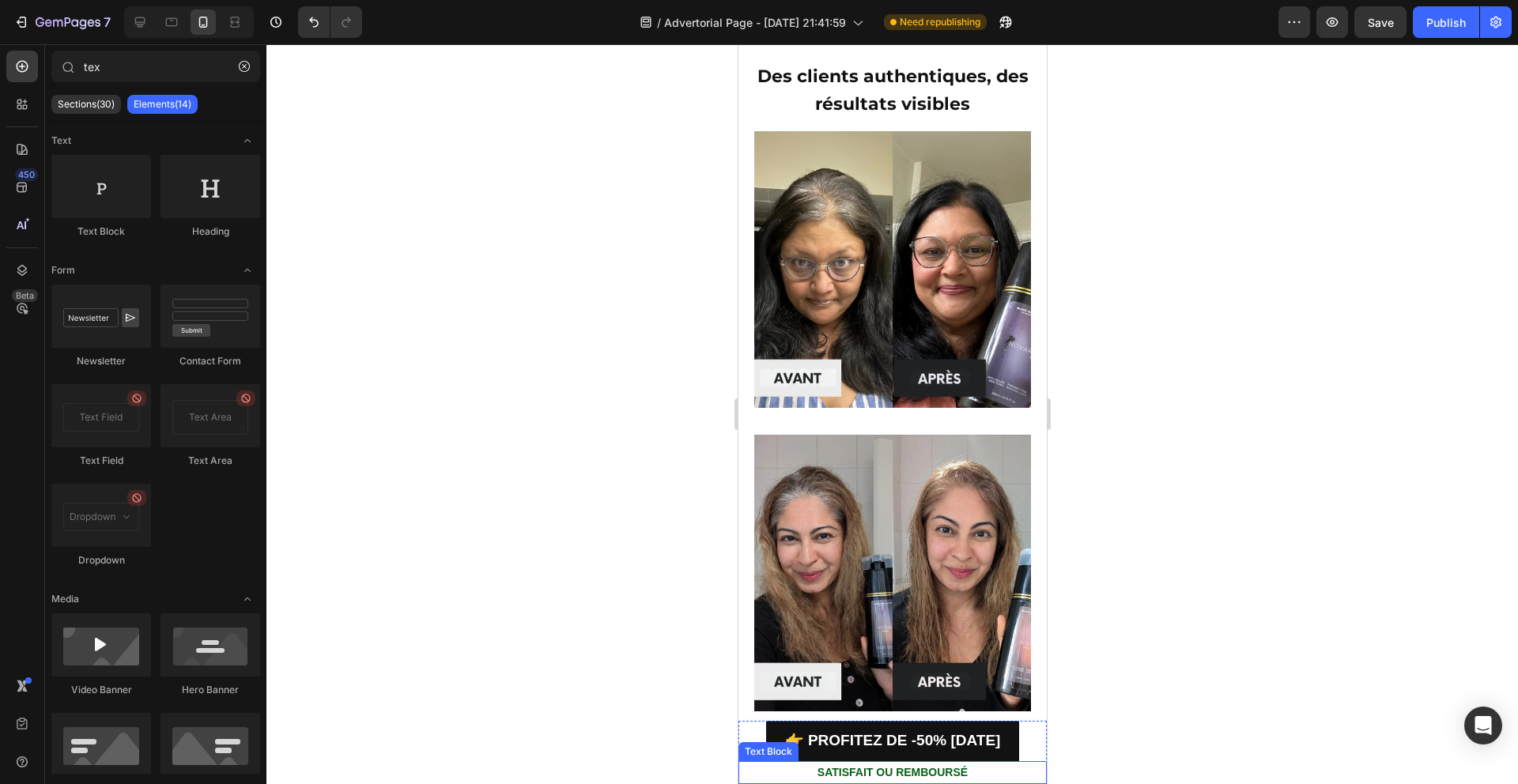
click at [842, 763] on p "SATISFAIT OU REMBOURSÉ" at bounding box center [892, 772] width 305 height 20
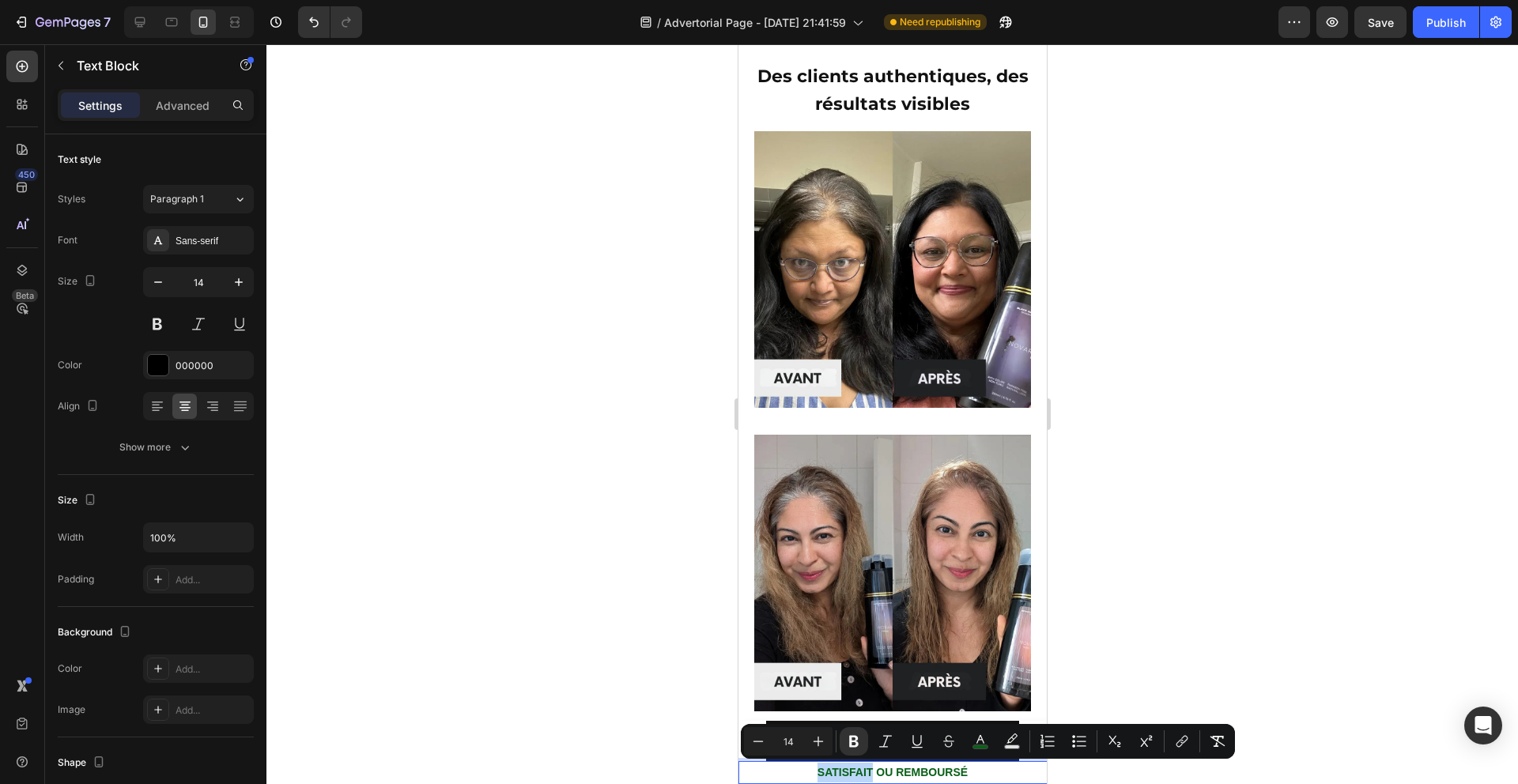
click at [842, 766] on strong "SATISFAIT OU REMBOURSÉ" at bounding box center [892, 772] width 150 height 12
click at [844, 766] on strong "SATISFAIT OU REMBOURSÉ" at bounding box center [892, 772] width 150 height 12
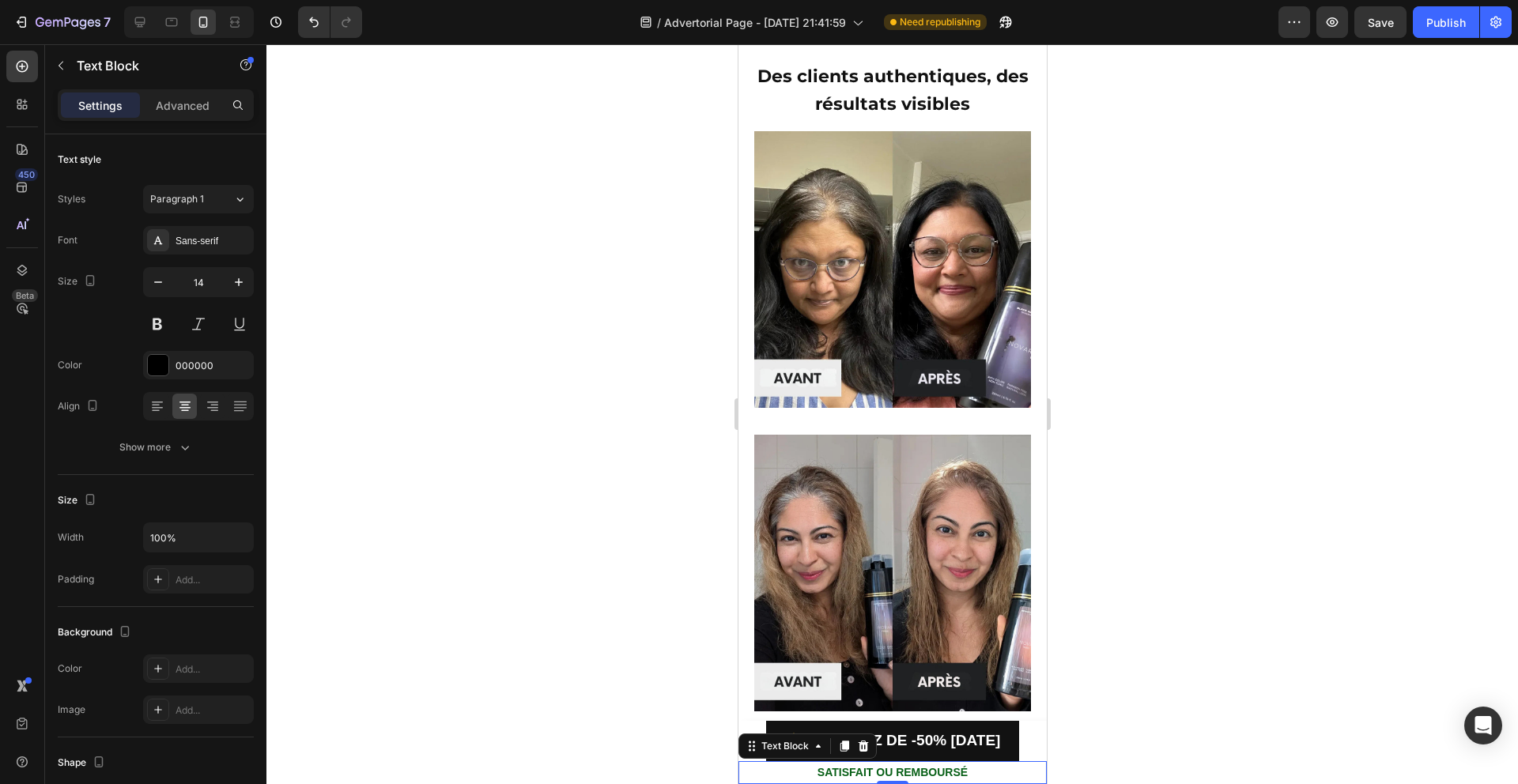
click at [829, 772] on strong "SATISFAIT OU REMBOURSÉ" at bounding box center [892, 772] width 150 height 12
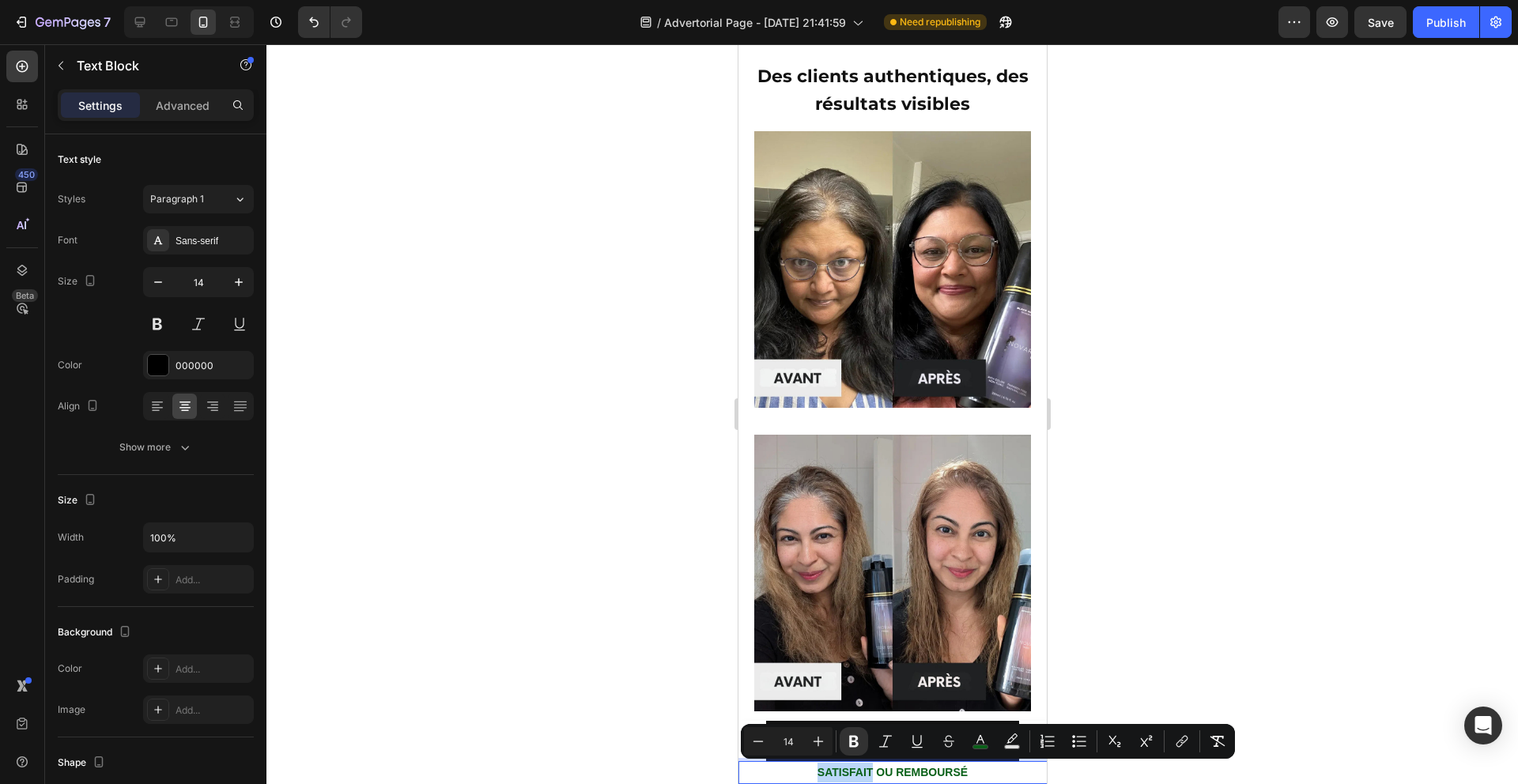
click at [834, 772] on strong "SATISFAIT OU REMBOURSÉ" at bounding box center [892, 772] width 150 height 12
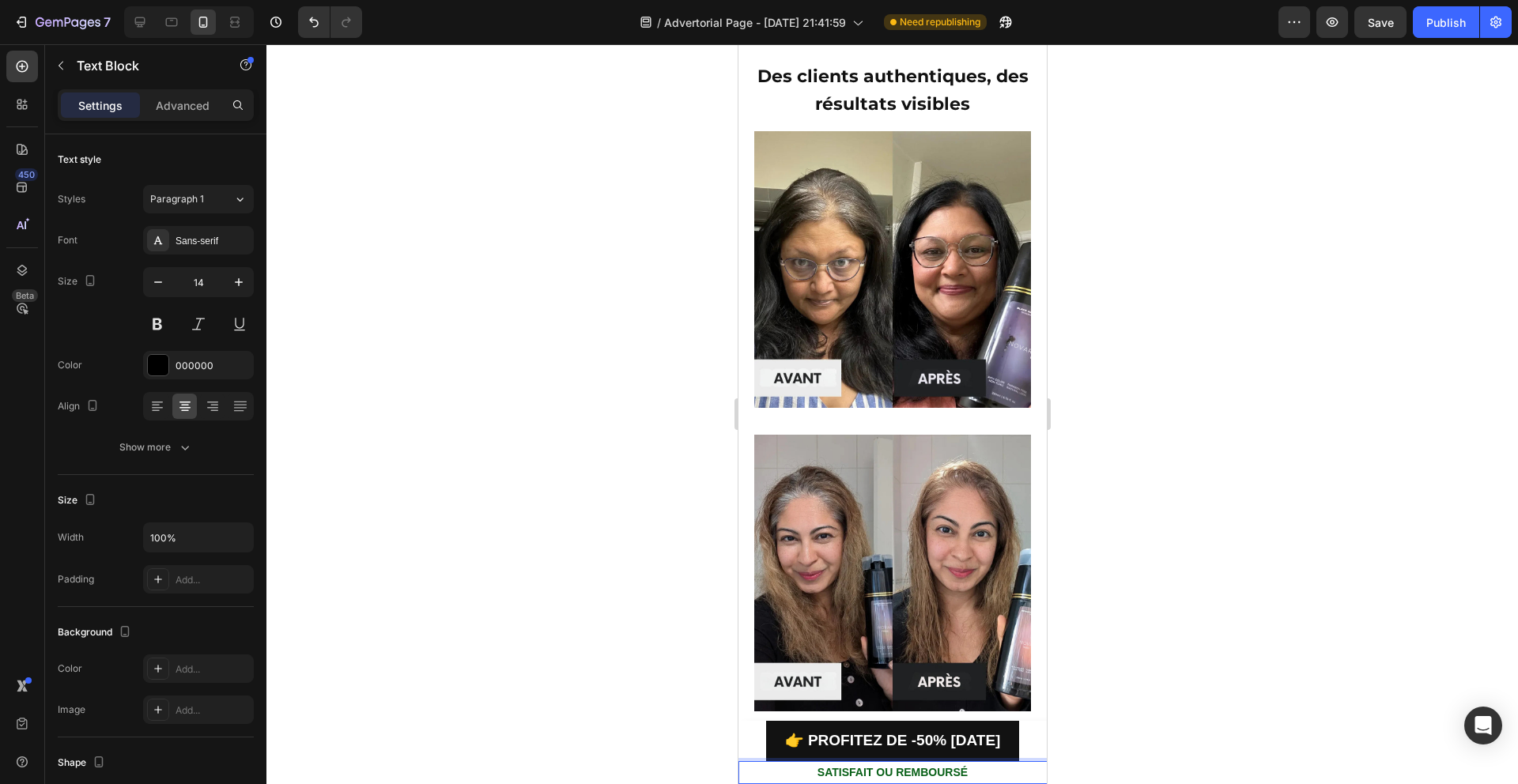
click at [869, 772] on strong "SATISFAIT OU REMBOURSÉ" at bounding box center [892, 772] width 150 height 12
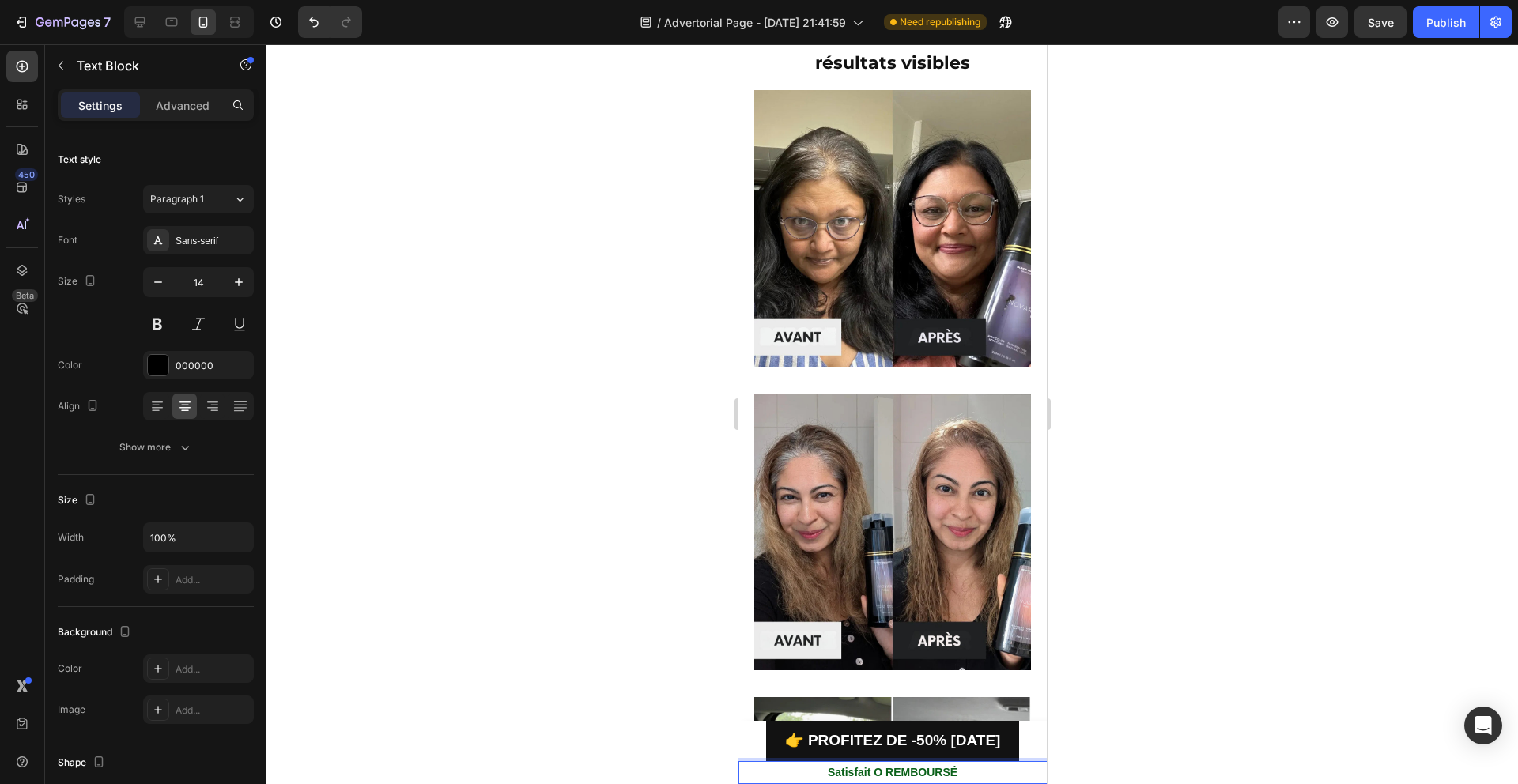
scroll to position [2648, 0]
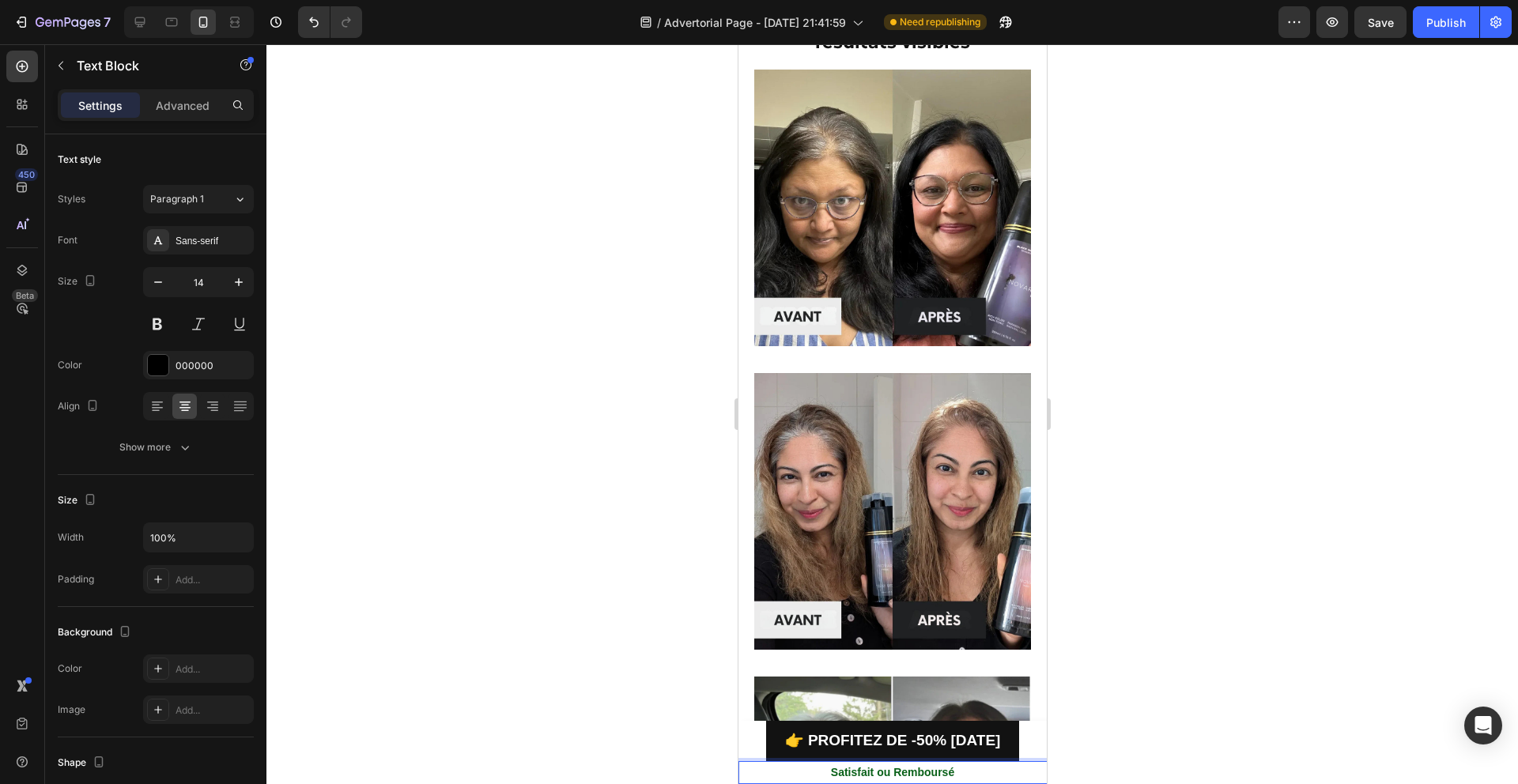
click at [638, 651] on div at bounding box center [892, 414] width 1251 height 739
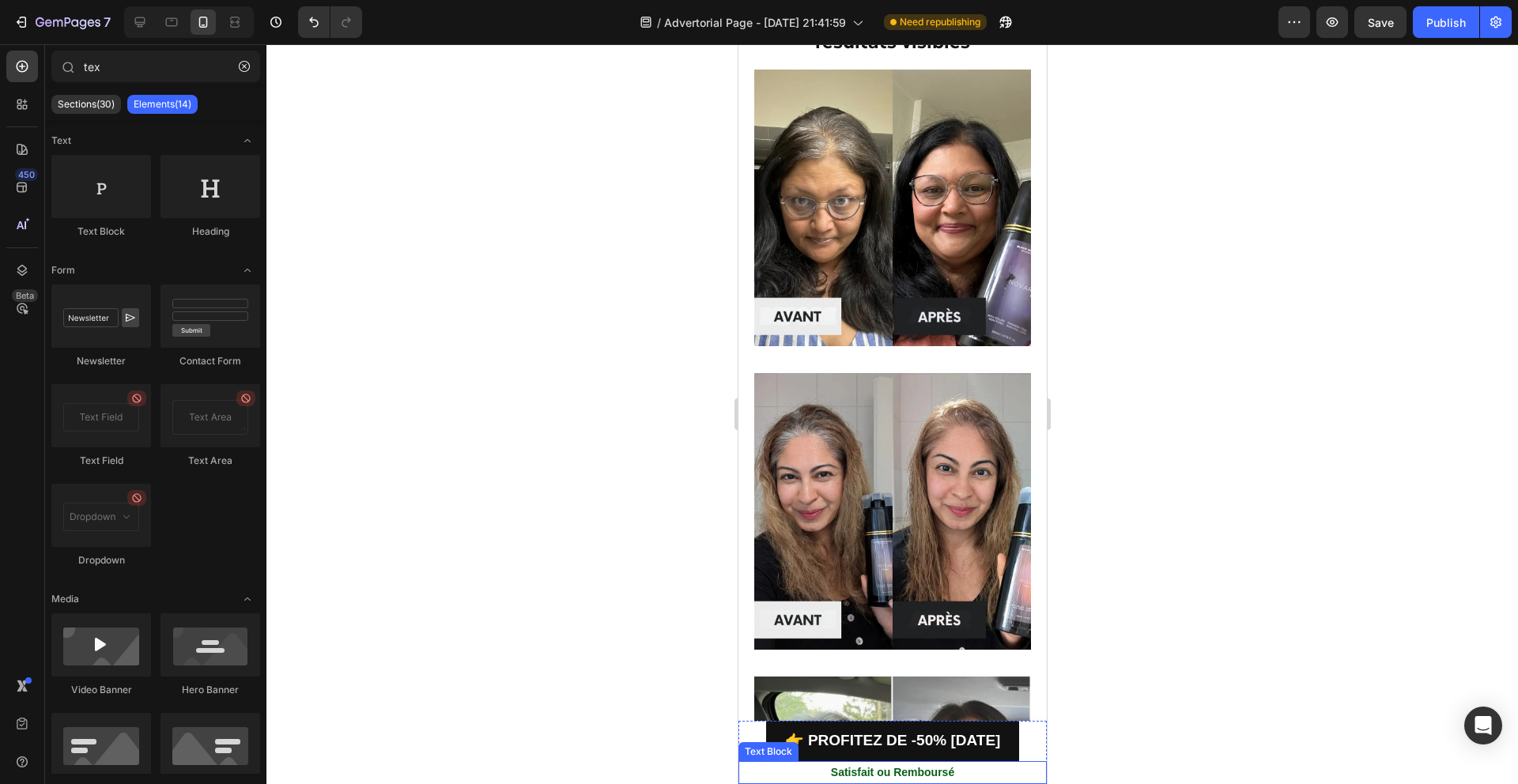
click at [846, 778] on strong "Satisfait ou Remboursé" at bounding box center [892, 772] width 123 height 12
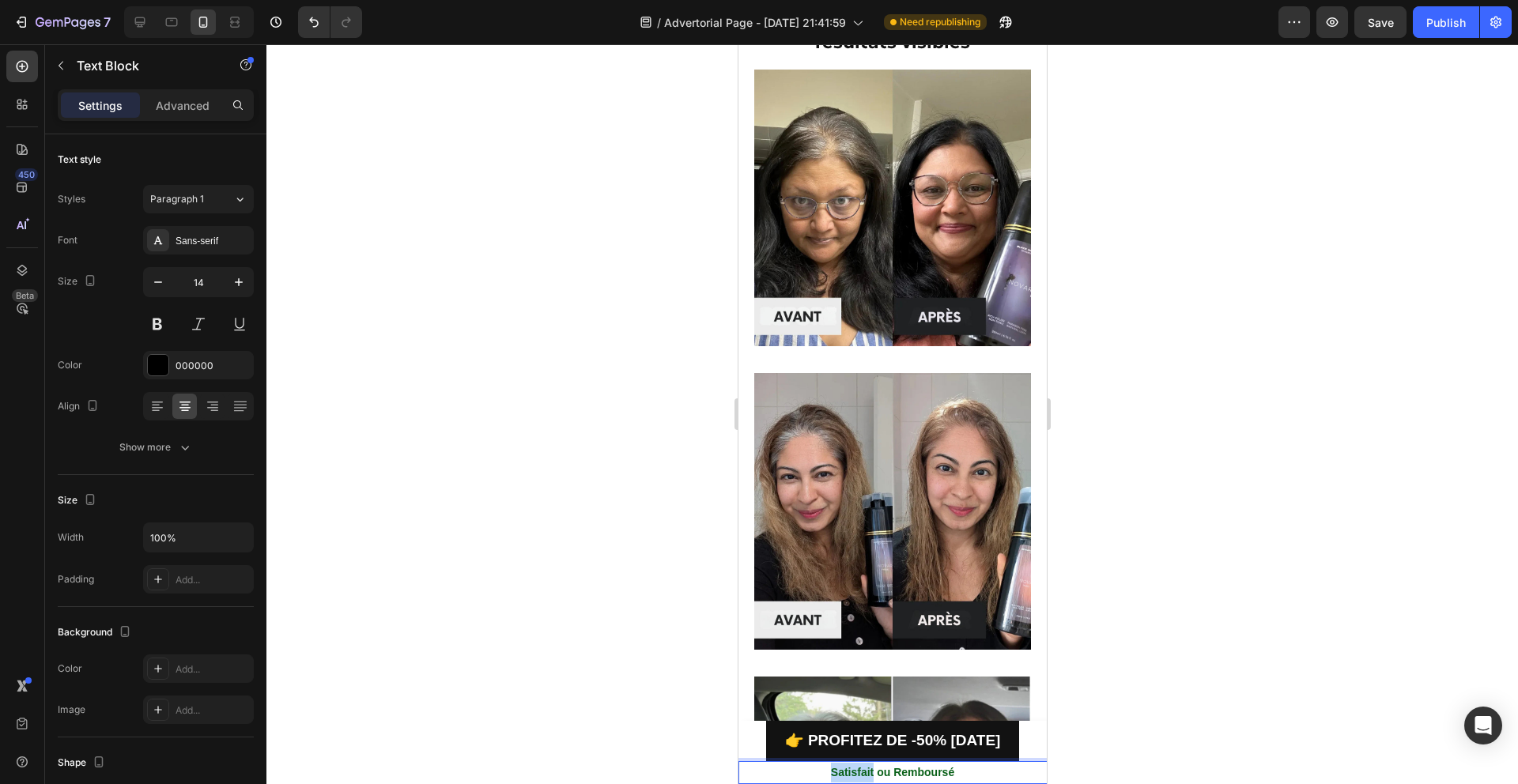
click at [854, 767] on strong "Satisfait ou Remboursé" at bounding box center [892, 772] width 123 height 12
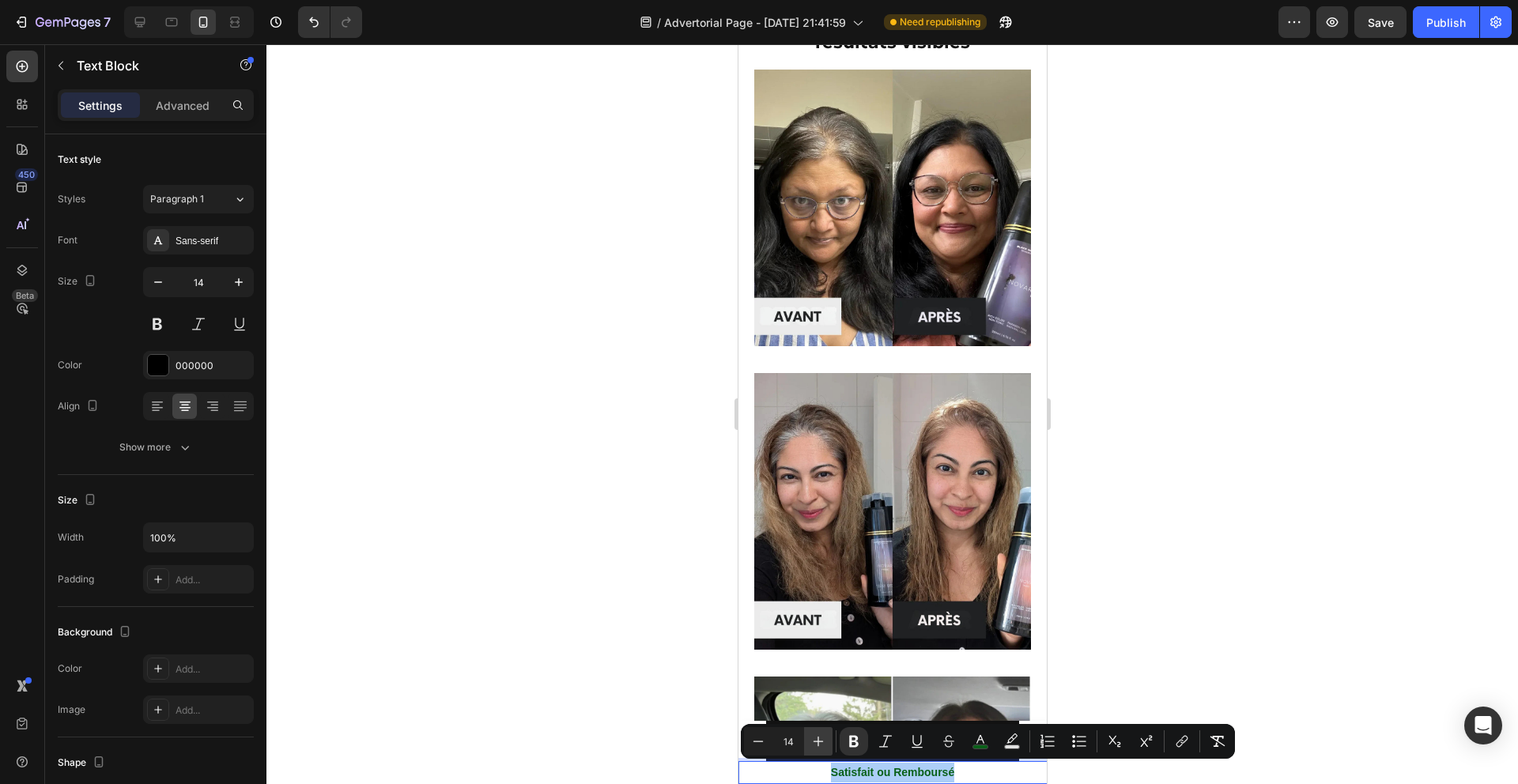
click at [815, 743] on icon "Editor contextual toolbar" at bounding box center [818, 741] width 16 height 16
type input "16"
click at [633, 737] on div at bounding box center [892, 414] width 1251 height 739
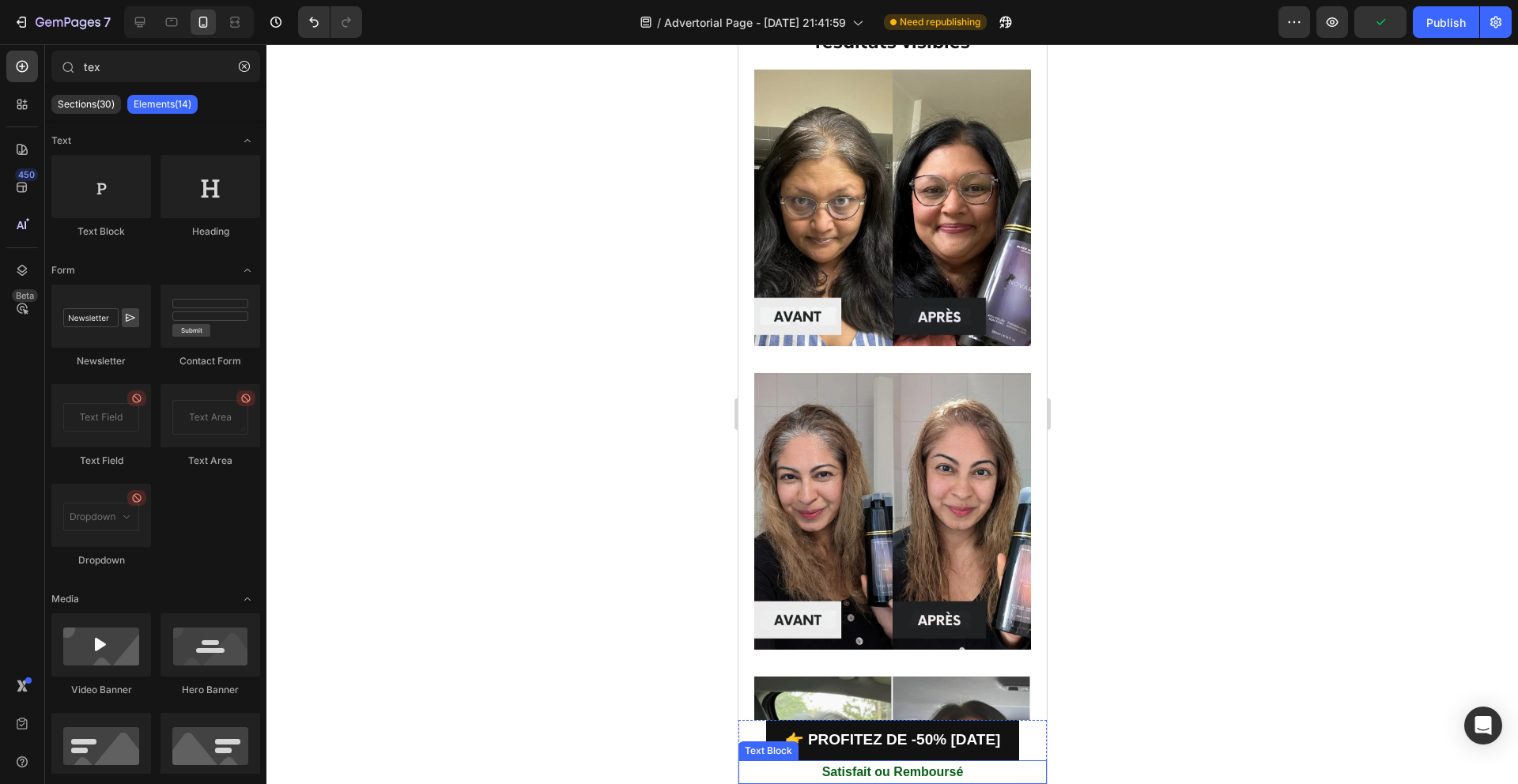
click at [876, 770] on strong "Satisfait ou Remboursé" at bounding box center [892, 771] width 142 height 13
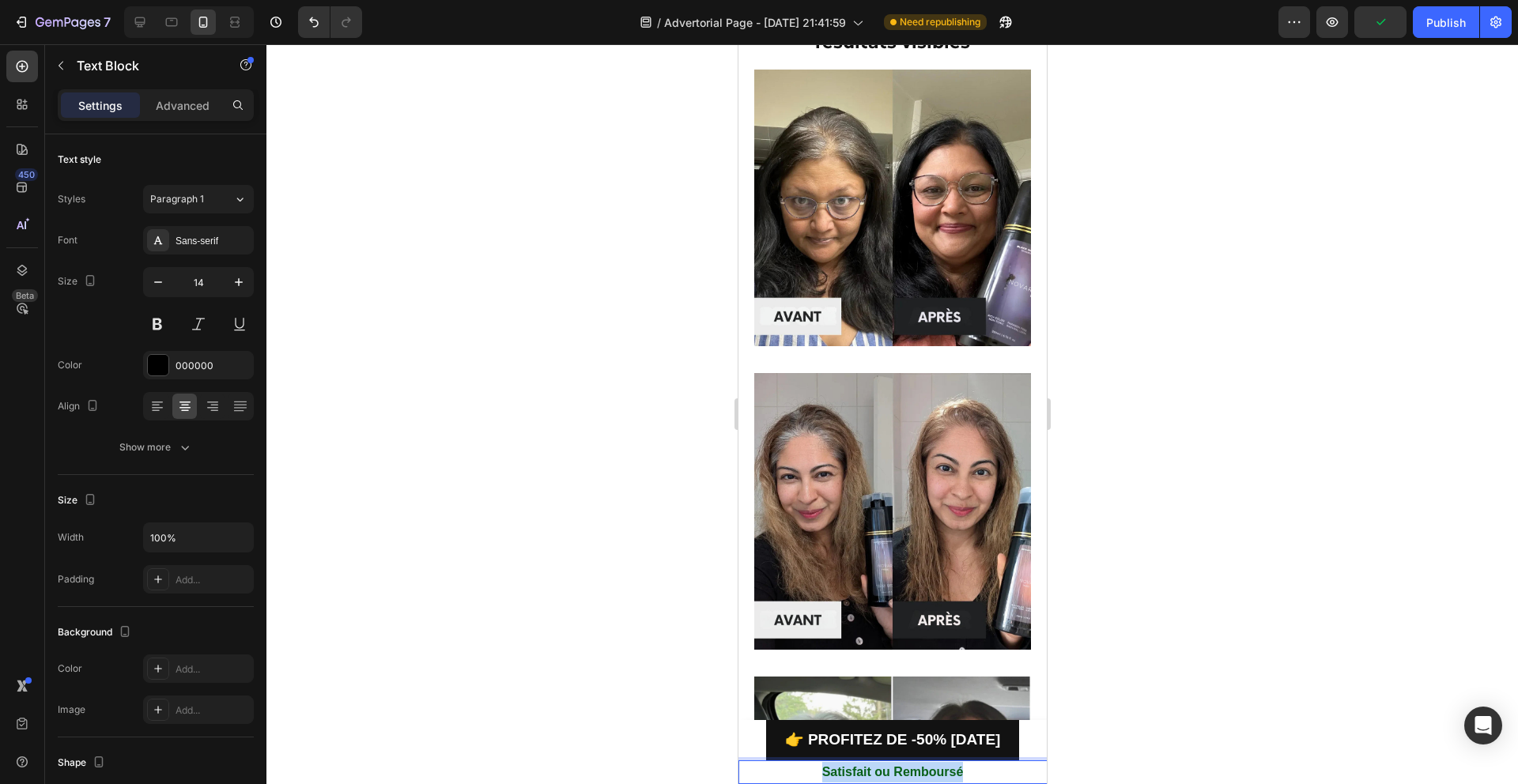
click at [876, 770] on strong "Satisfait ou Remboursé" at bounding box center [892, 771] width 142 height 13
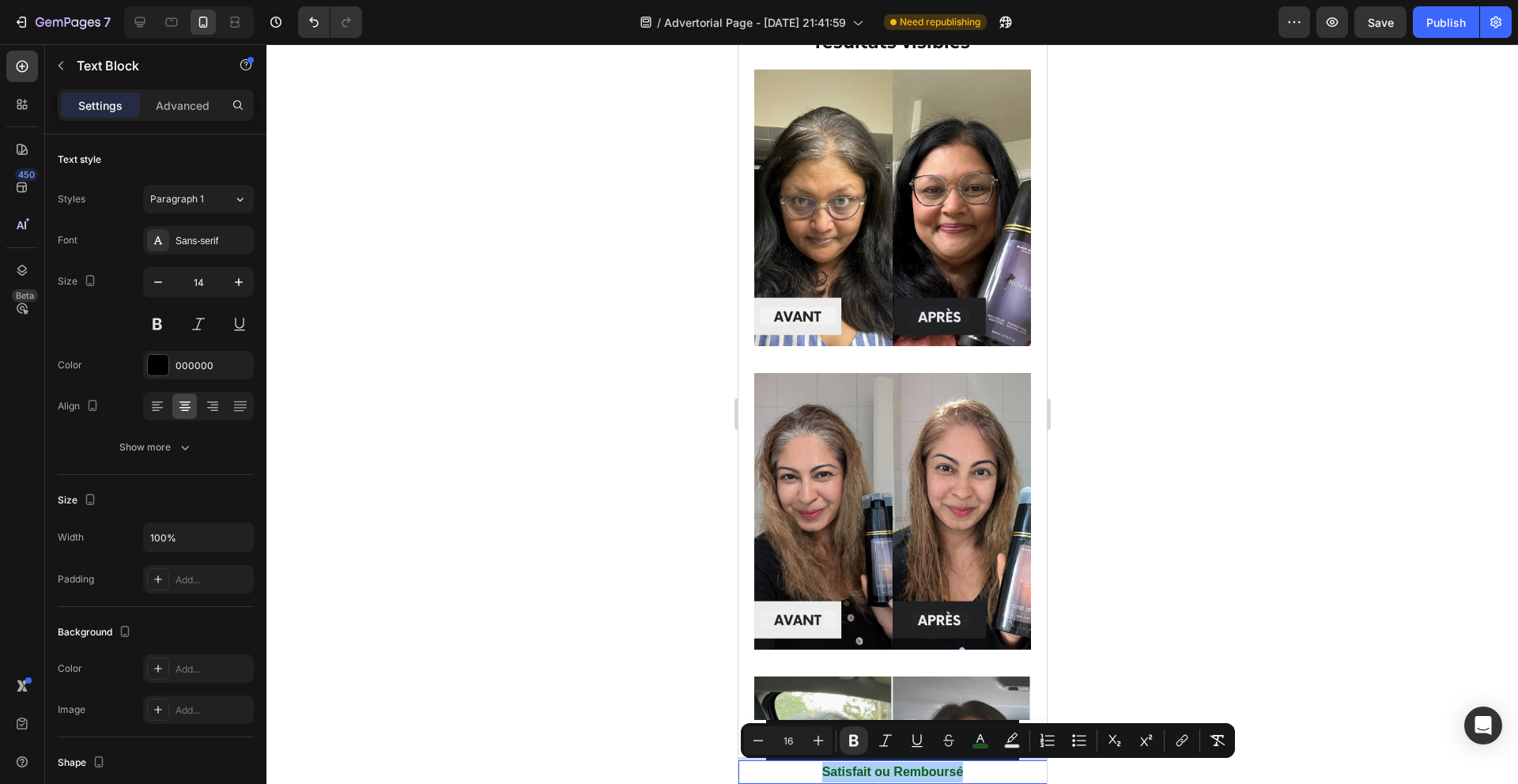
click at [1201, 580] on div at bounding box center [892, 414] width 1251 height 739
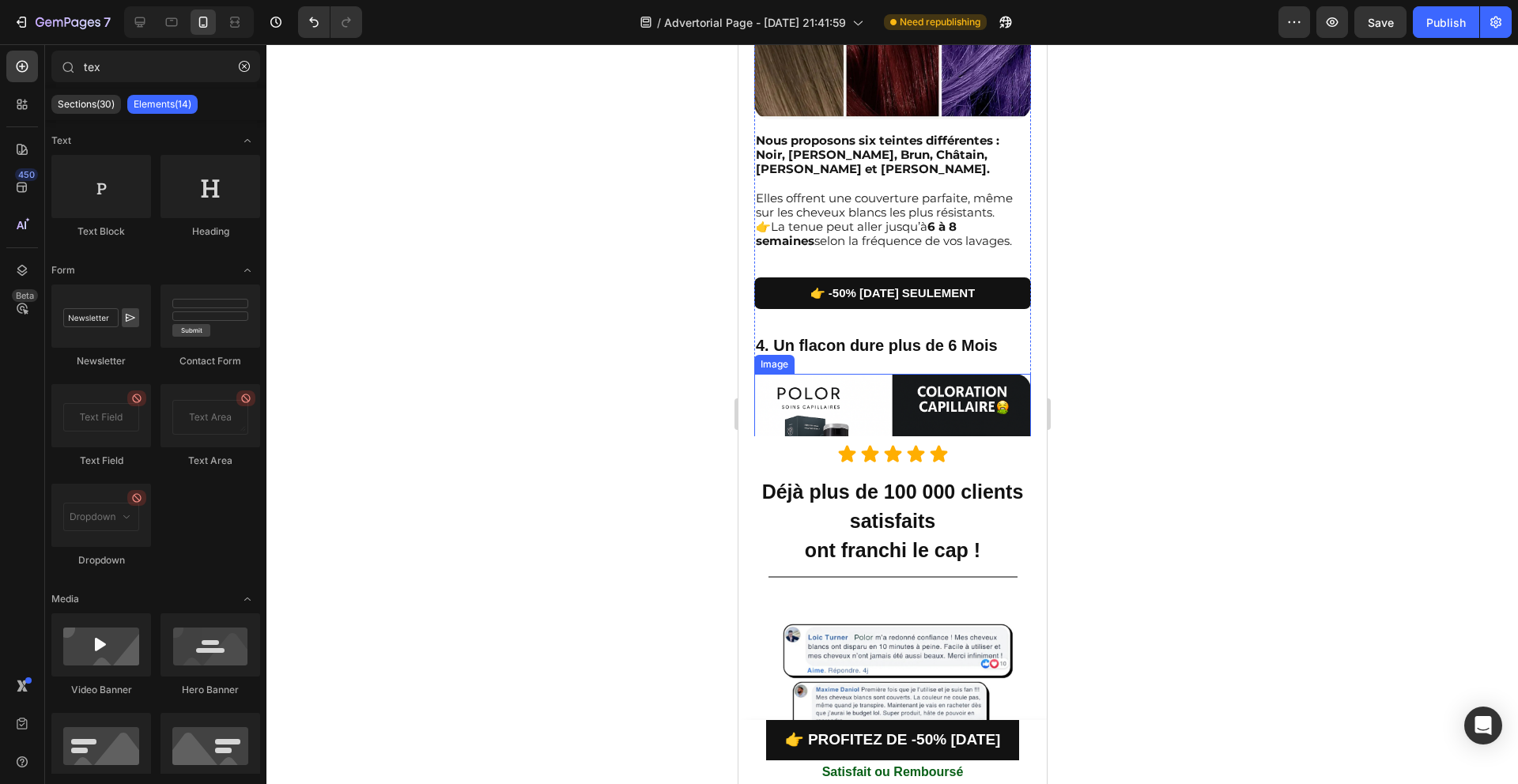
scroll to position [1939, 0]
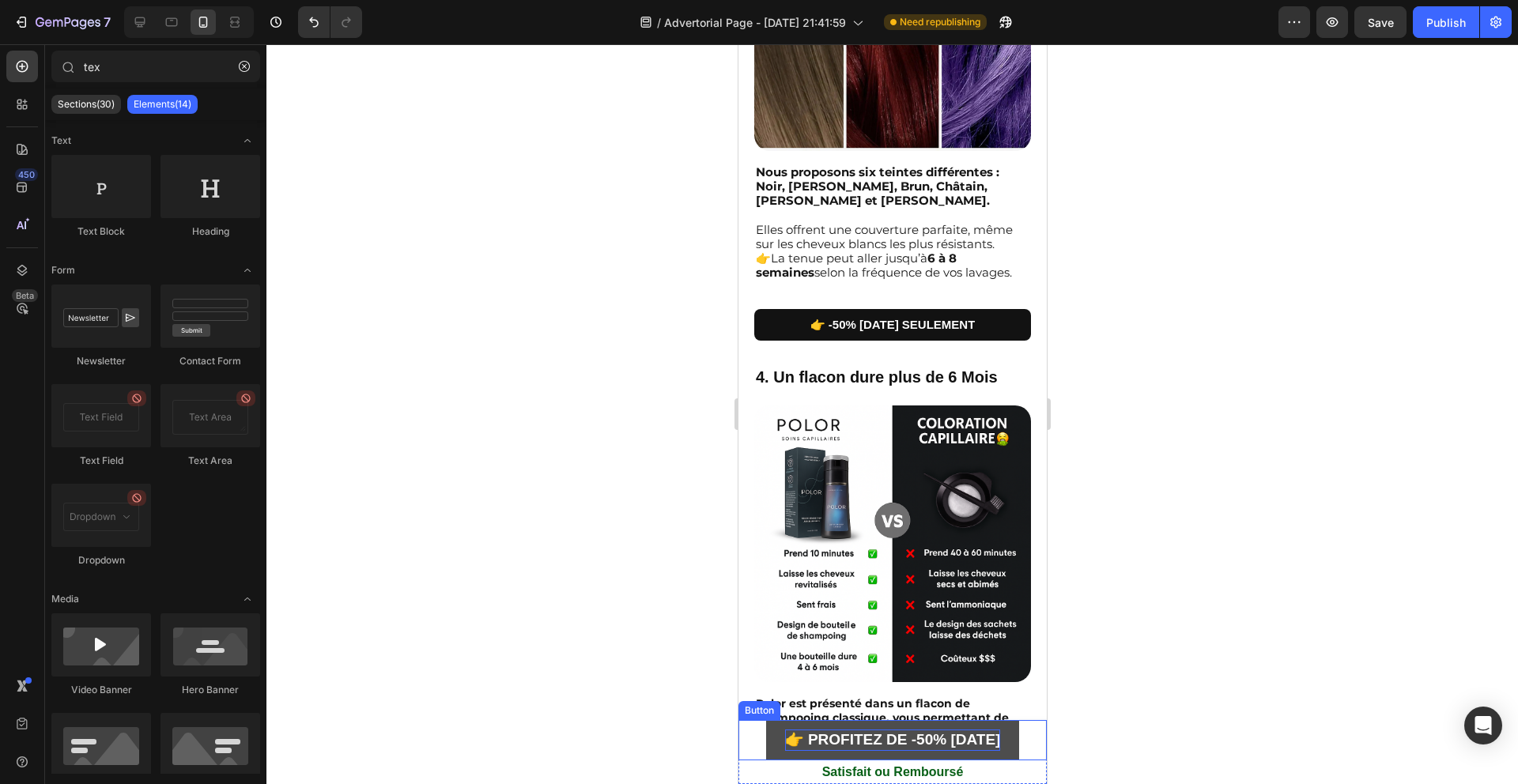
click at [850, 730] on strong "👉 PROFITEZ DE -50% [DATE]" at bounding box center [892, 739] width 216 height 17
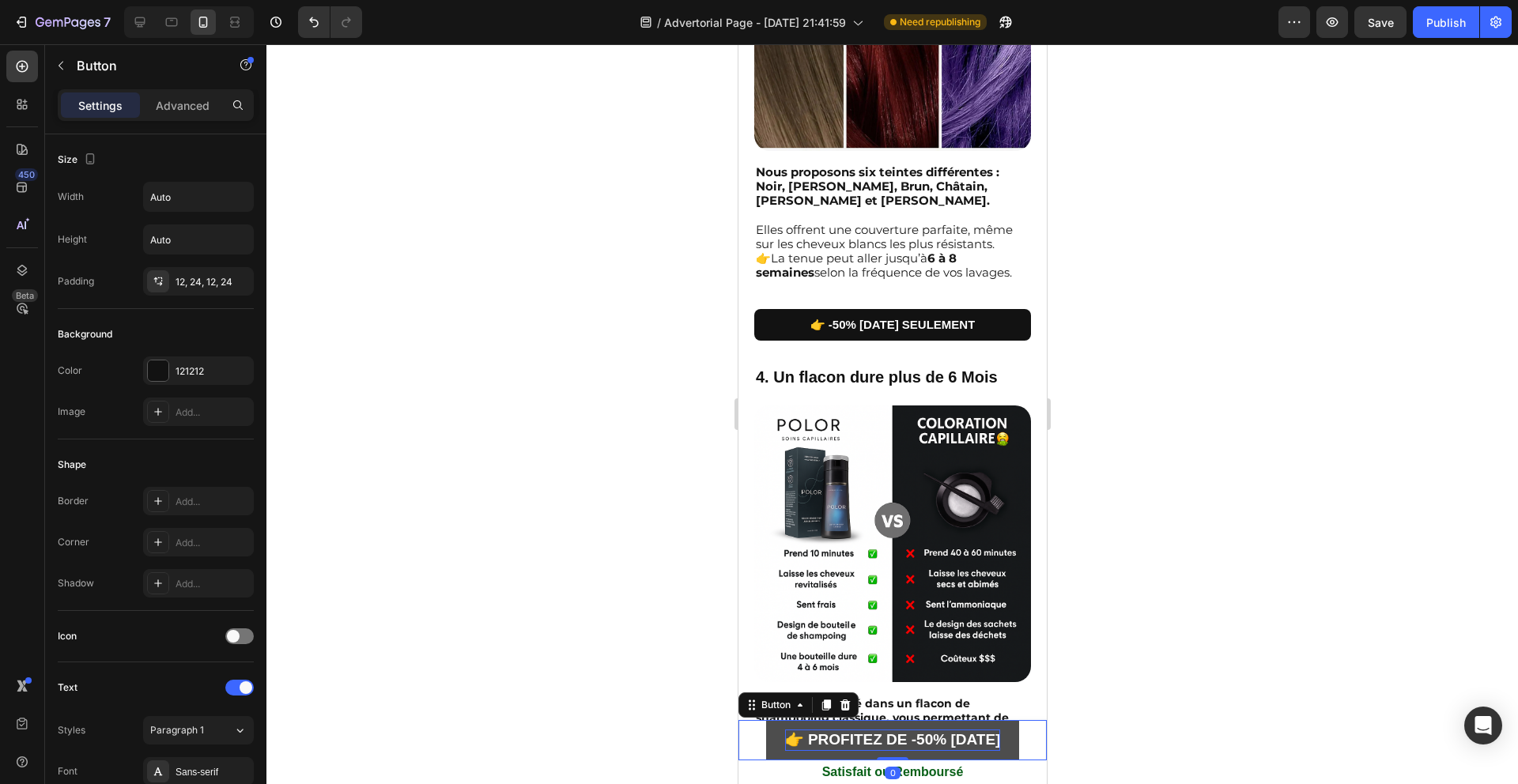
click at [903, 730] on strong "👉 PROFITEZ DE -50% [DATE]" at bounding box center [892, 739] width 216 height 17
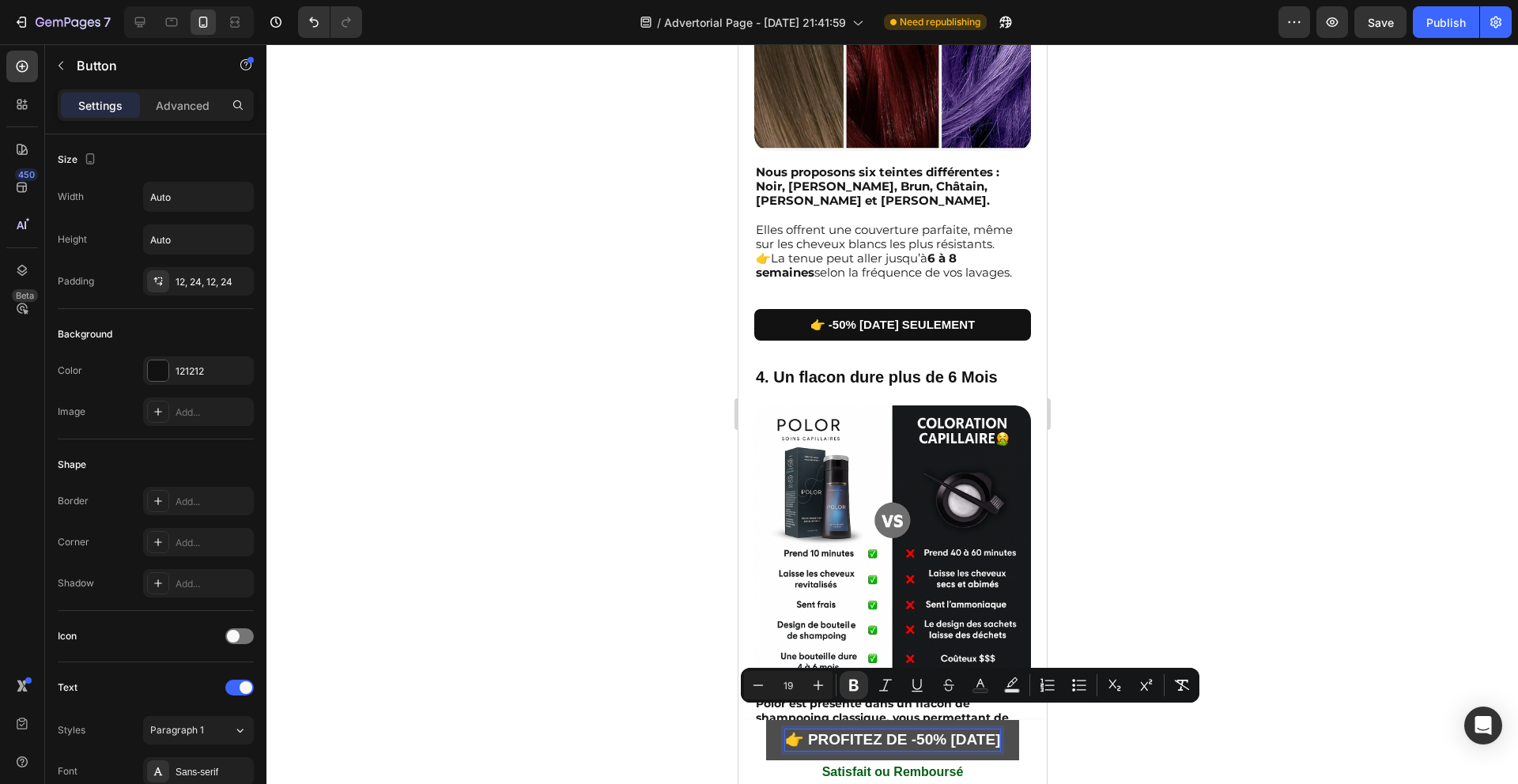
click at [916, 730] on strong "👉 PROFITEZ DE -50% [DATE]" at bounding box center [892, 739] width 216 height 17
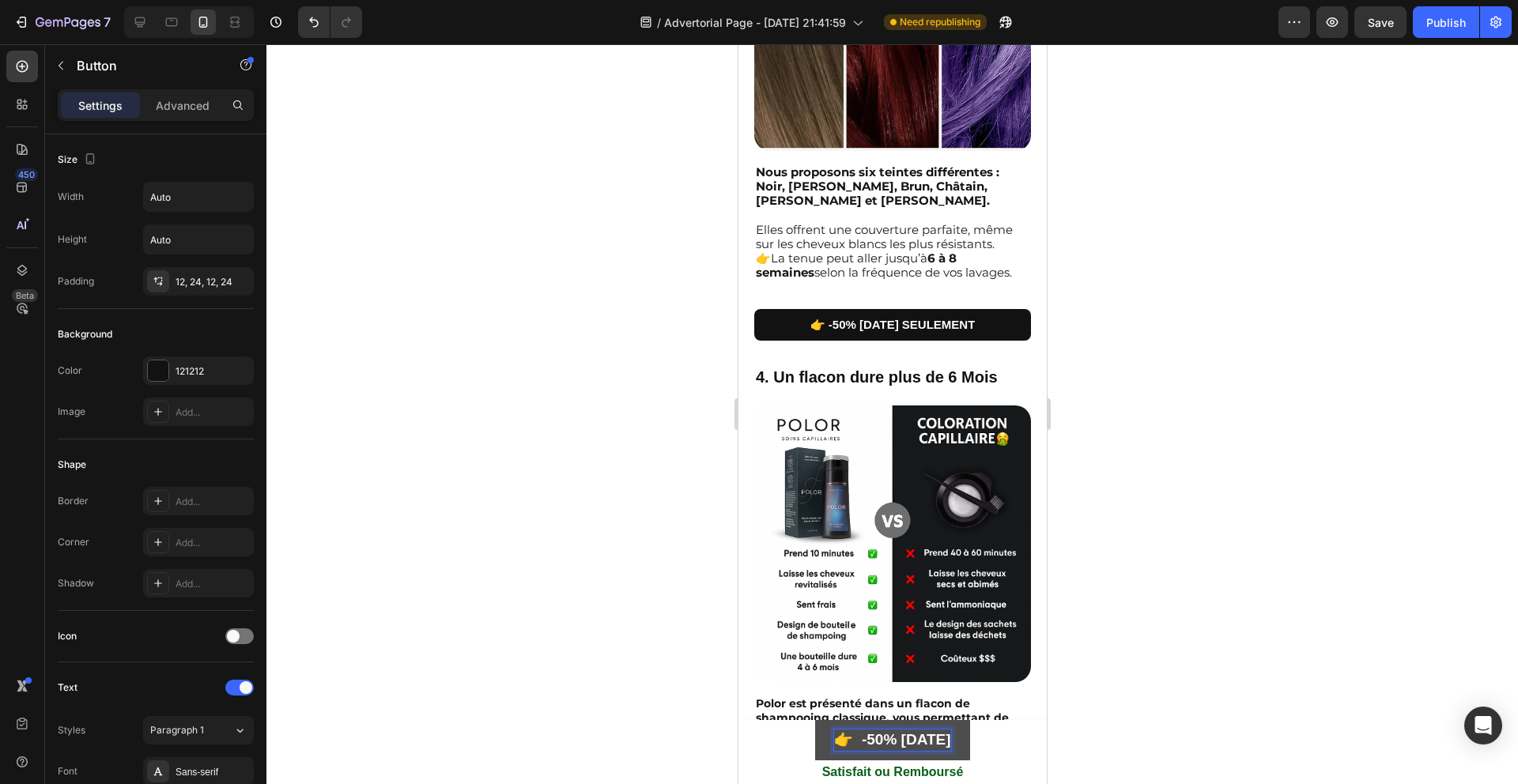
click at [968, 739] on link "👉 -50% [DATE]" at bounding box center [891, 739] width 154 height 40
click at [968, 739] on link "👉 -50% [DATE]" at bounding box center [891, 739] width 154 height 40
click at [950, 741] on strong "👉 -50% [DATE]" at bounding box center [892, 739] width 116 height 17
click at [876, 732] on strong "👉 -50% [DATE] SEULEMENT" at bounding box center [892, 739] width 213 height 17
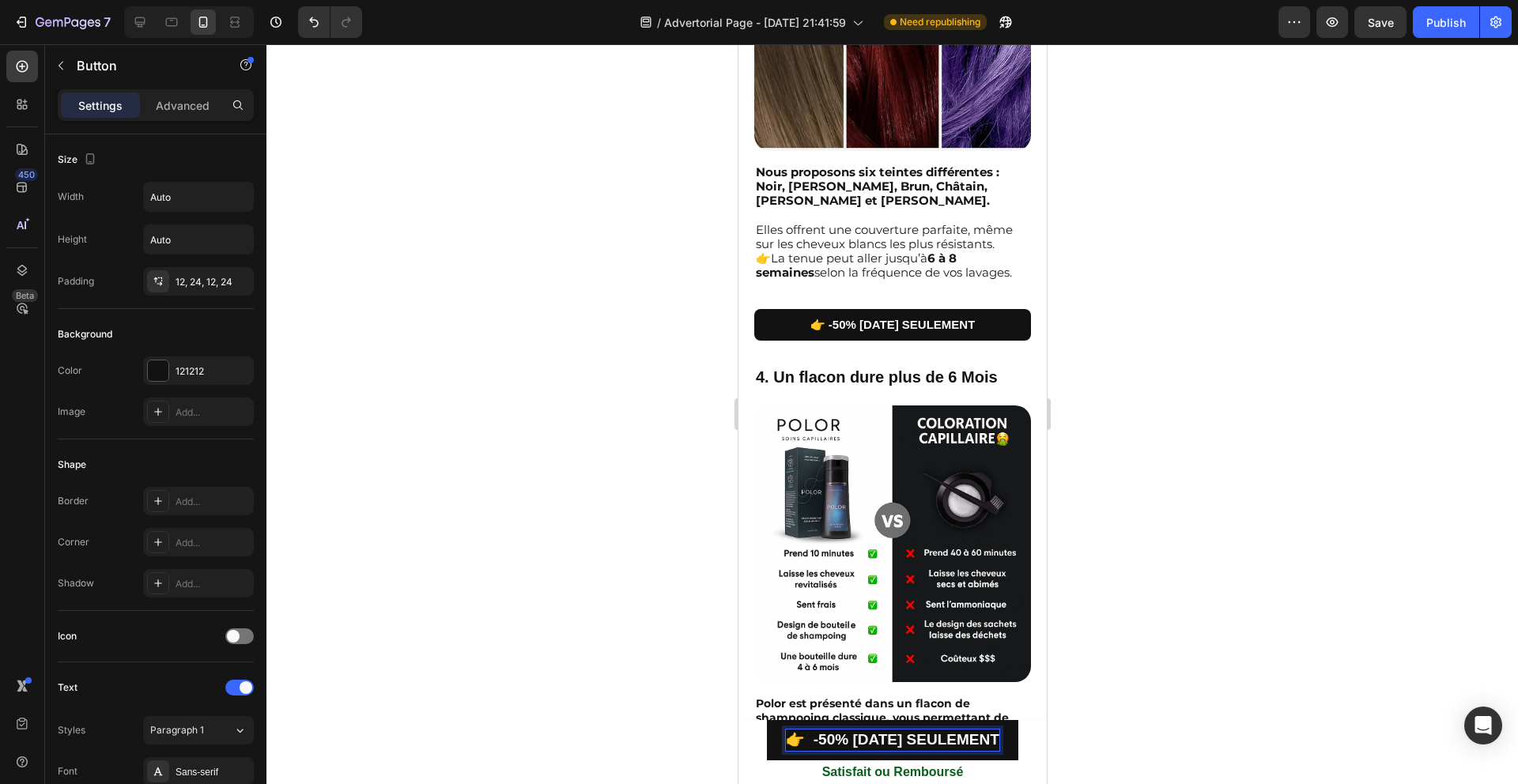
click at [876, 732] on strong "👉 -50% [DATE] SEULEMENT" at bounding box center [892, 739] width 213 height 17
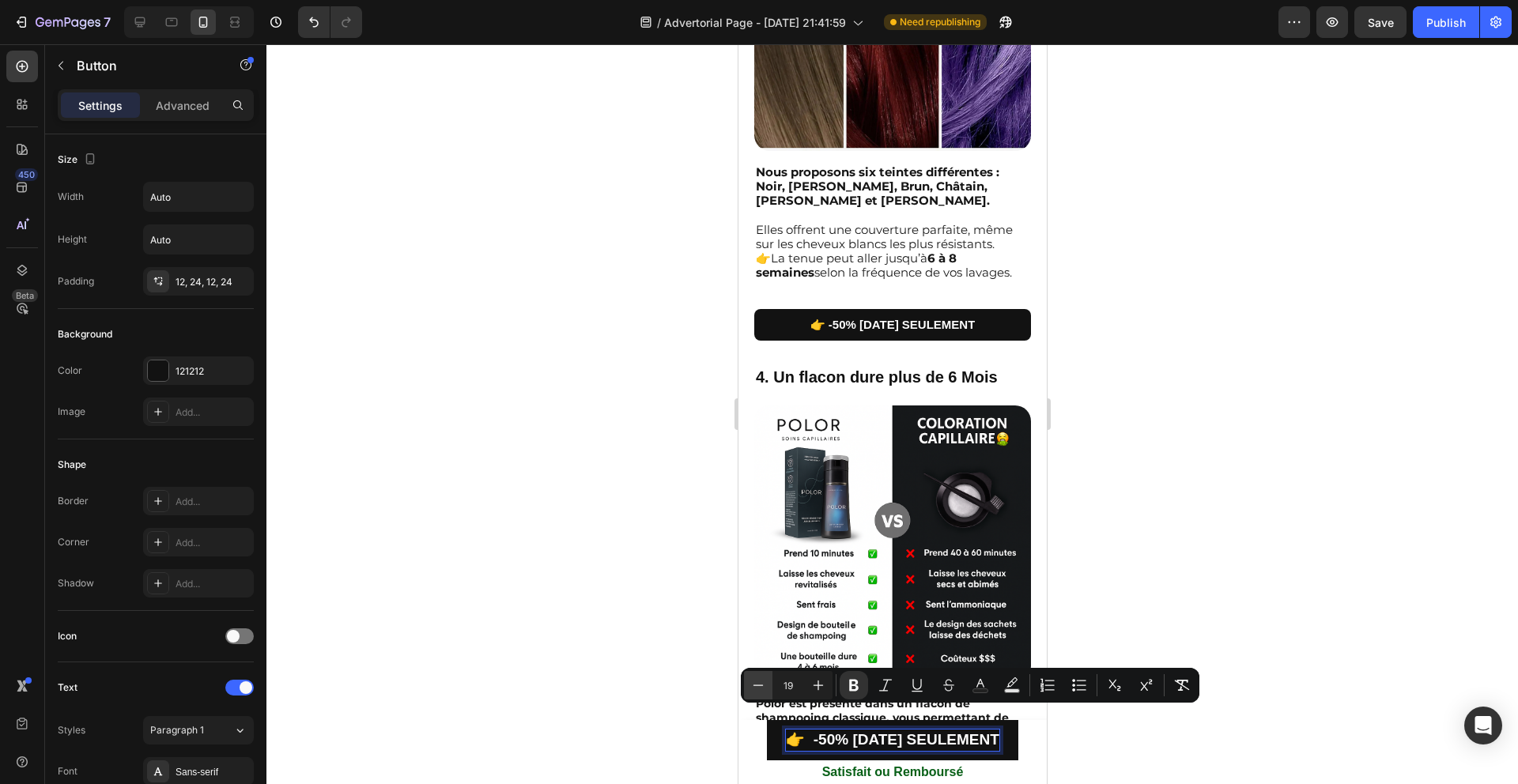
click at [768, 689] on button "Minus" at bounding box center [759, 685] width 29 height 29
type input "18"
click at [1139, 629] on div at bounding box center [892, 414] width 1251 height 739
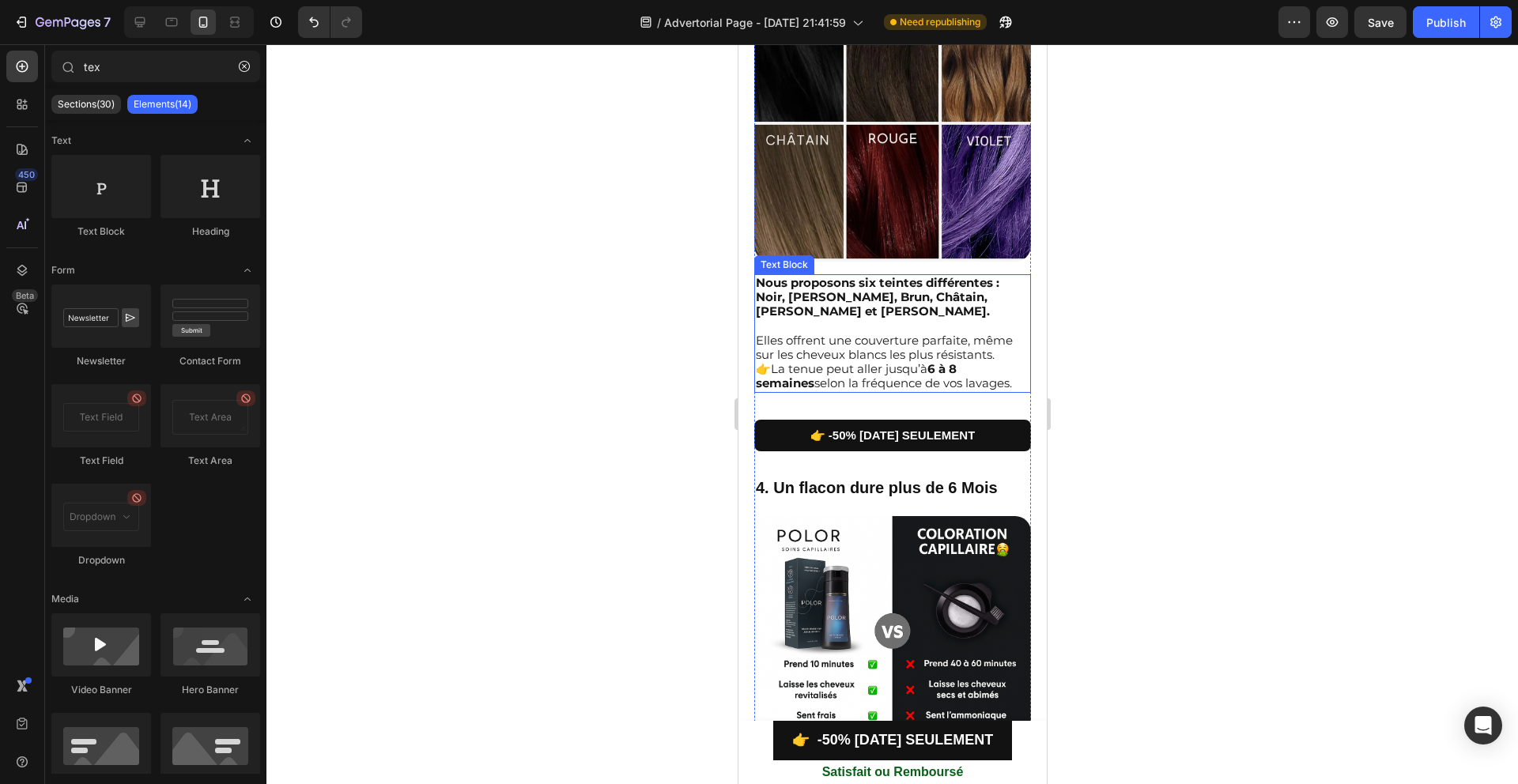
scroll to position [1748, 0]
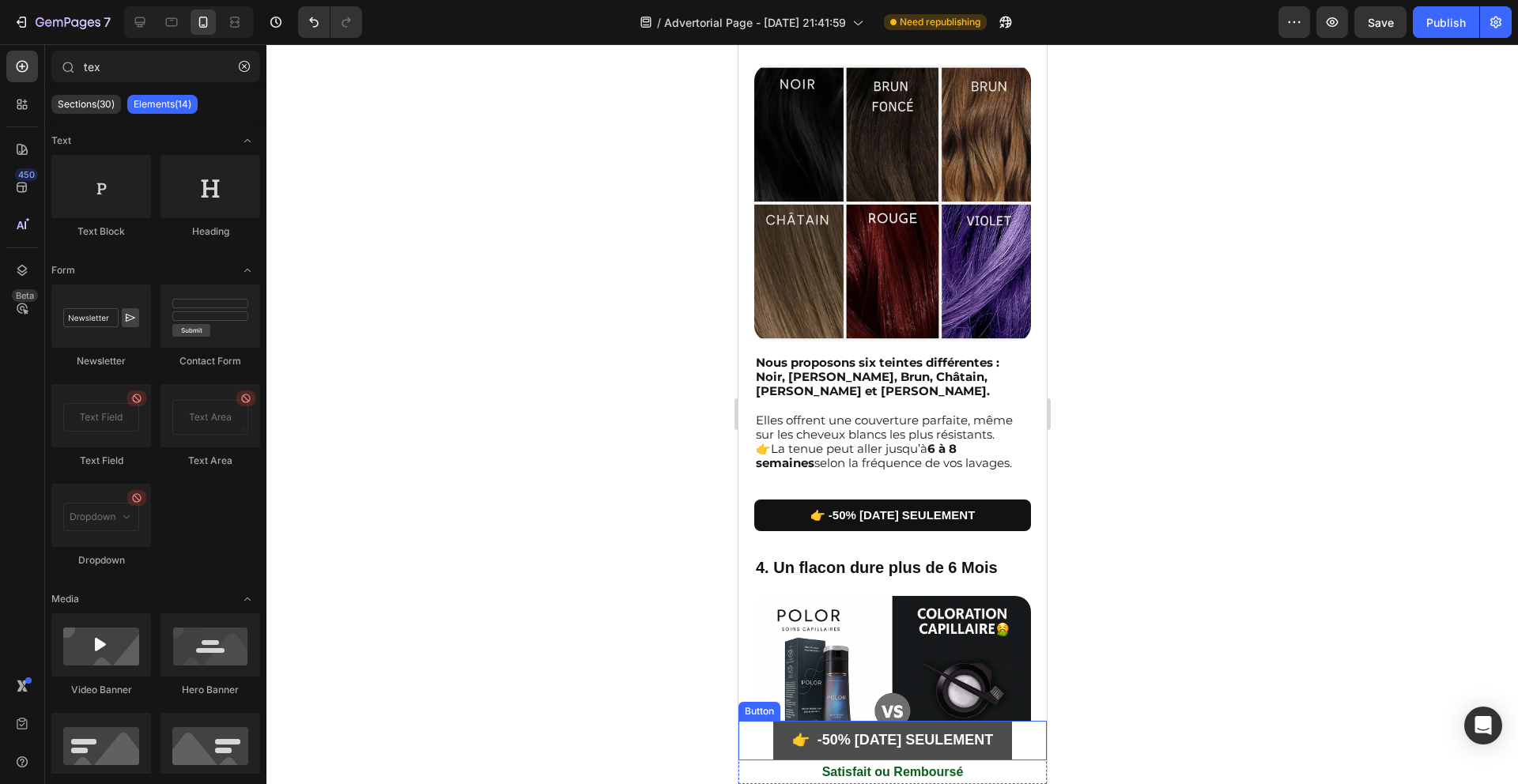
click at [772, 737] on link "👉 -50% [DATE] SEULEMENT" at bounding box center [892, 740] width 239 height 39
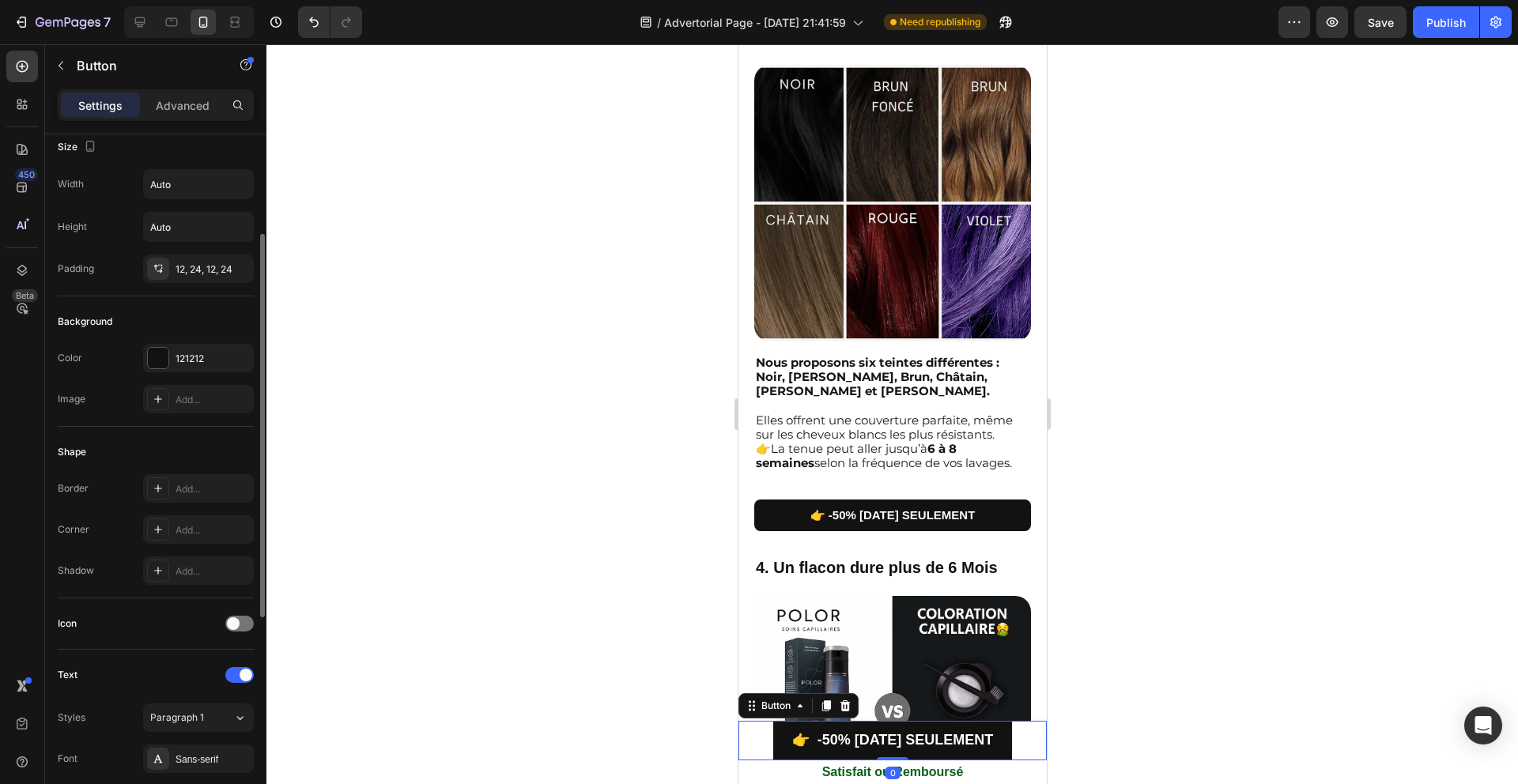
scroll to position [72, 0]
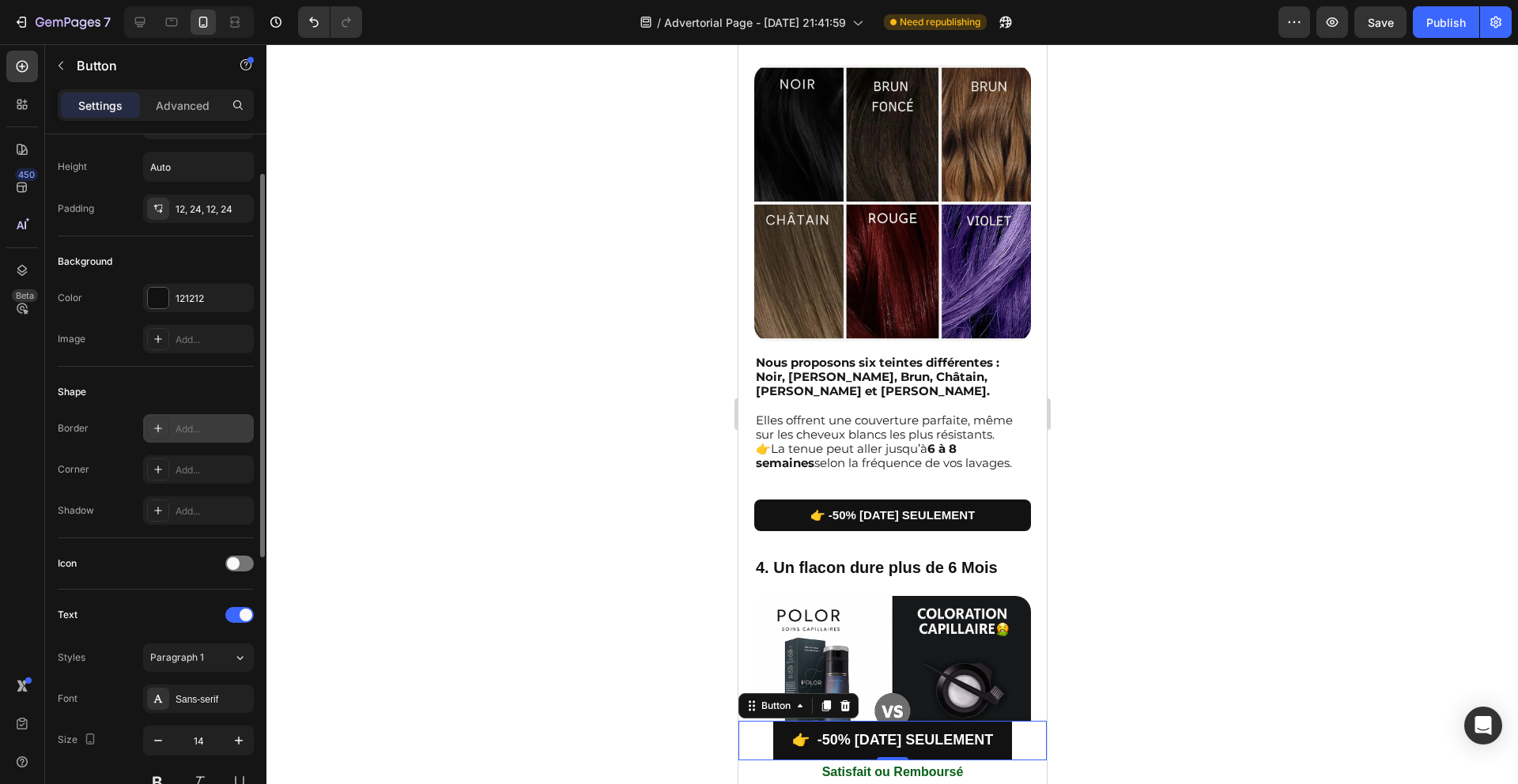
click at [169, 430] on div at bounding box center [158, 428] width 22 height 22
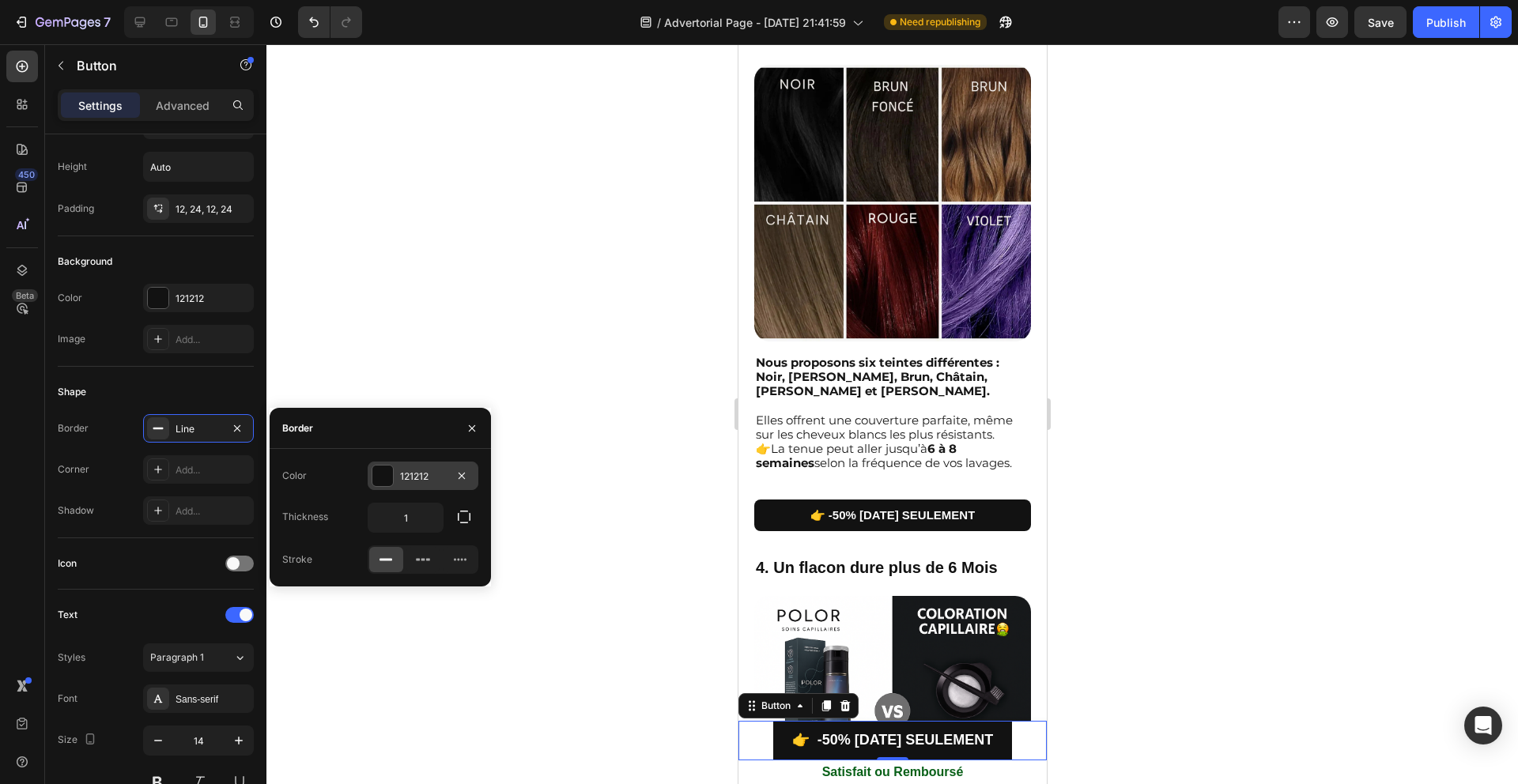
click at [386, 475] on div at bounding box center [382, 475] width 21 height 21
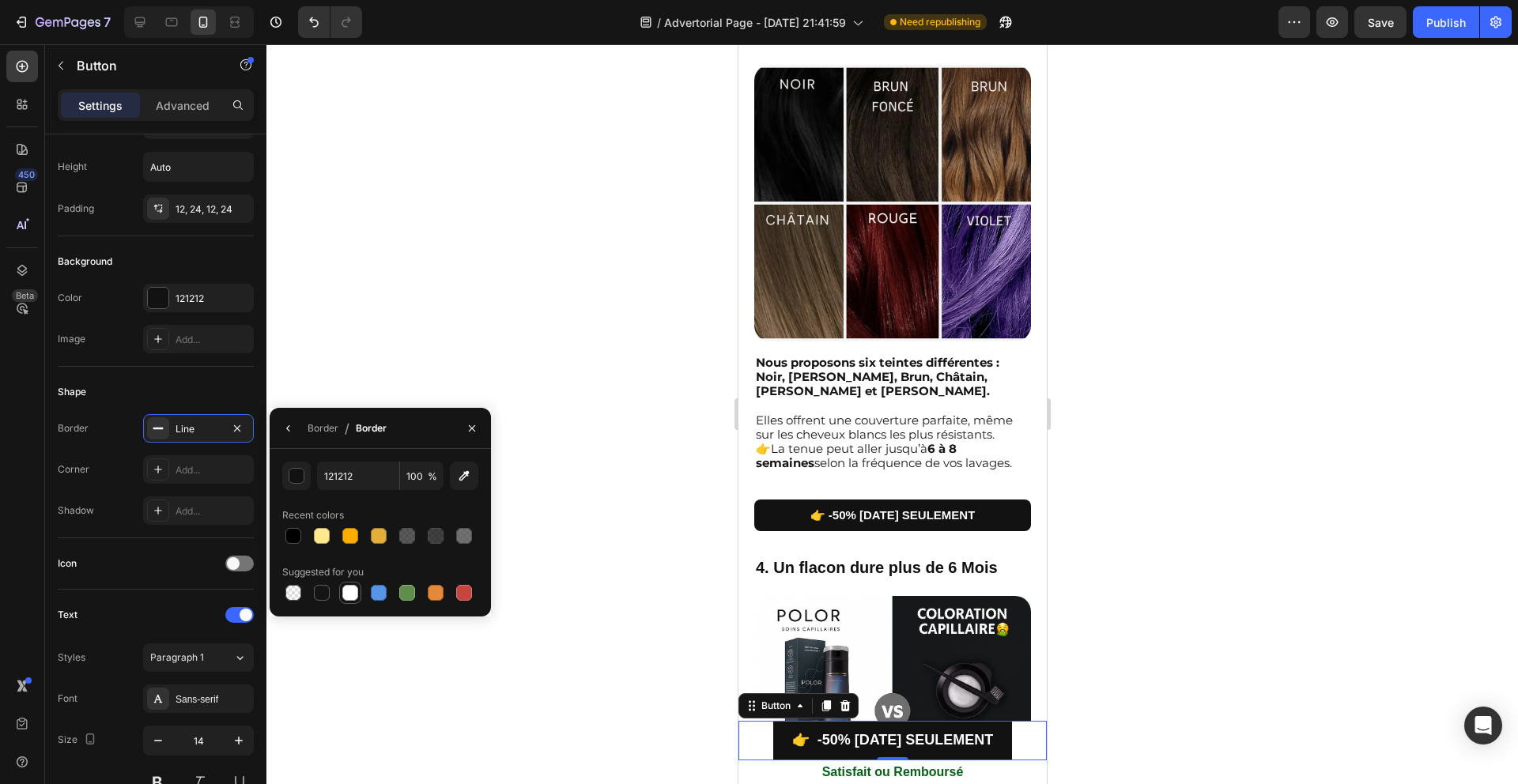
click at [353, 589] on div at bounding box center [351, 593] width 16 height 16
type input "FFFFFF"
click at [530, 589] on div at bounding box center [892, 414] width 1251 height 739
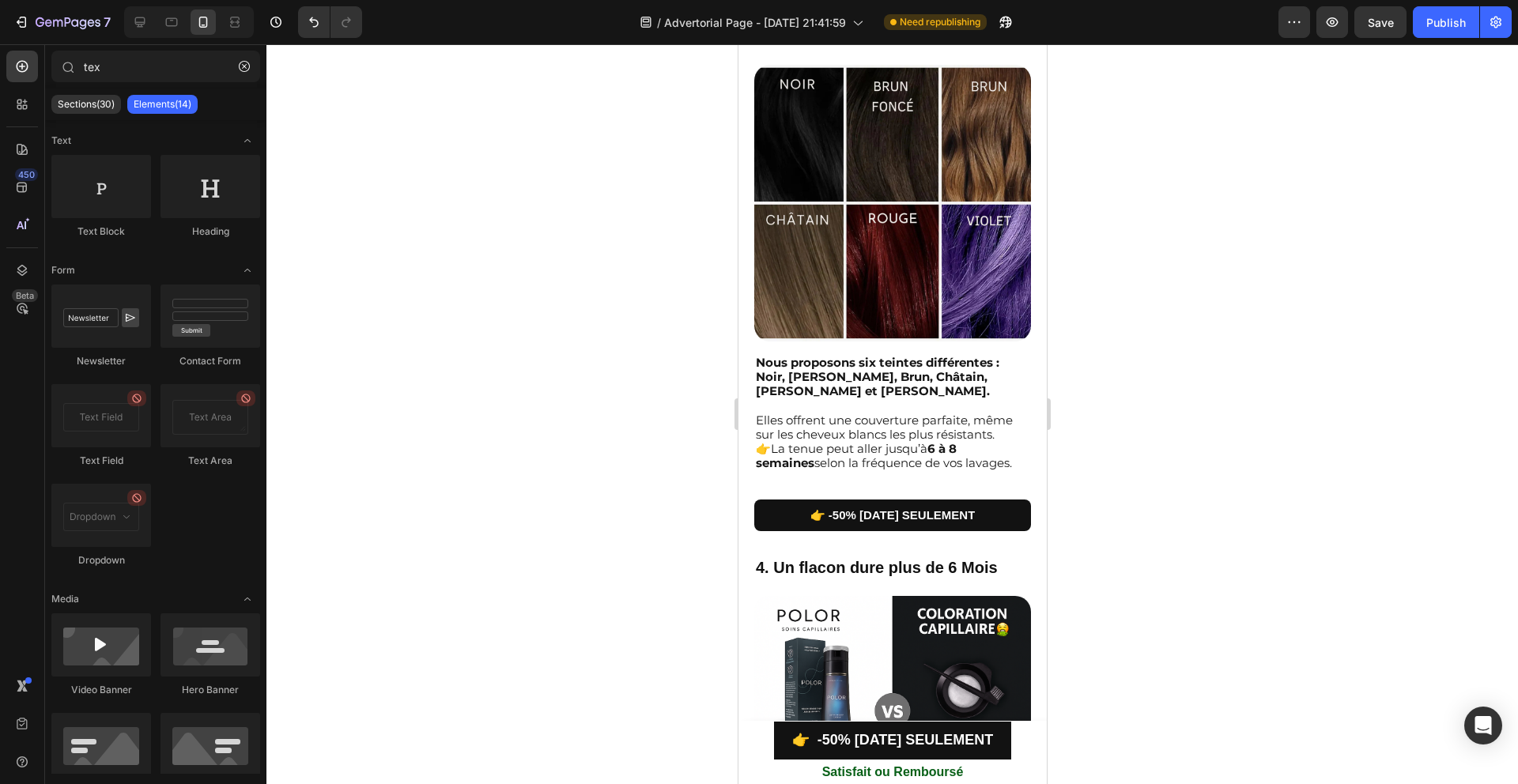
click at [530, 589] on div at bounding box center [892, 414] width 1251 height 739
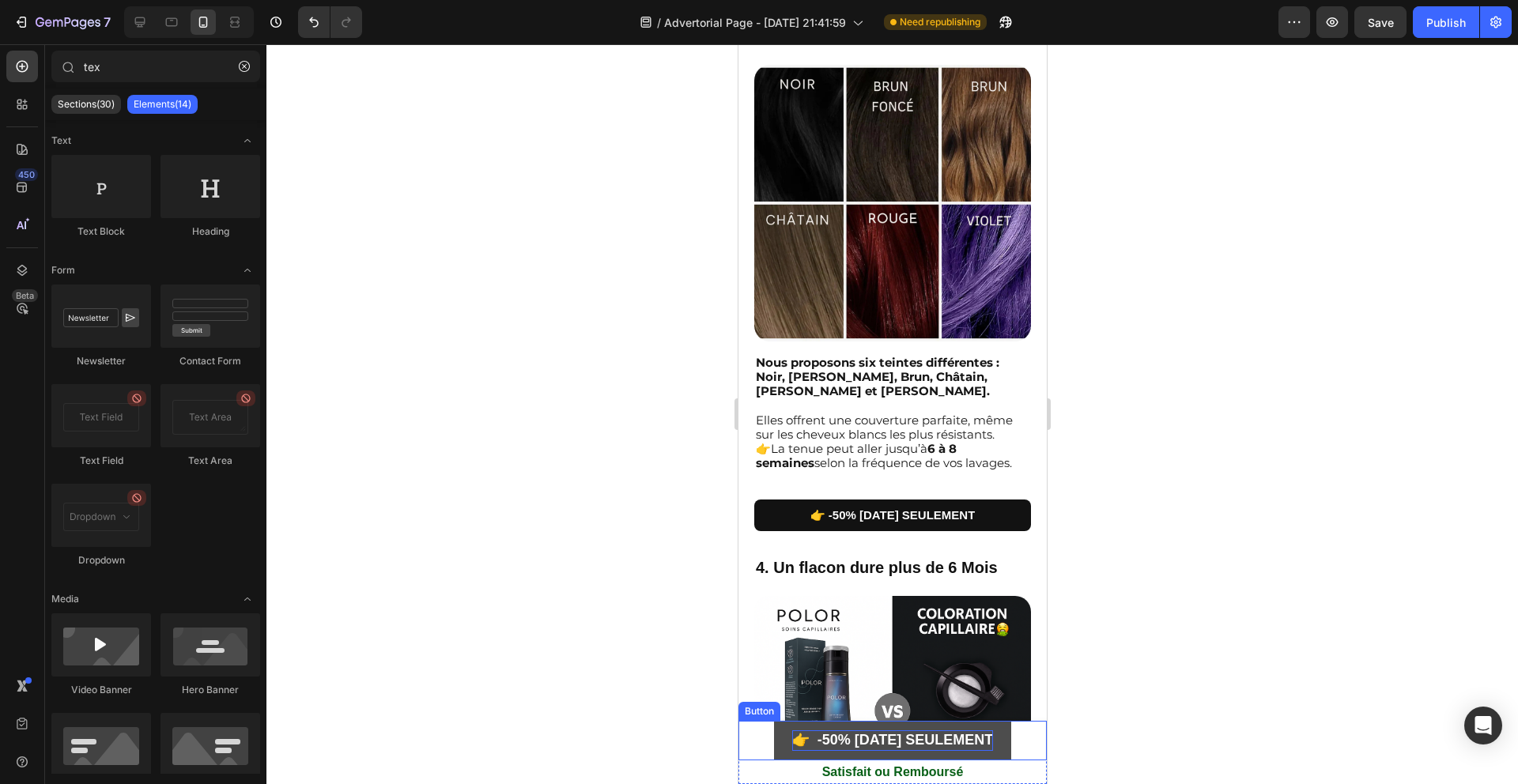
click at [792, 744] on strong "👉 -50% [DATE] SEULEMENT" at bounding box center [892, 739] width 202 height 16
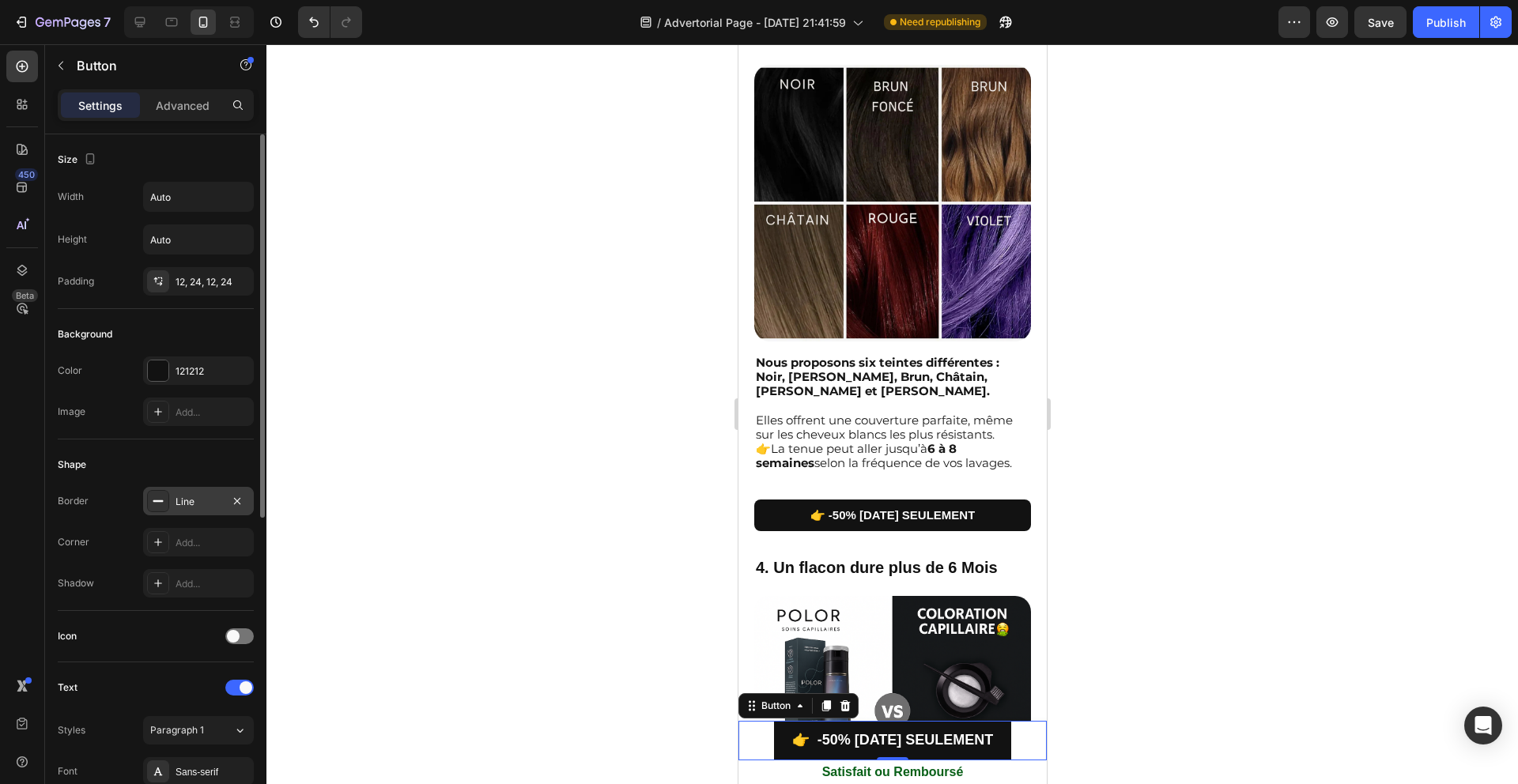
click at [189, 509] on div "Line" at bounding box center [198, 501] width 111 height 29
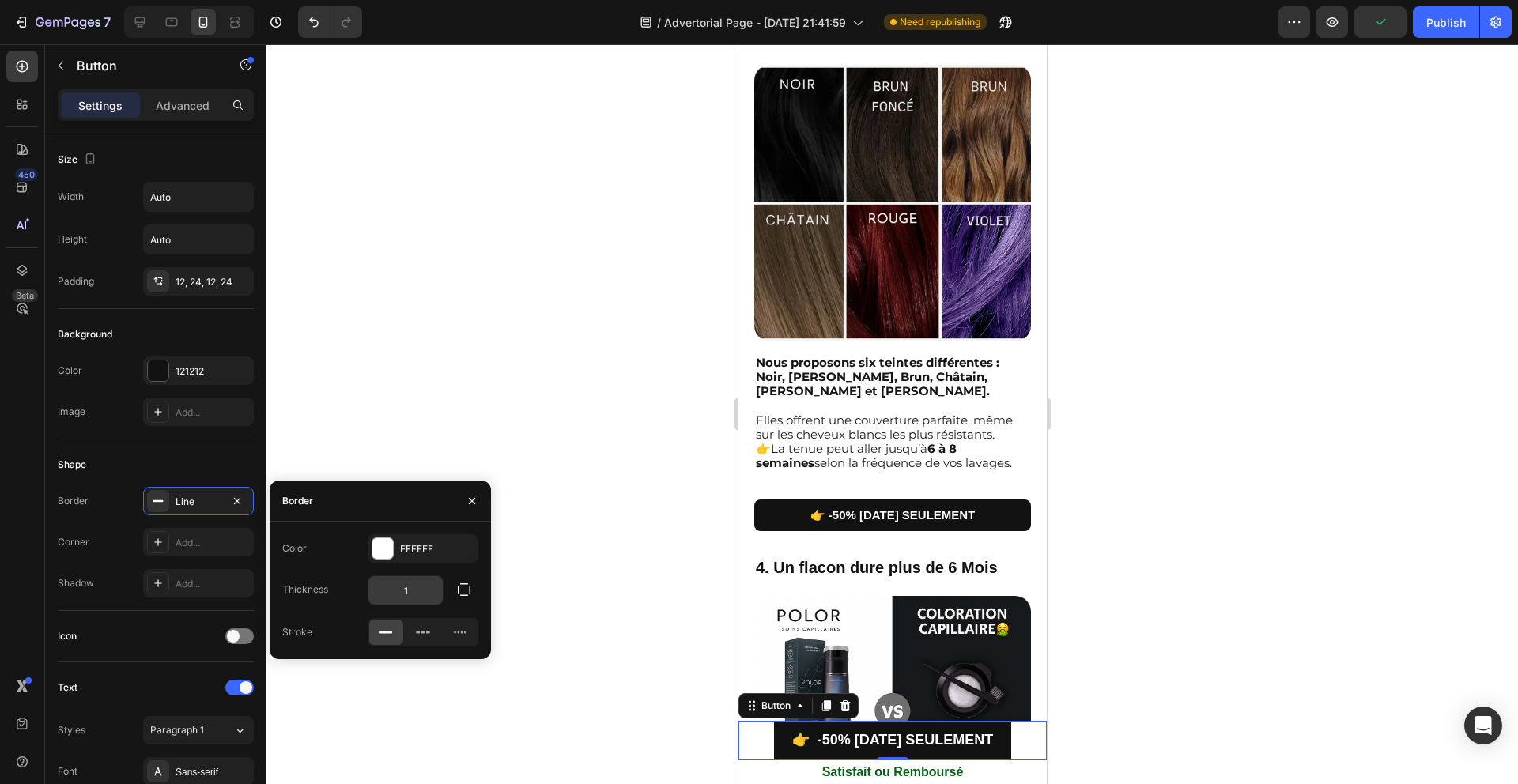
click at [428, 585] on input "1" at bounding box center [405, 590] width 74 height 29
type input "3"
click at [428, 416] on div at bounding box center [892, 414] width 1251 height 739
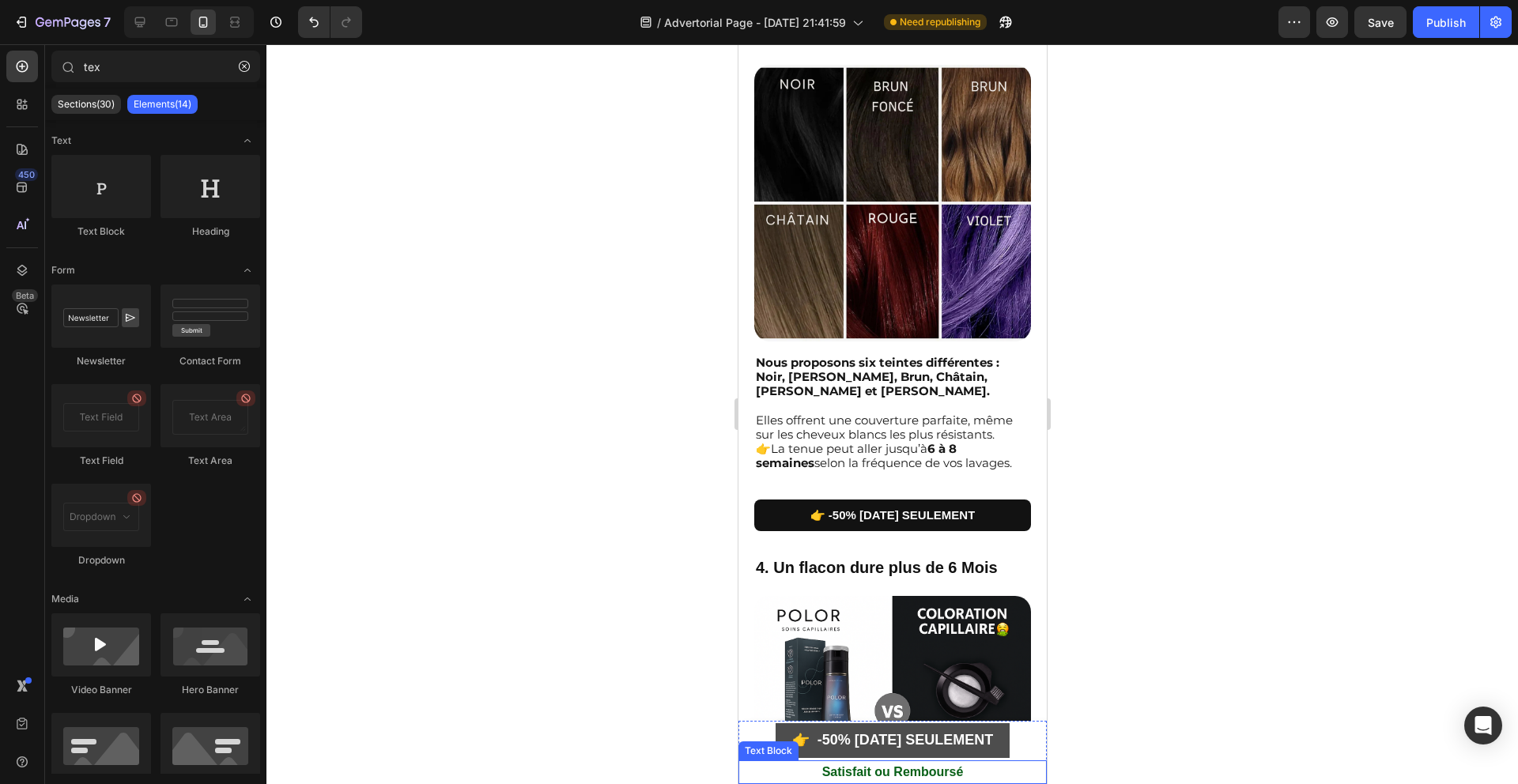
click at [772, 729] on link "👉 -50% [DATE] SEULEMENT" at bounding box center [892, 740] width 239 height 39
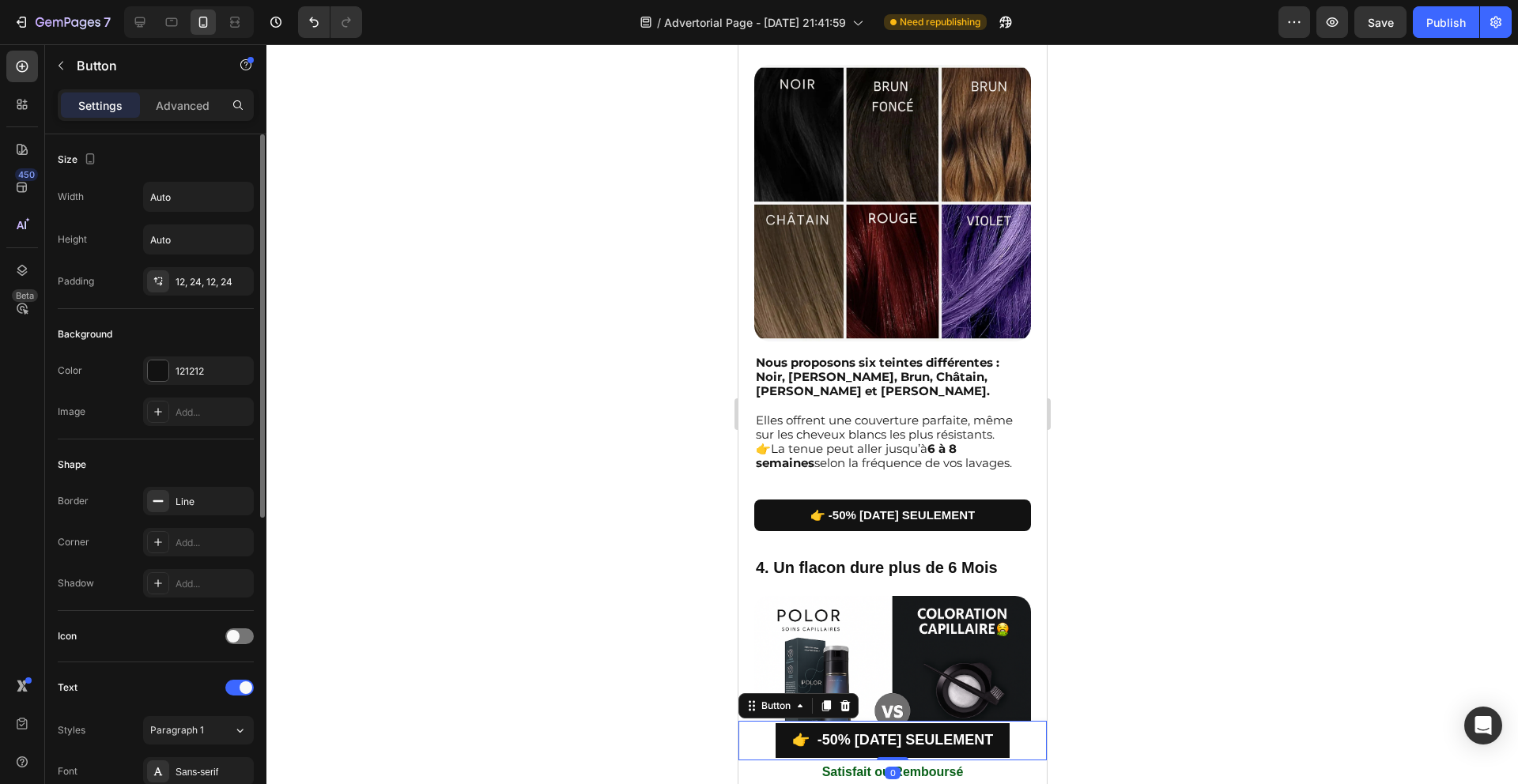
scroll to position [14, 0]
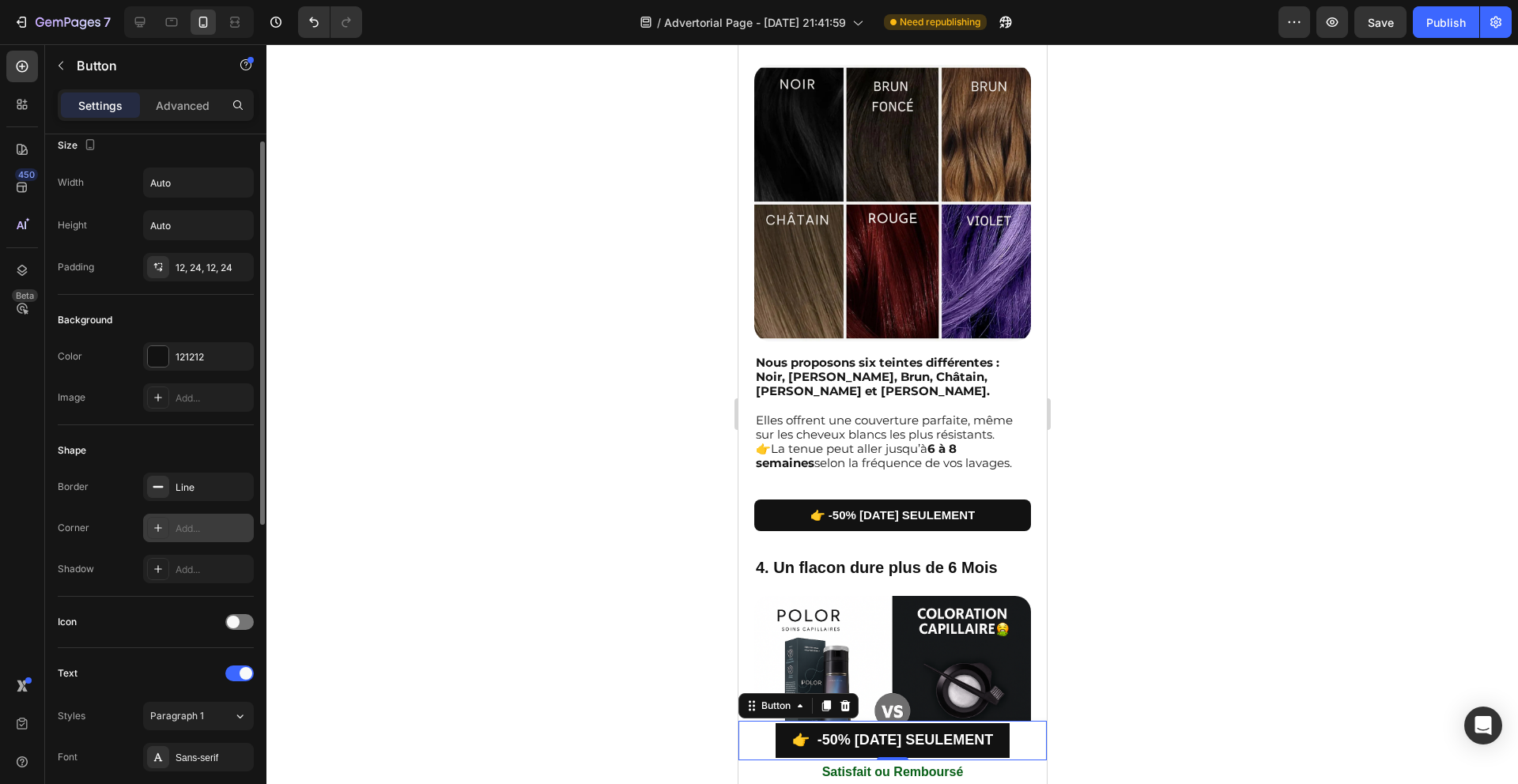
click at [185, 525] on div "Add..." at bounding box center [212, 529] width 74 height 14
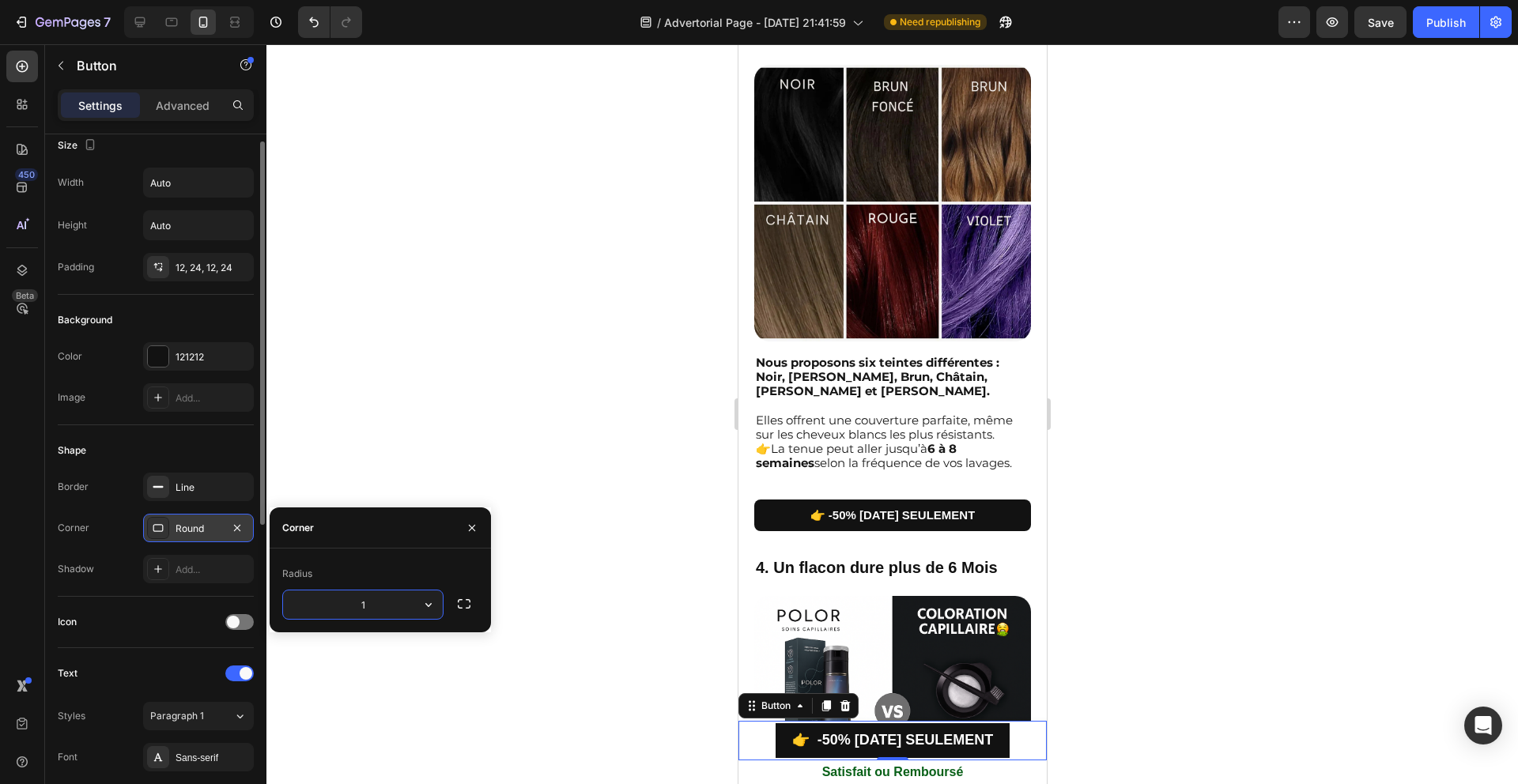
type input "10"
click at [197, 454] on div "Shape" at bounding box center [156, 450] width 196 height 25
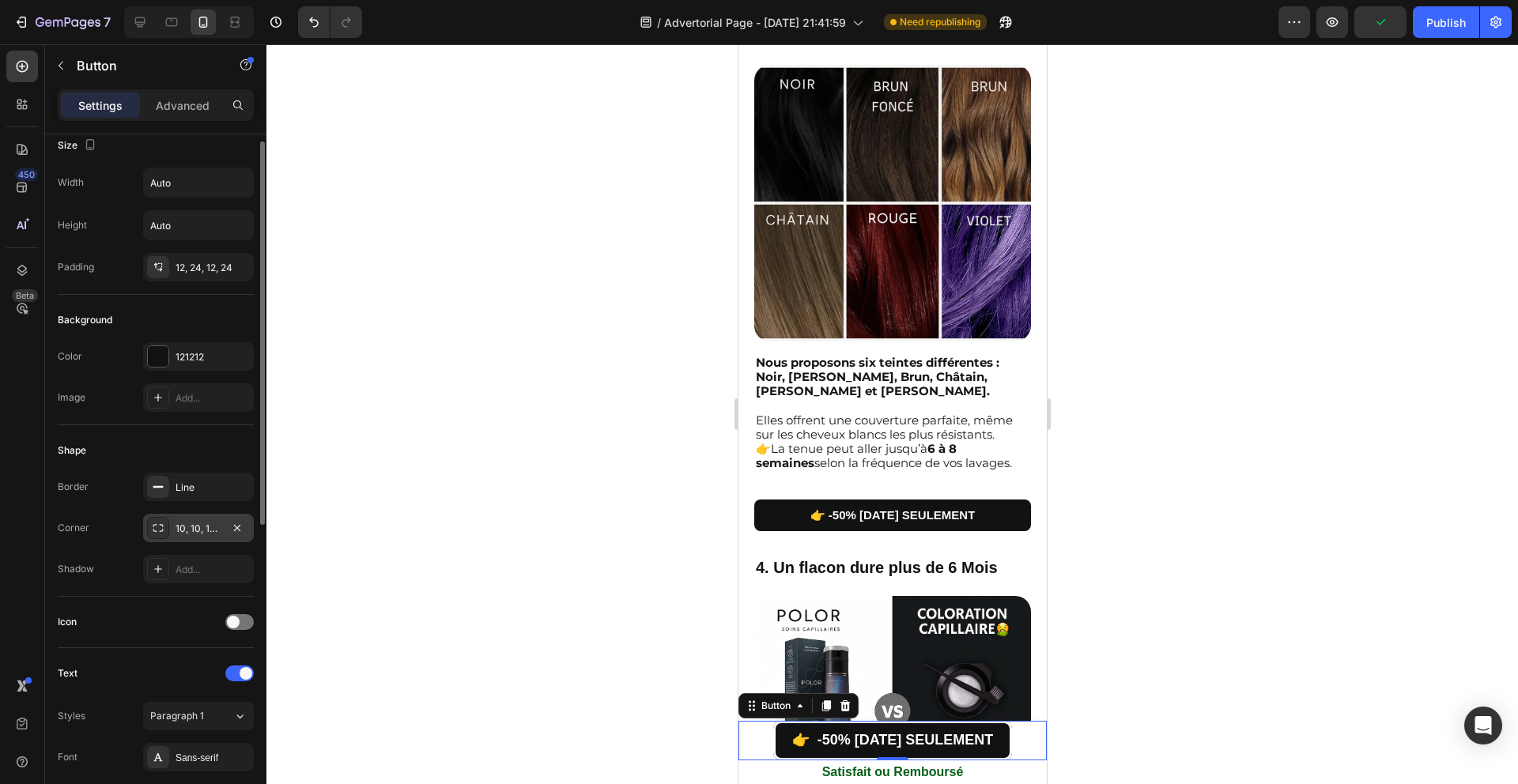
click at [197, 456] on div "Shape" at bounding box center [156, 450] width 196 height 25
click at [493, 504] on div at bounding box center [892, 414] width 1251 height 739
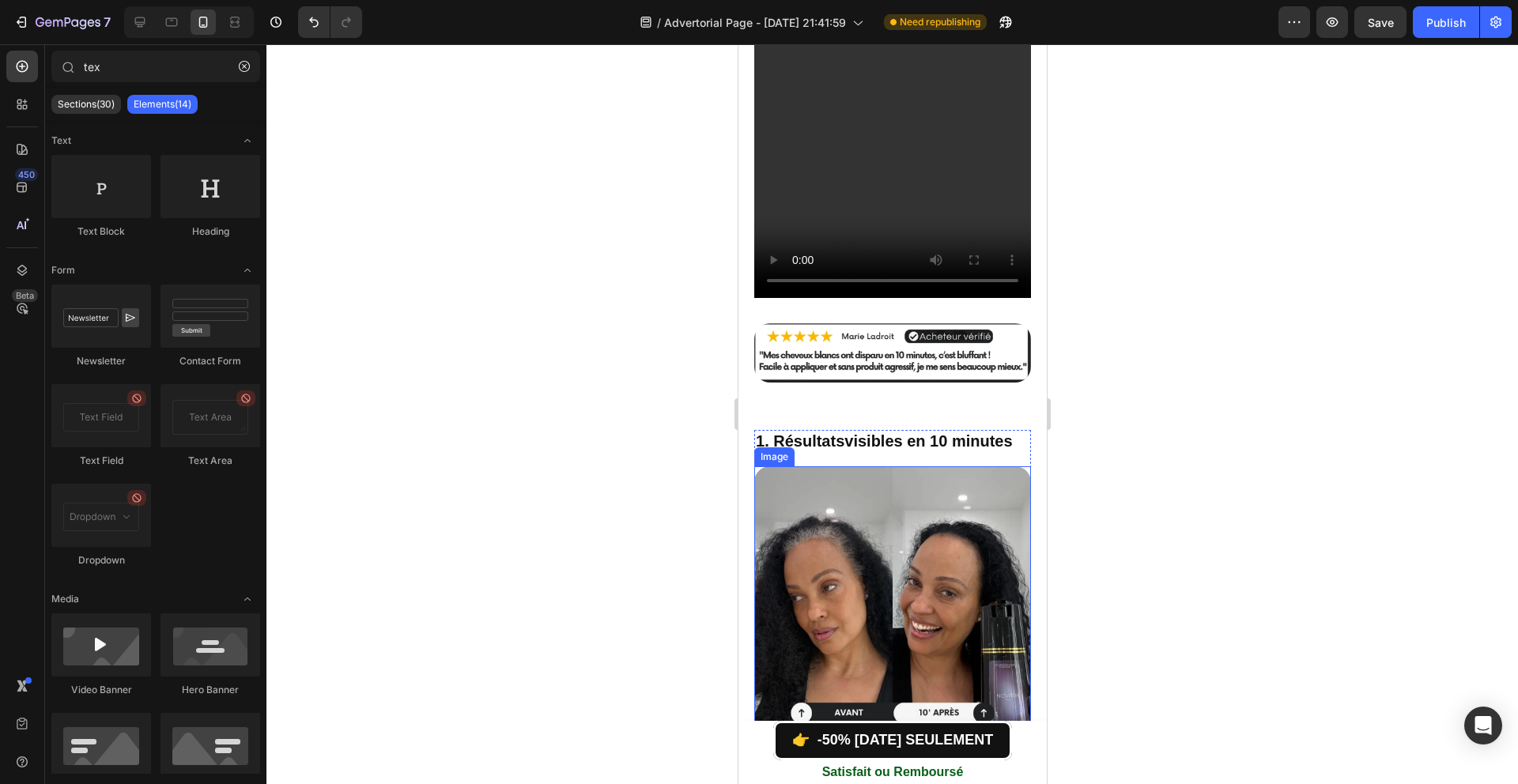
scroll to position [219, 0]
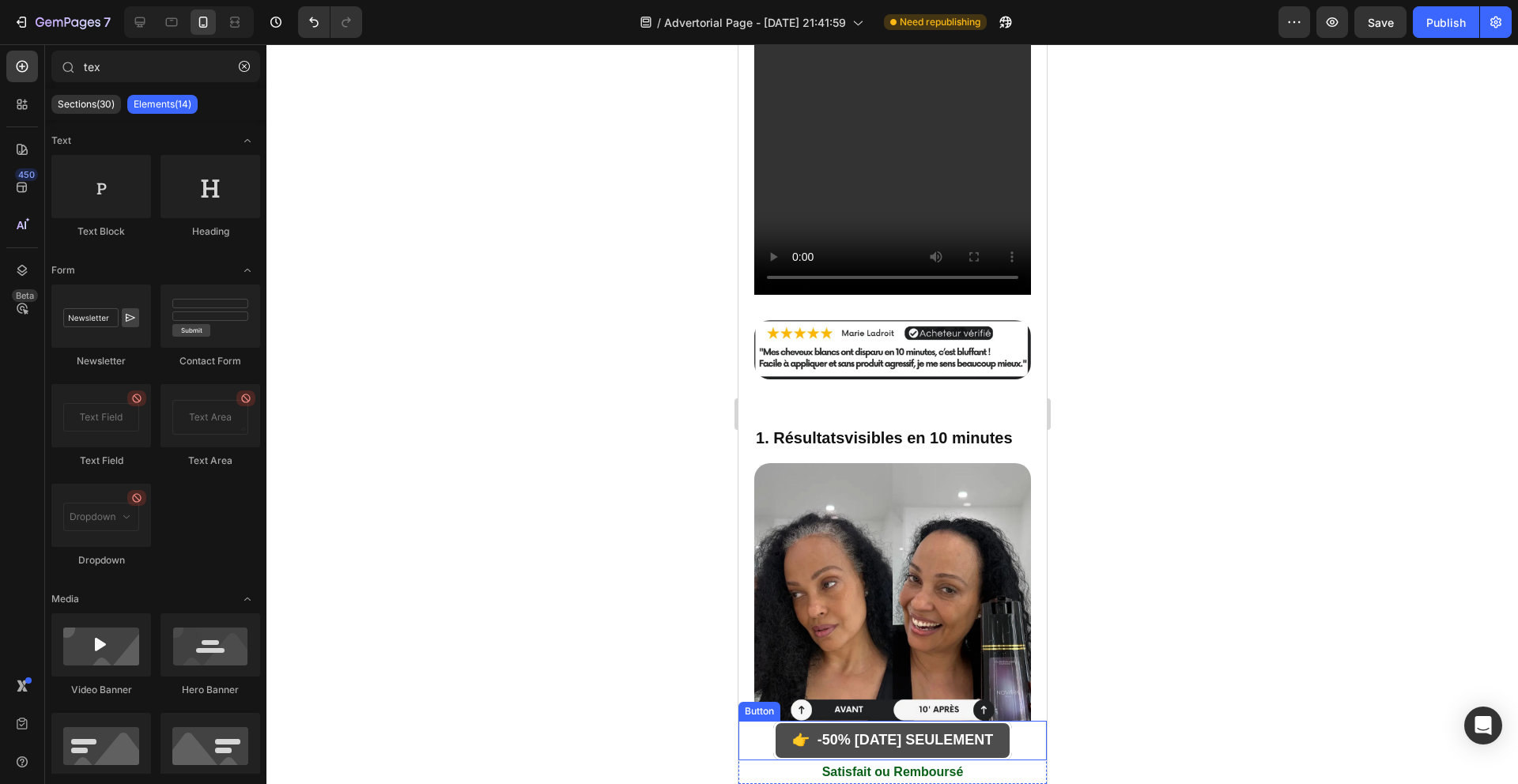
click at [772, 730] on link "👉 -50% [DATE] SEULEMENT" at bounding box center [892, 740] width 239 height 39
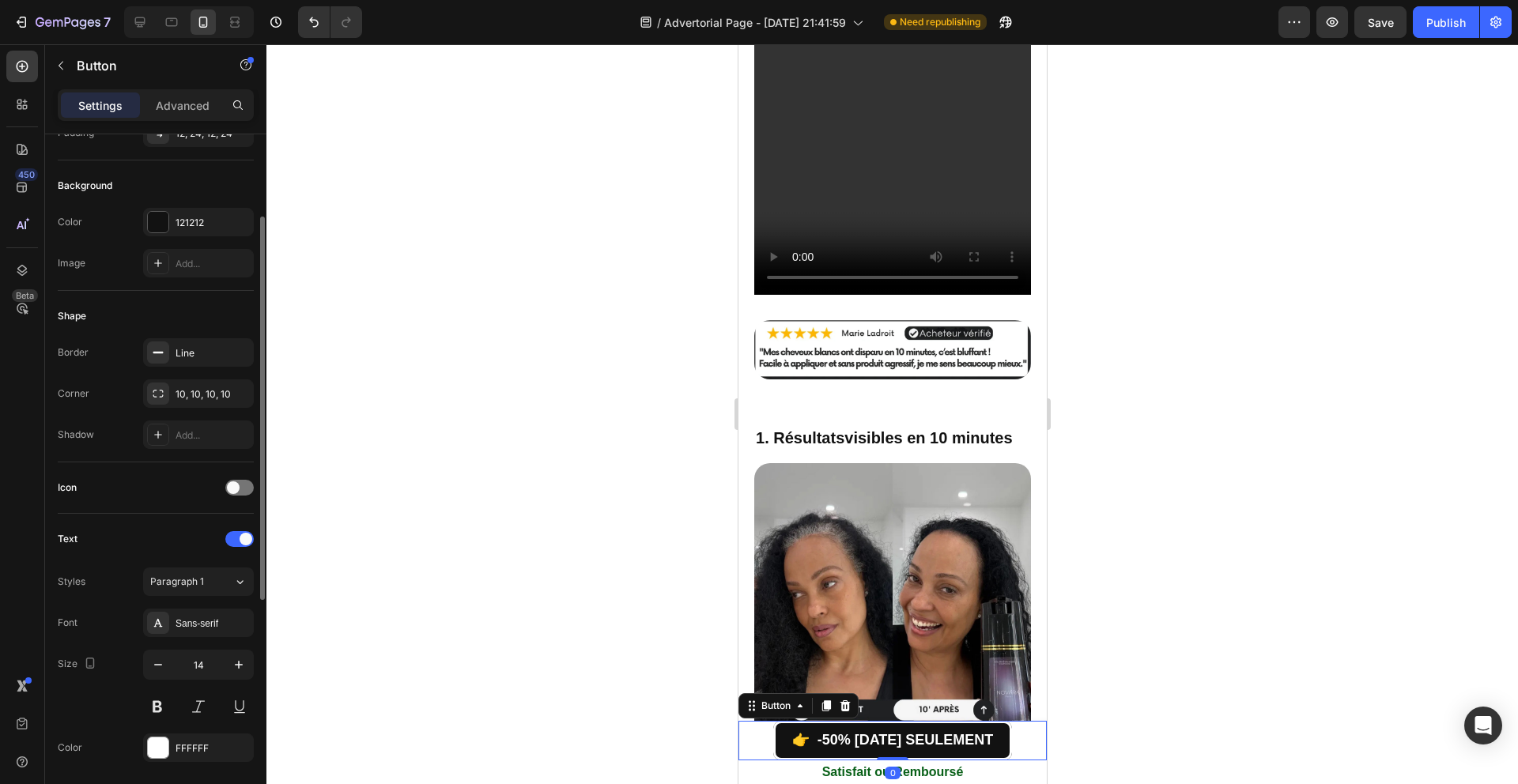
scroll to position [260, 0]
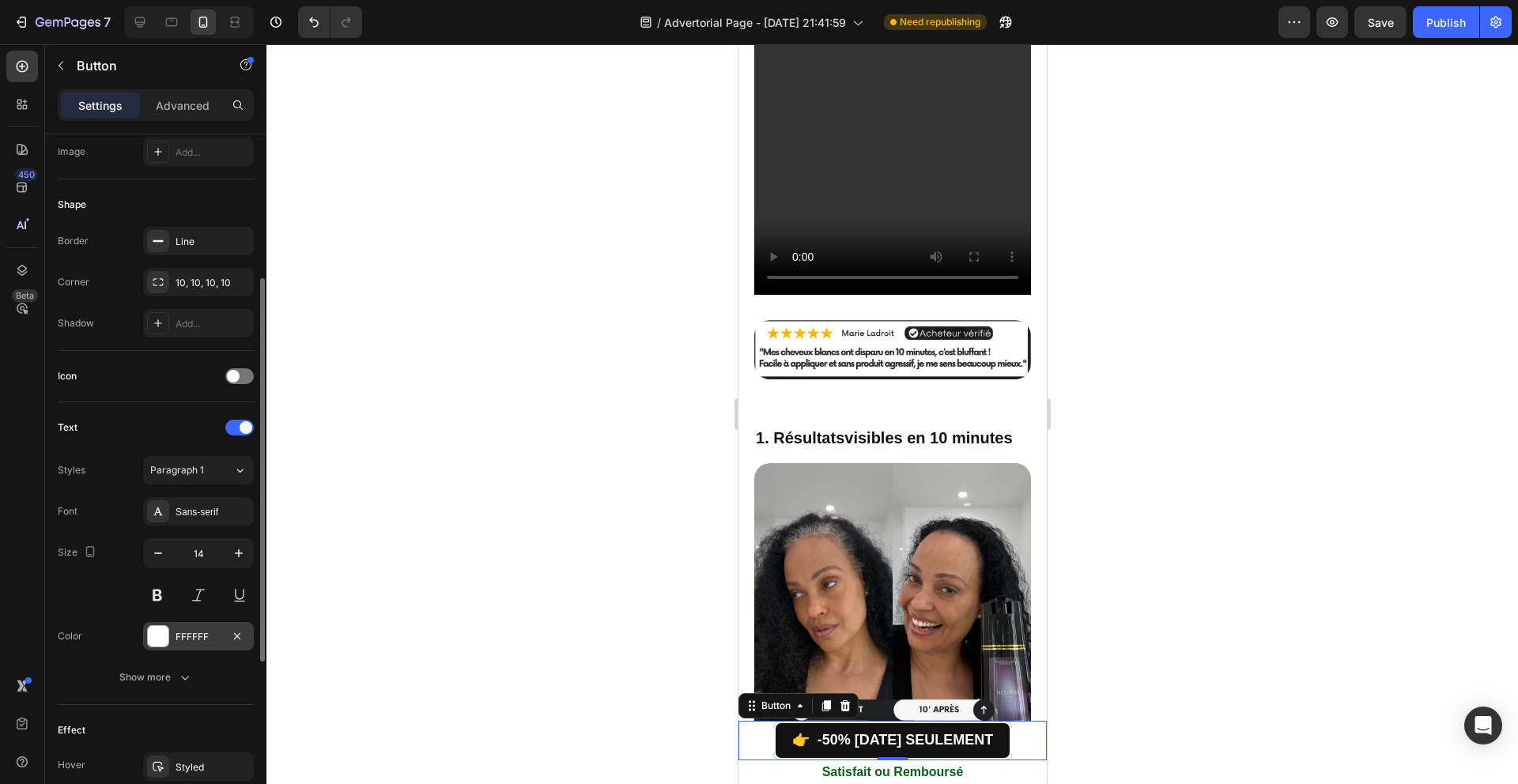
click at [162, 633] on div at bounding box center [158, 636] width 21 height 21
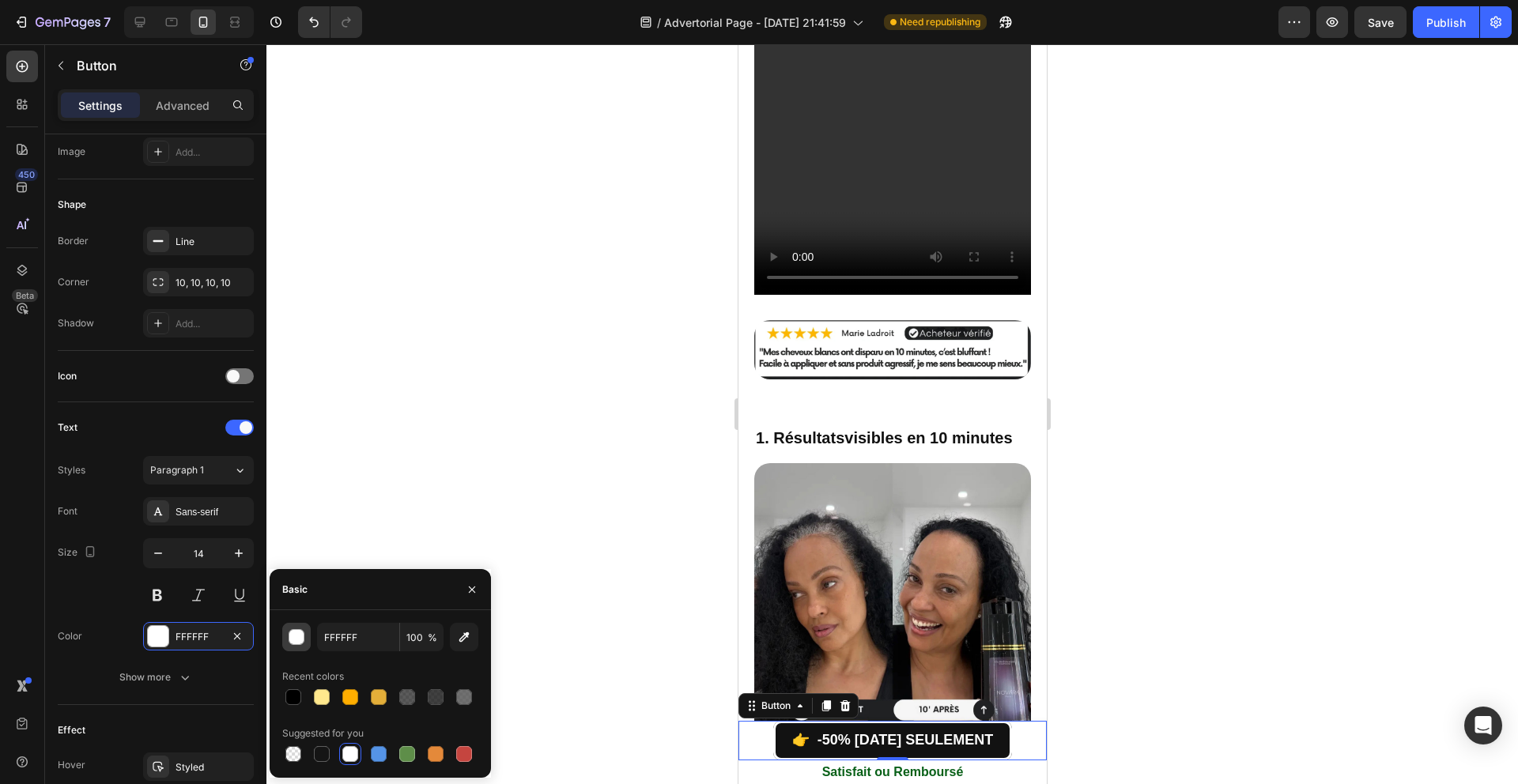
click at [294, 635] on div "button" at bounding box center [297, 638] width 16 height 16
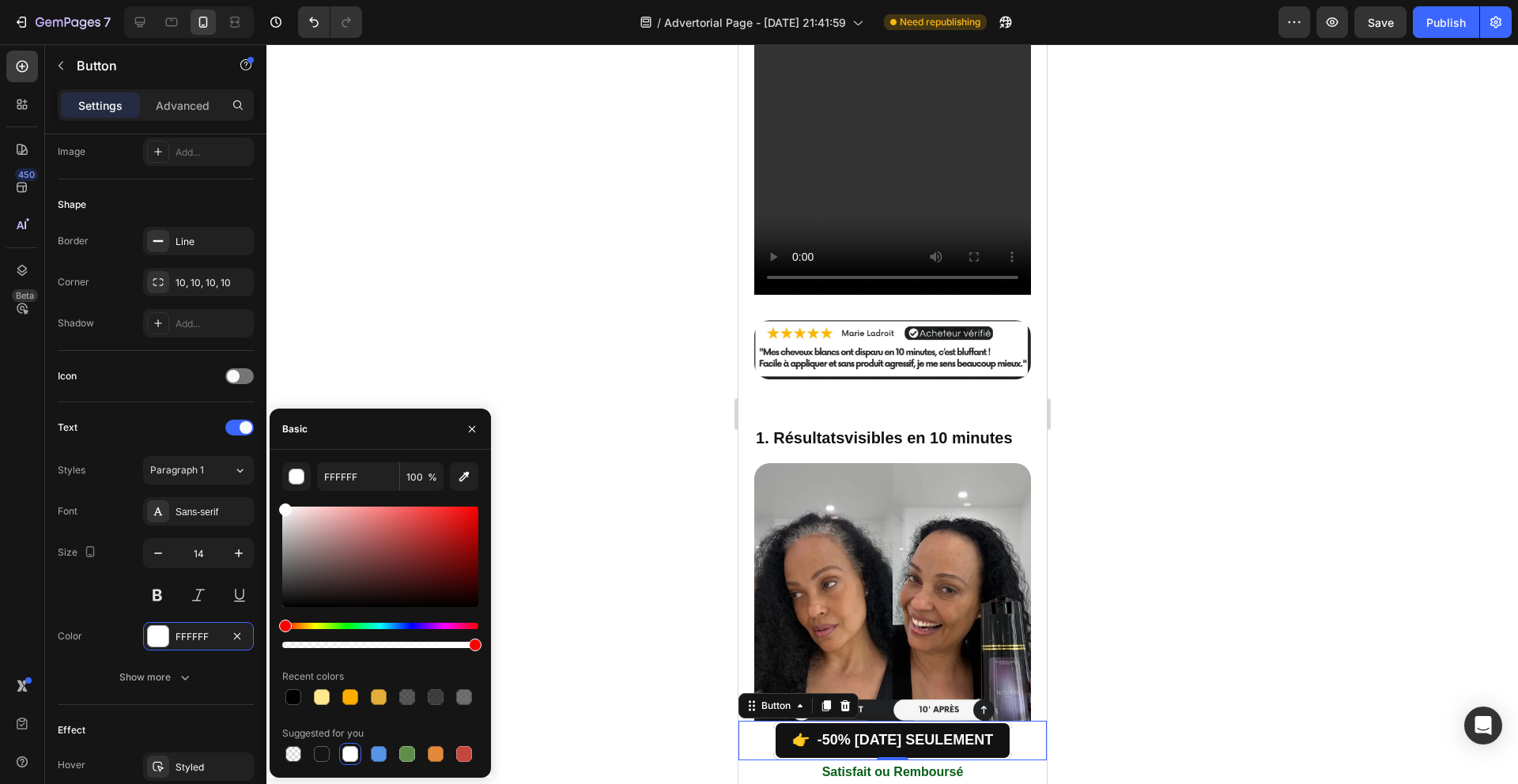
drag, startPoint x: 299, startPoint y: 525, endPoint x: 273, endPoint y: 450, distance: 79.4
click at [273, 450] on div "FFFFFF 100 % Recent colors Suggested for you" at bounding box center [380, 614] width 221 height 328
click at [61, 577] on div "Size 14" at bounding box center [156, 574] width 196 height 71
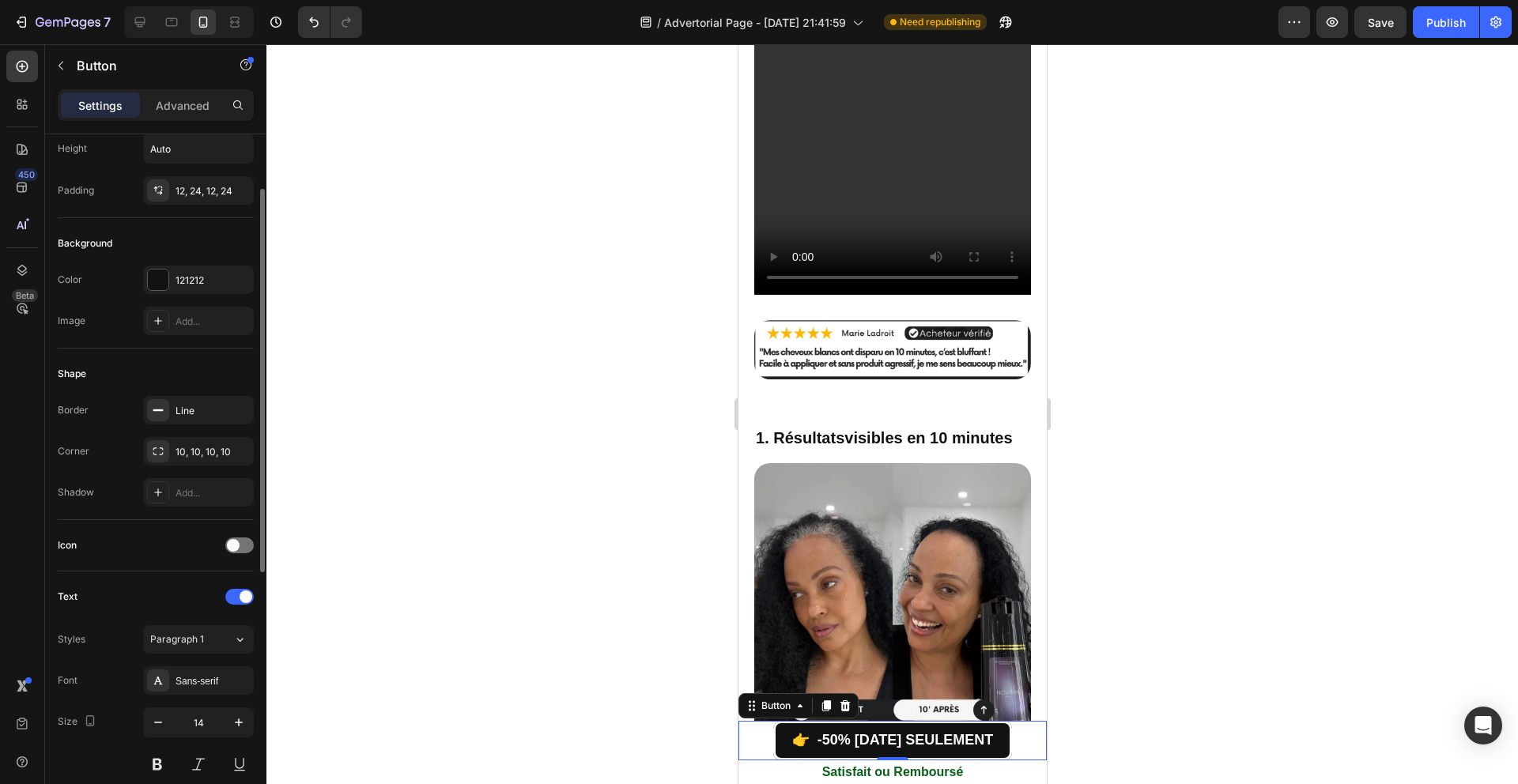
scroll to position [103, 0]
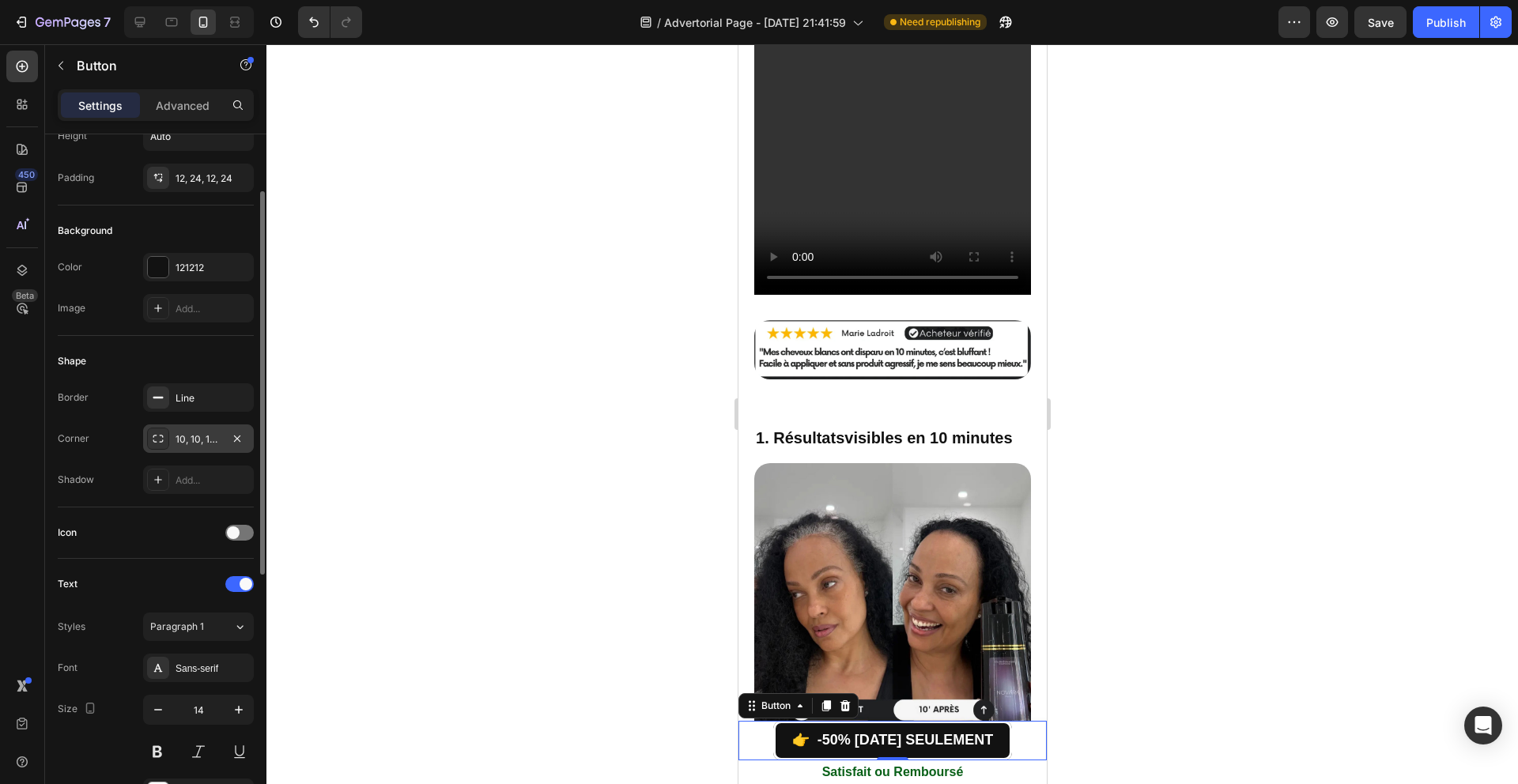
click at [187, 434] on div "10, 10, 10, 10" at bounding box center [198, 440] width 46 height 14
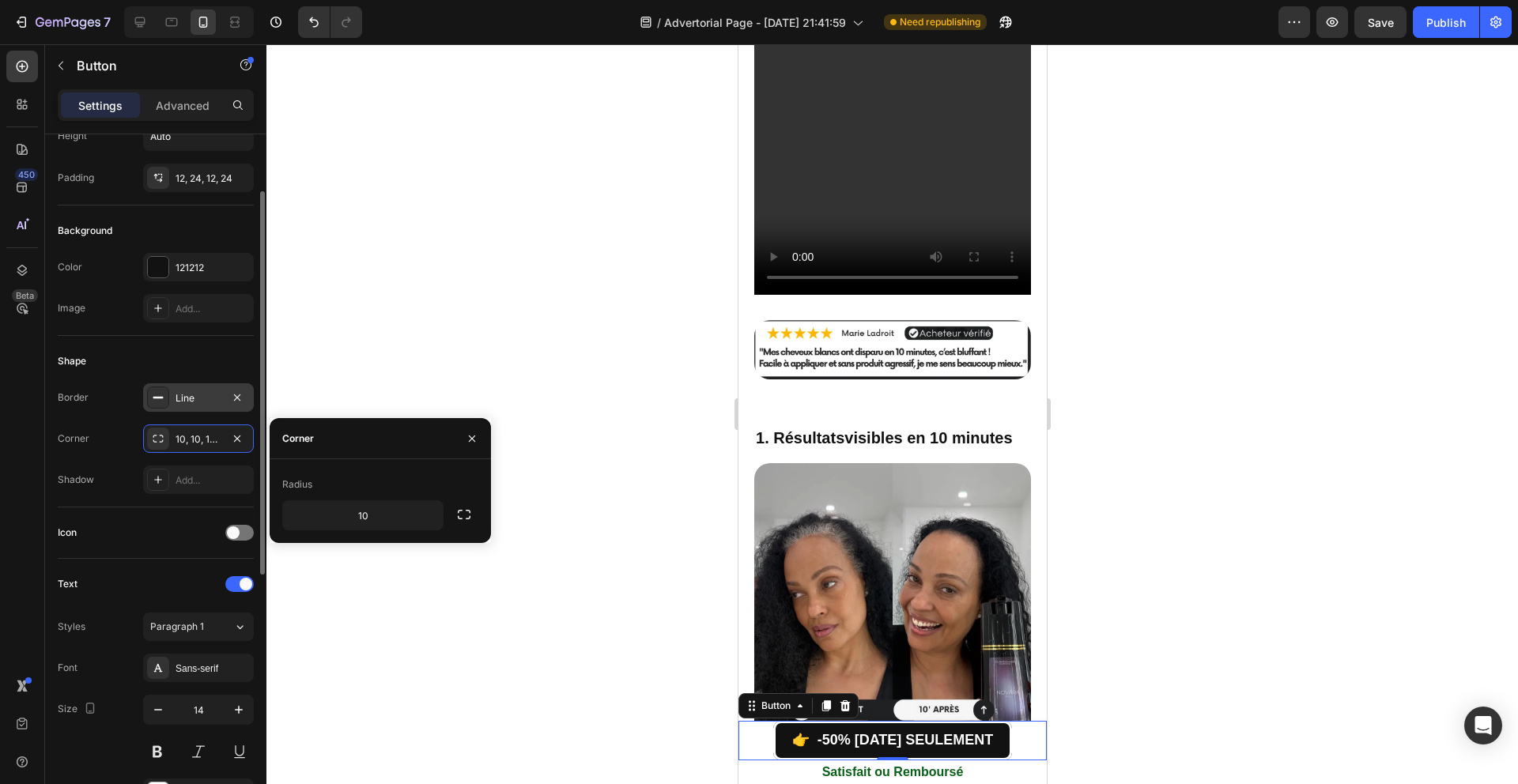
click at [176, 392] on div "Line" at bounding box center [198, 398] width 46 height 14
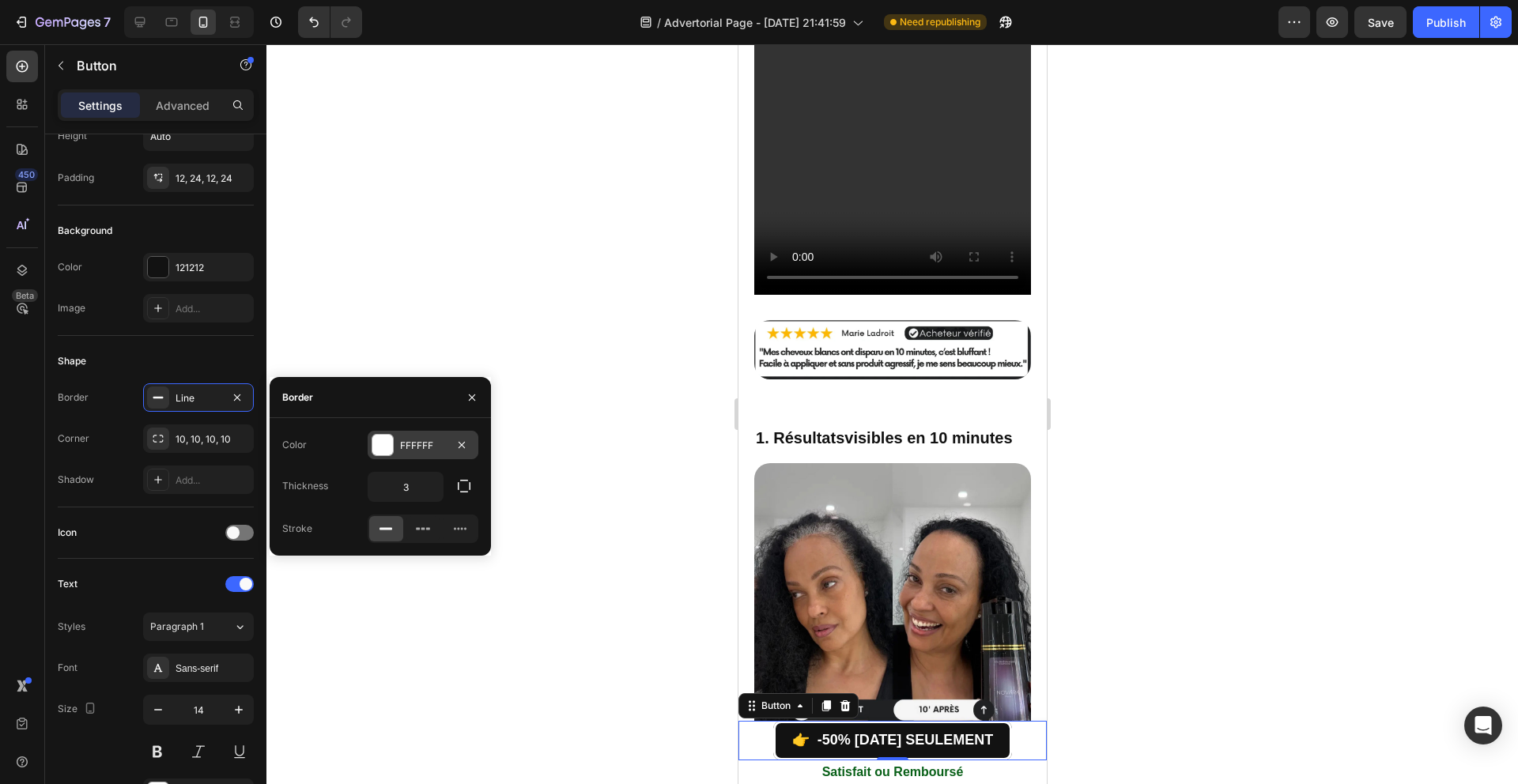
click at [377, 443] on div at bounding box center [382, 444] width 21 height 21
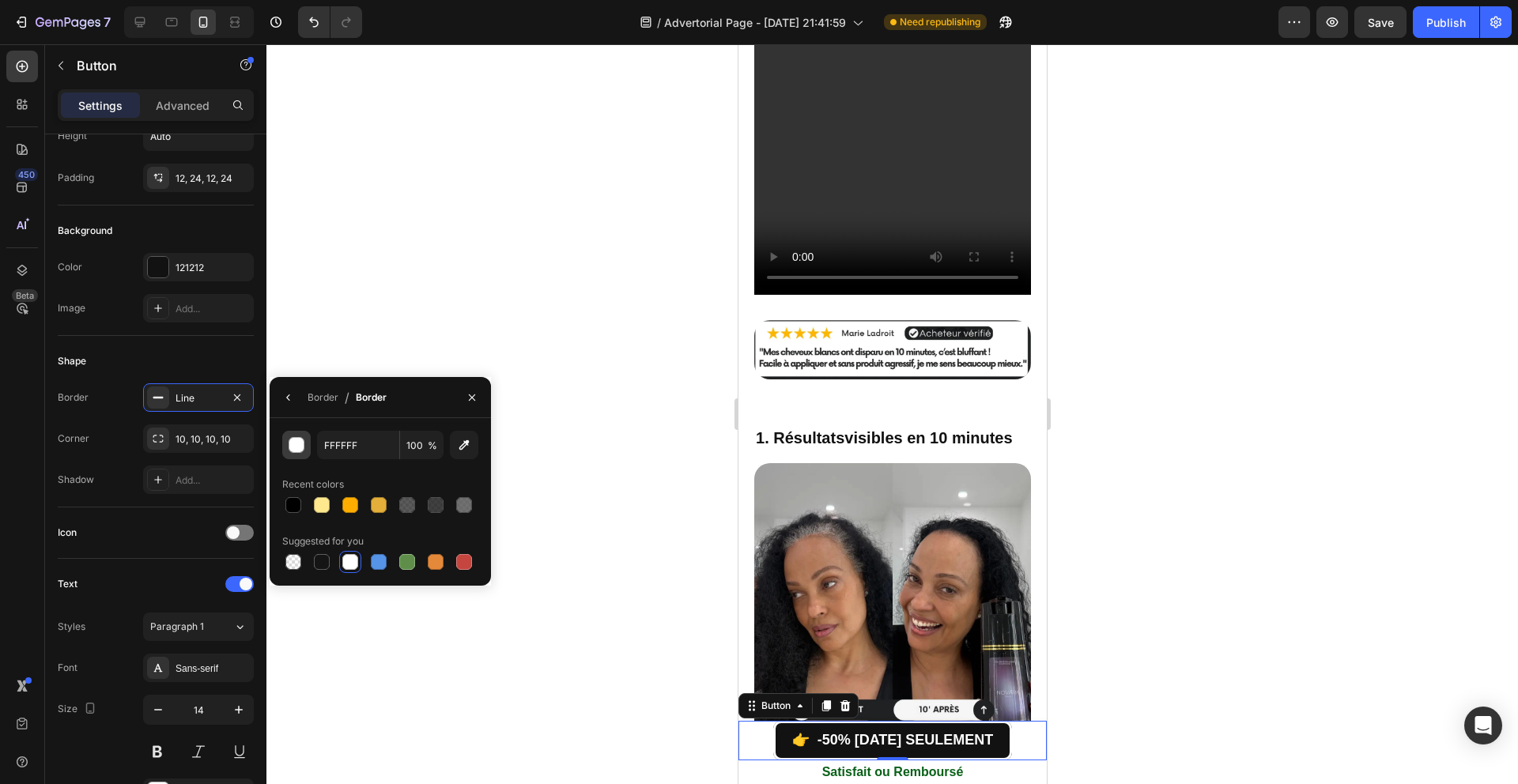
click at [293, 443] on div "button" at bounding box center [297, 446] width 16 height 16
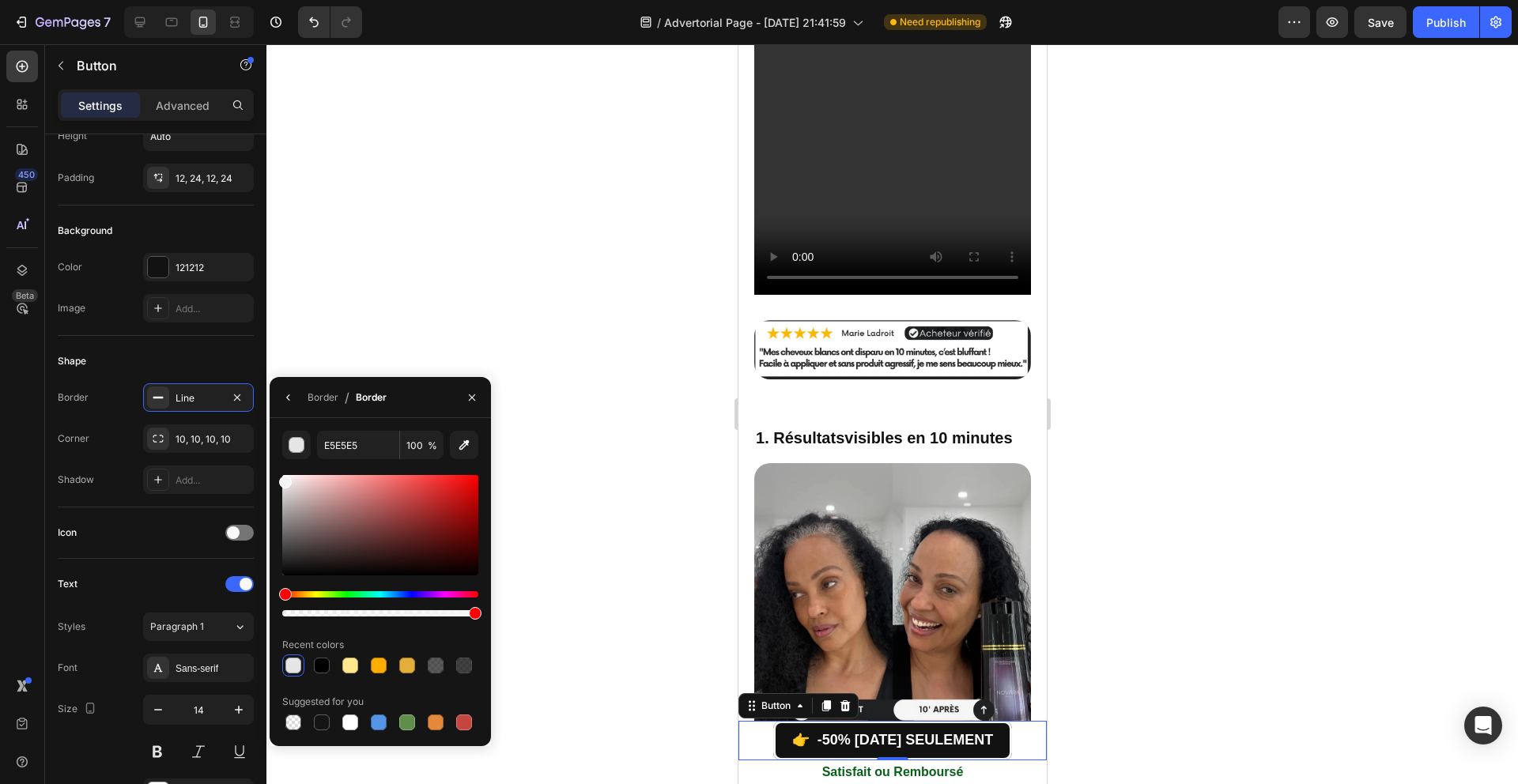
drag, startPoint x: 287, startPoint y: 481, endPoint x: 274, endPoint y: 478, distance: 13.3
click at [274, 478] on div "E5E5E5 100 % Recent colors Suggested for you" at bounding box center [380, 582] width 221 height 302
type input "F4F4F4"
click at [501, 507] on div at bounding box center [892, 414] width 1251 height 739
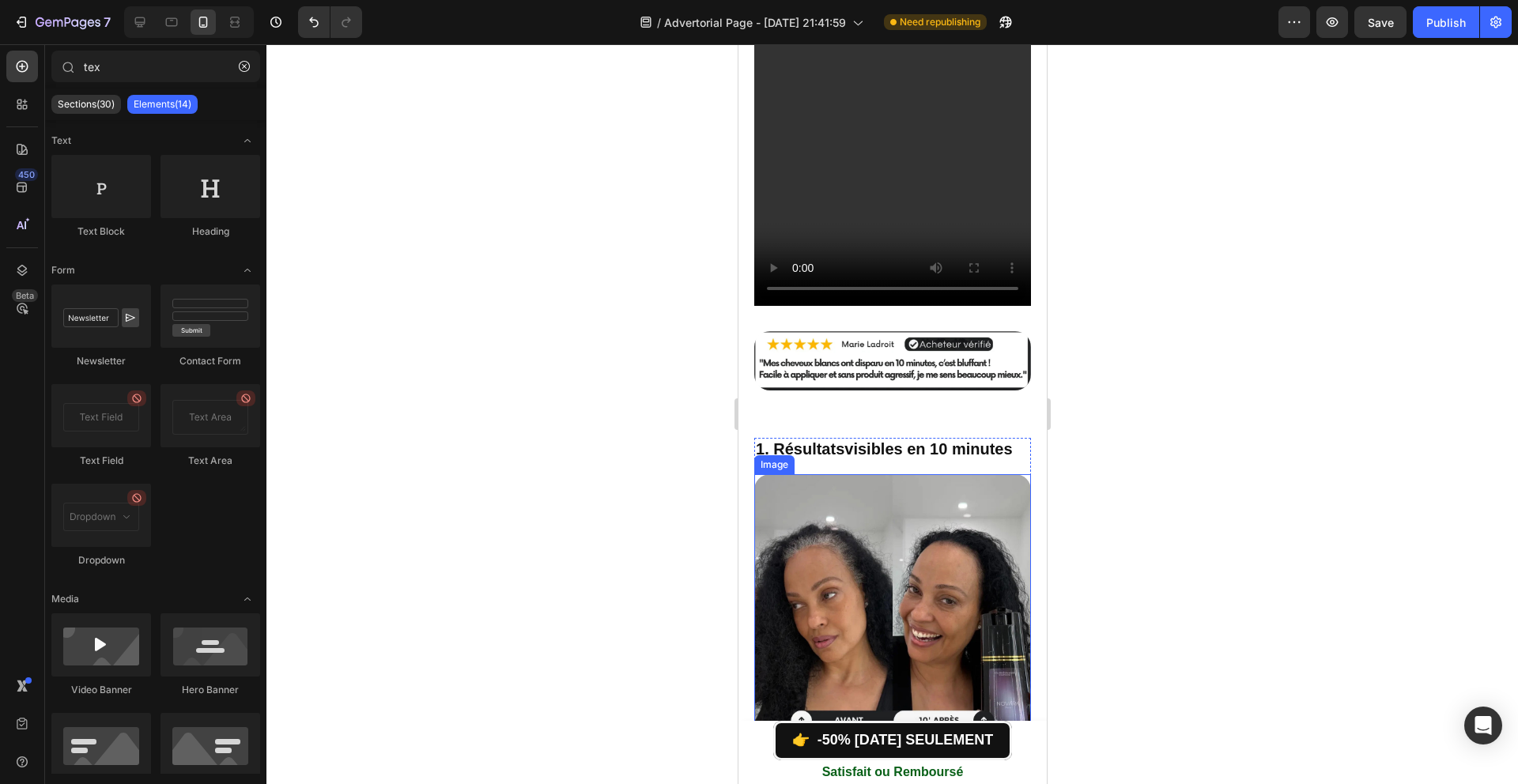
scroll to position [218, 0]
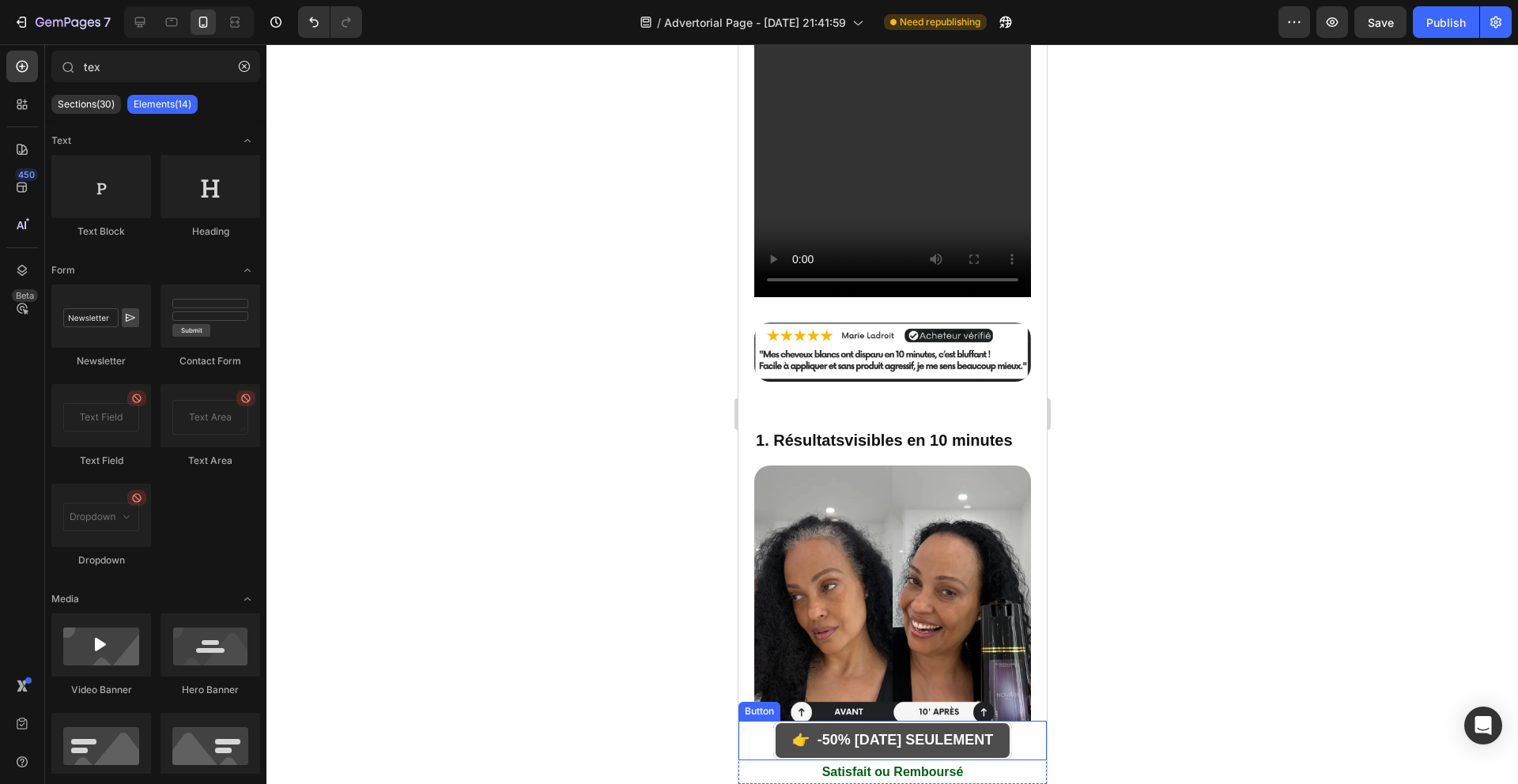
click at [772, 730] on link "👉 -50% [DATE] SEULEMENT" at bounding box center [892, 740] width 239 height 39
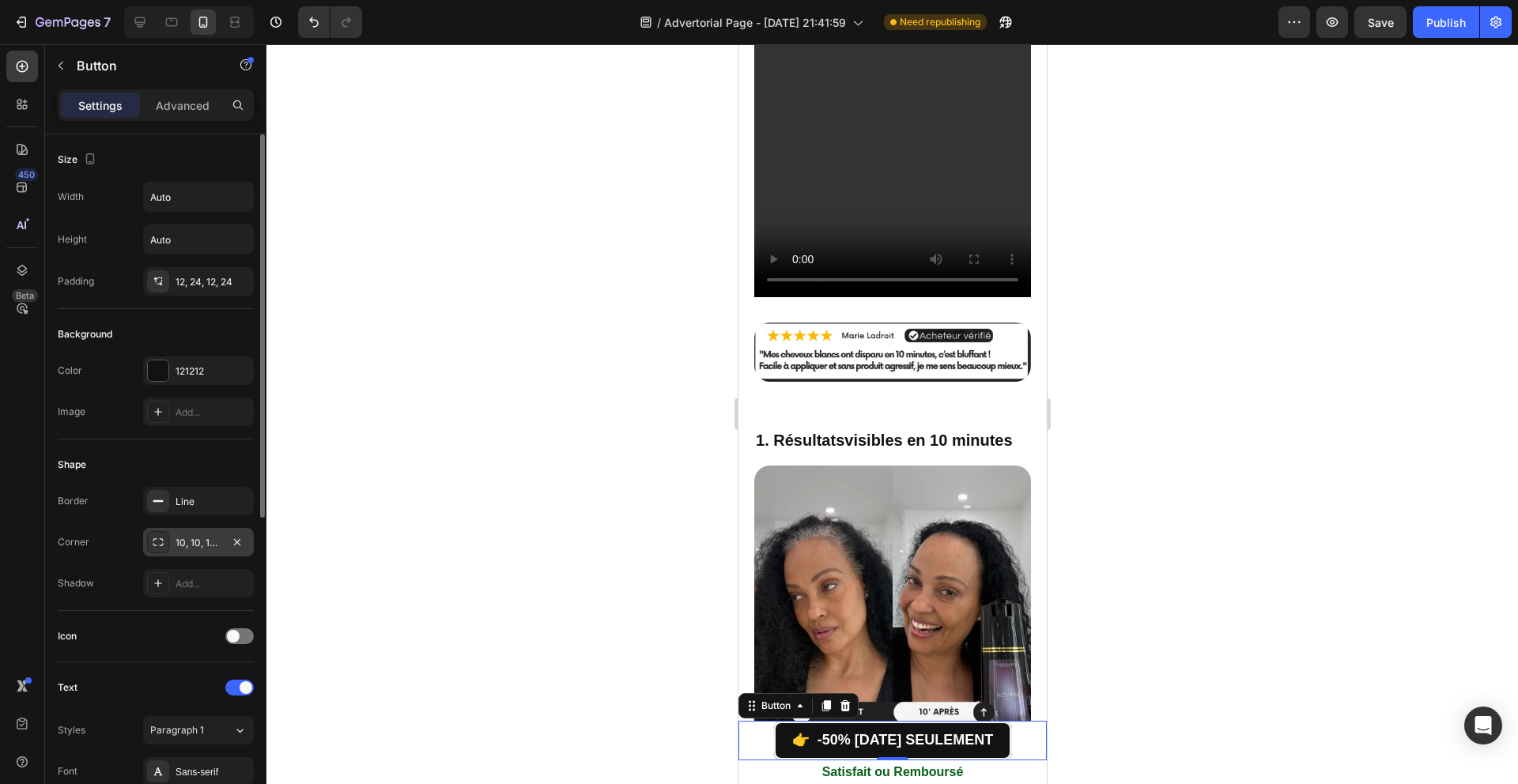
click at [187, 530] on div "10, 10, 10, 10" at bounding box center [198, 542] width 111 height 29
click at [181, 510] on div "Line" at bounding box center [198, 501] width 111 height 29
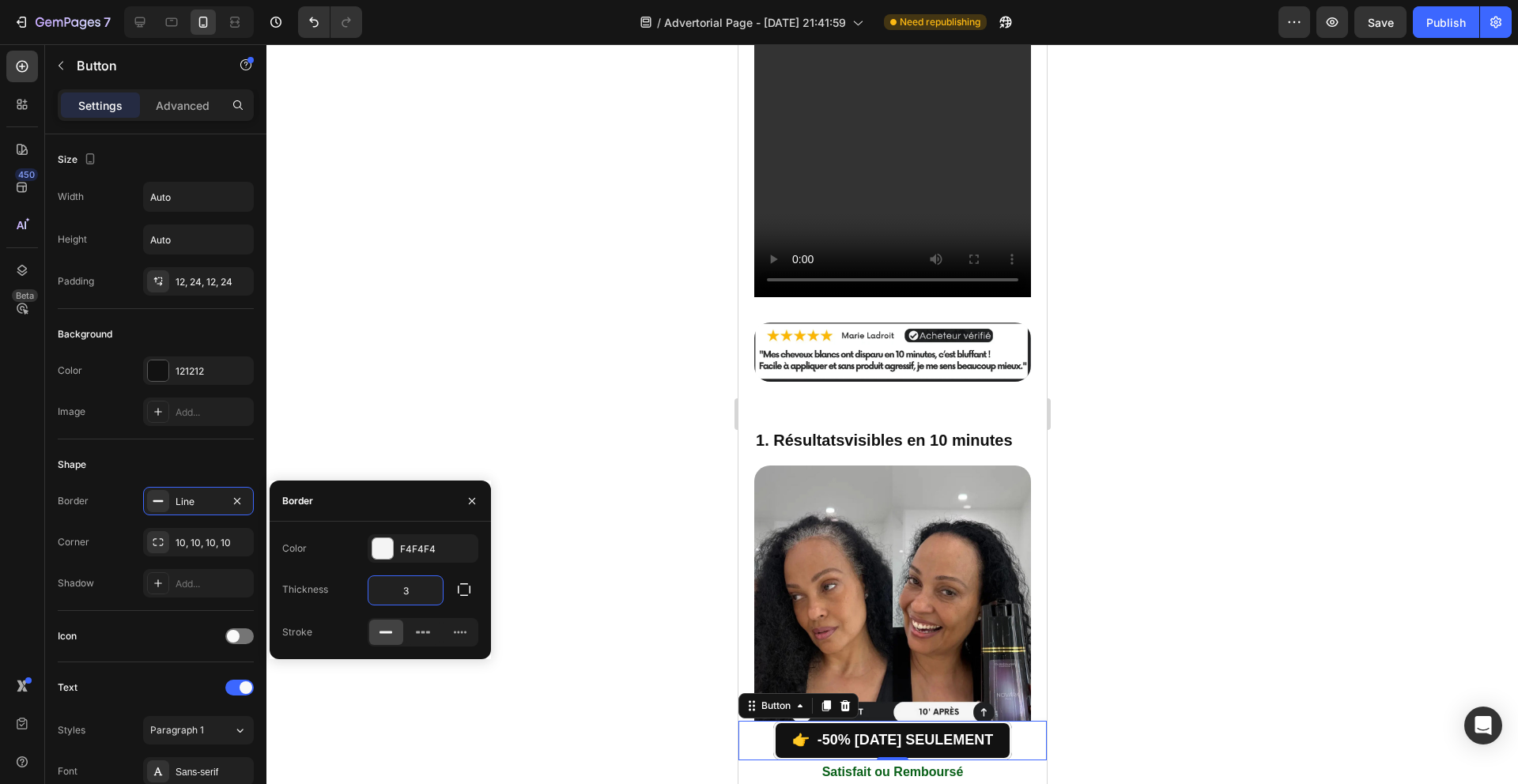
click at [412, 593] on input "3" at bounding box center [405, 590] width 74 height 29
type input "5"
type input "4"
click at [385, 502] on div "Border" at bounding box center [380, 501] width 221 height 41
click at [428, 633] on icon at bounding box center [423, 632] width 16 height 16
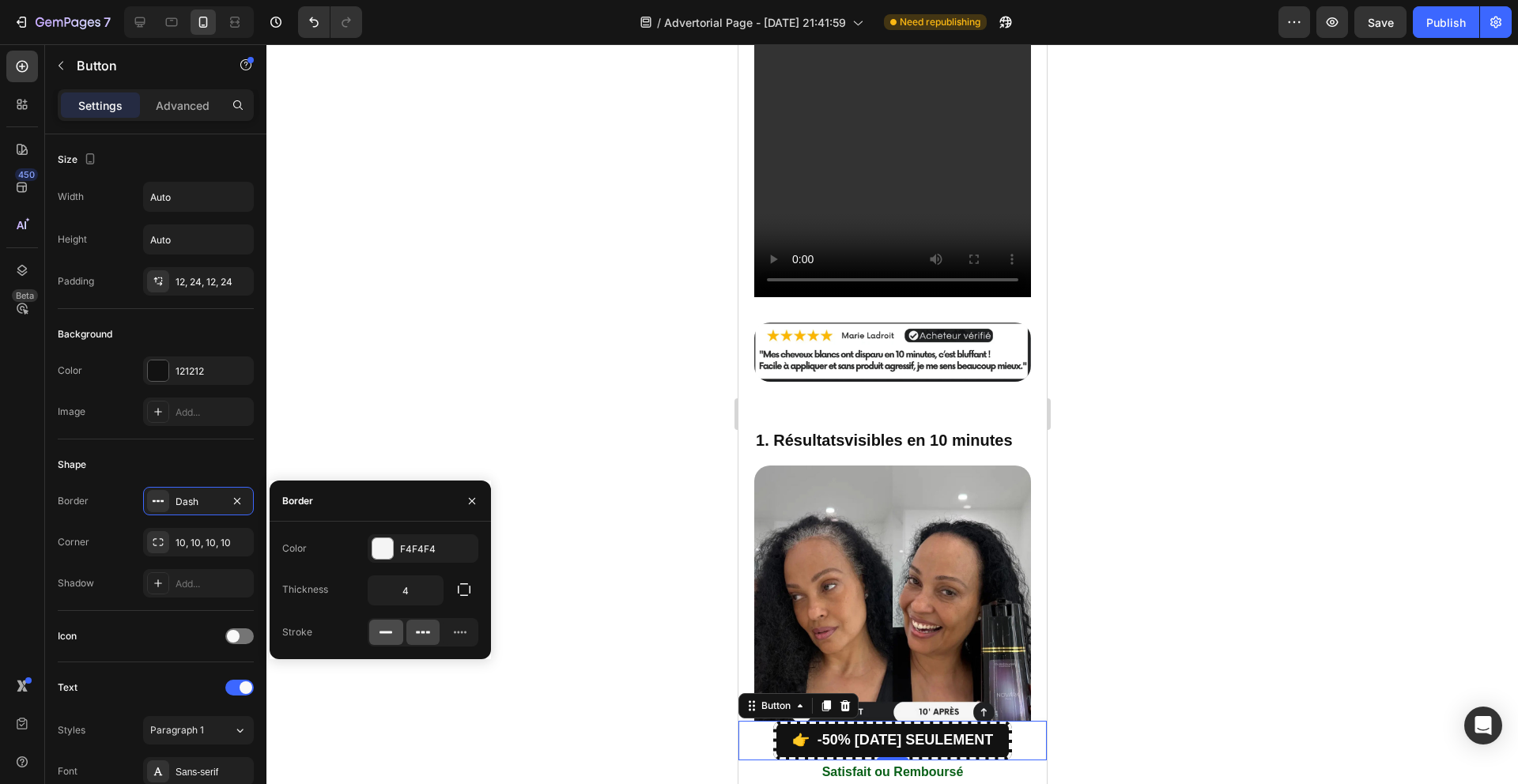
click at [396, 637] on div at bounding box center [386, 632] width 34 height 25
click at [450, 633] on div at bounding box center [460, 632] width 34 height 25
click at [407, 633] on div at bounding box center [423, 632] width 34 height 25
click at [392, 637] on icon at bounding box center [386, 632] width 16 height 16
click at [588, 602] on div at bounding box center [892, 414] width 1251 height 739
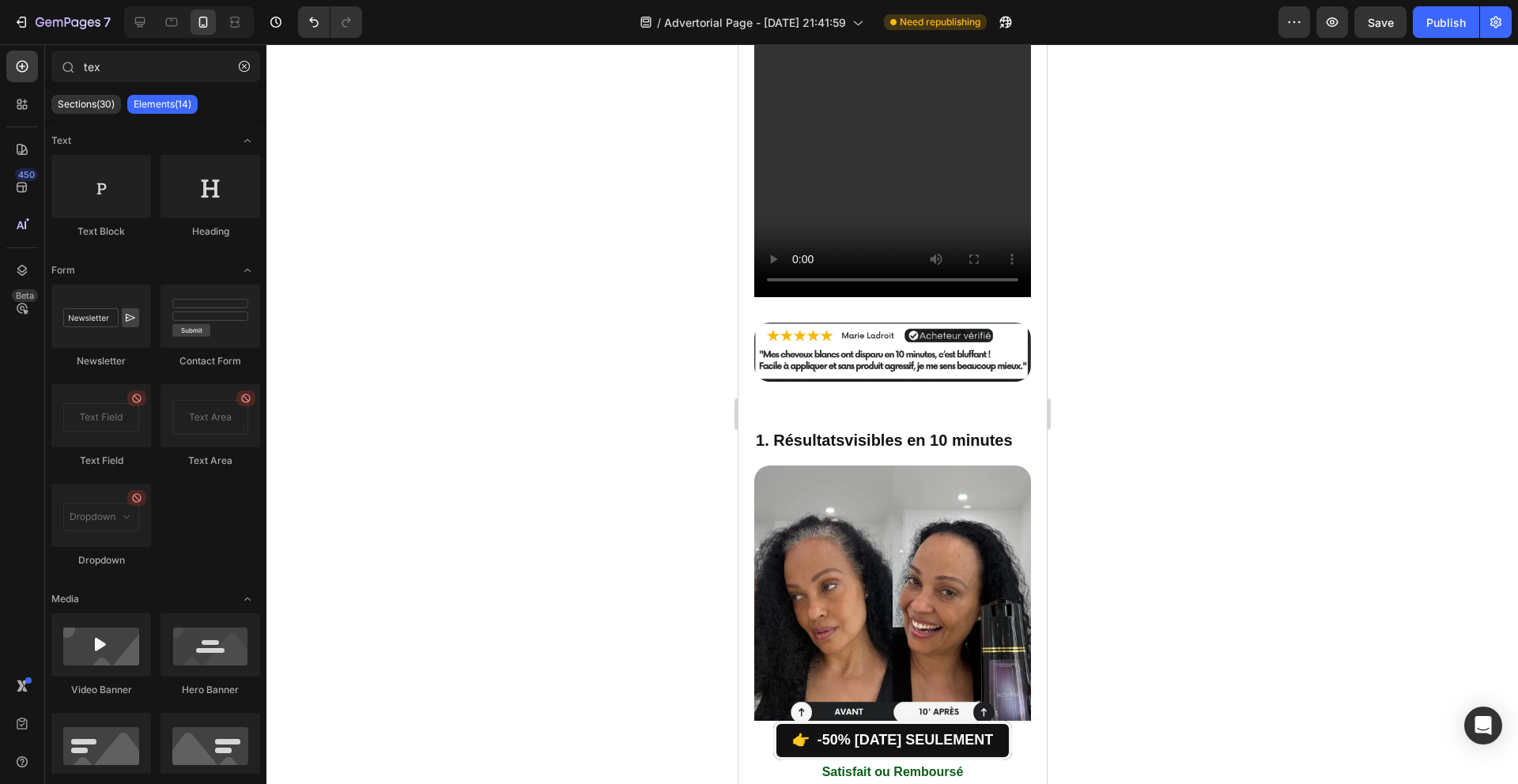
click at [588, 602] on div at bounding box center [892, 414] width 1251 height 739
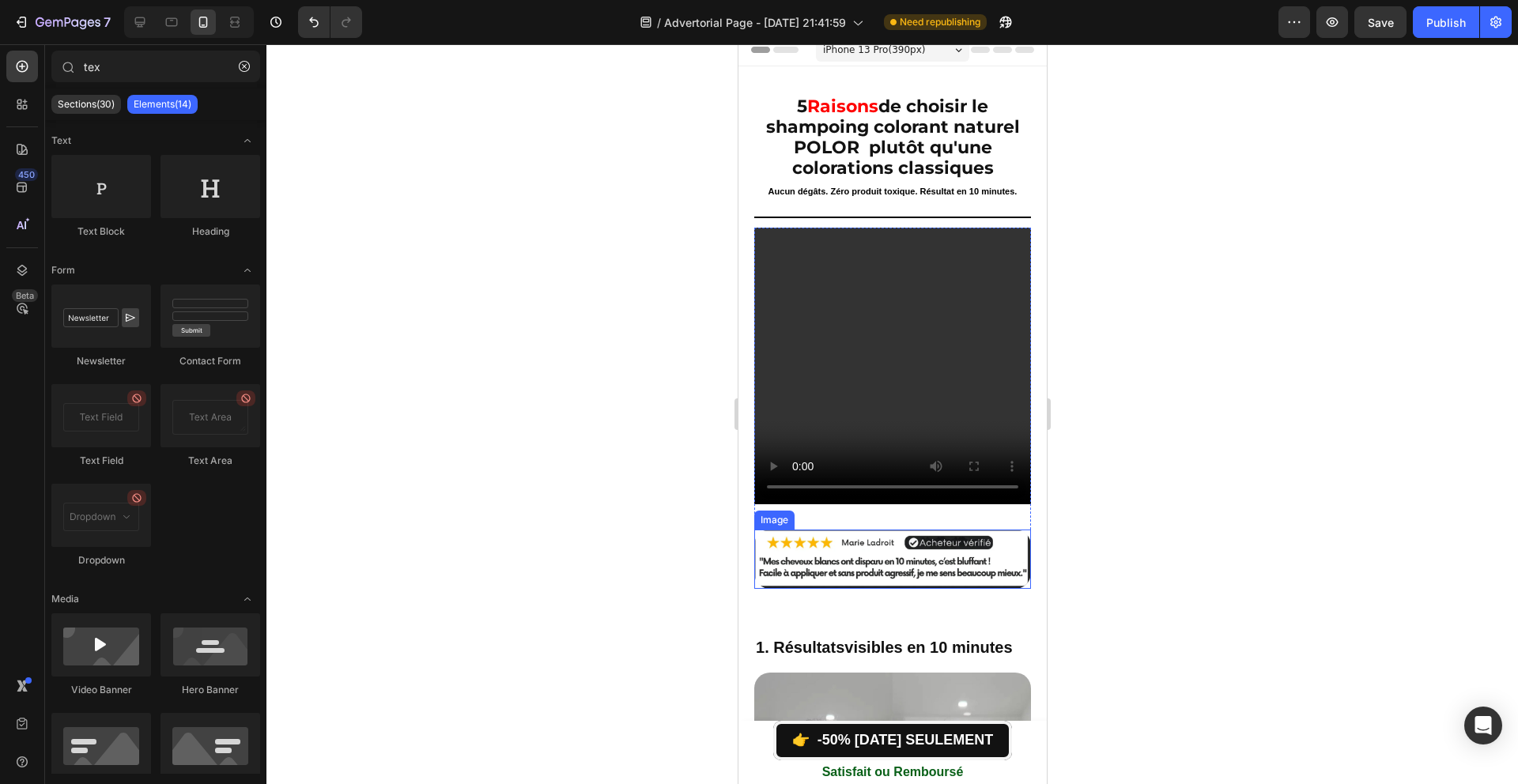
scroll to position [0, 0]
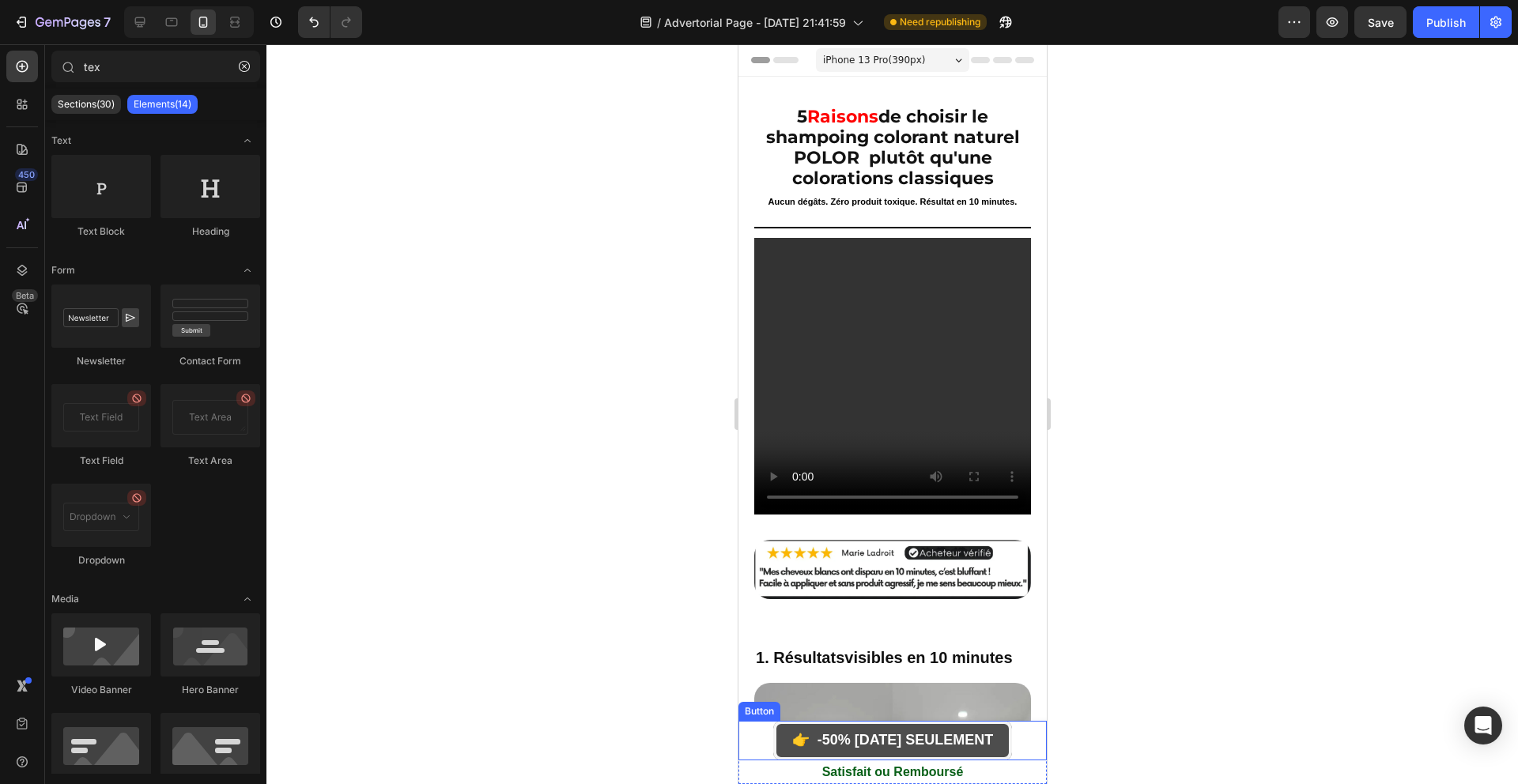
click at [772, 731] on link "👉 -50% [DATE] SEULEMENT" at bounding box center [892, 740] width 239 height 39
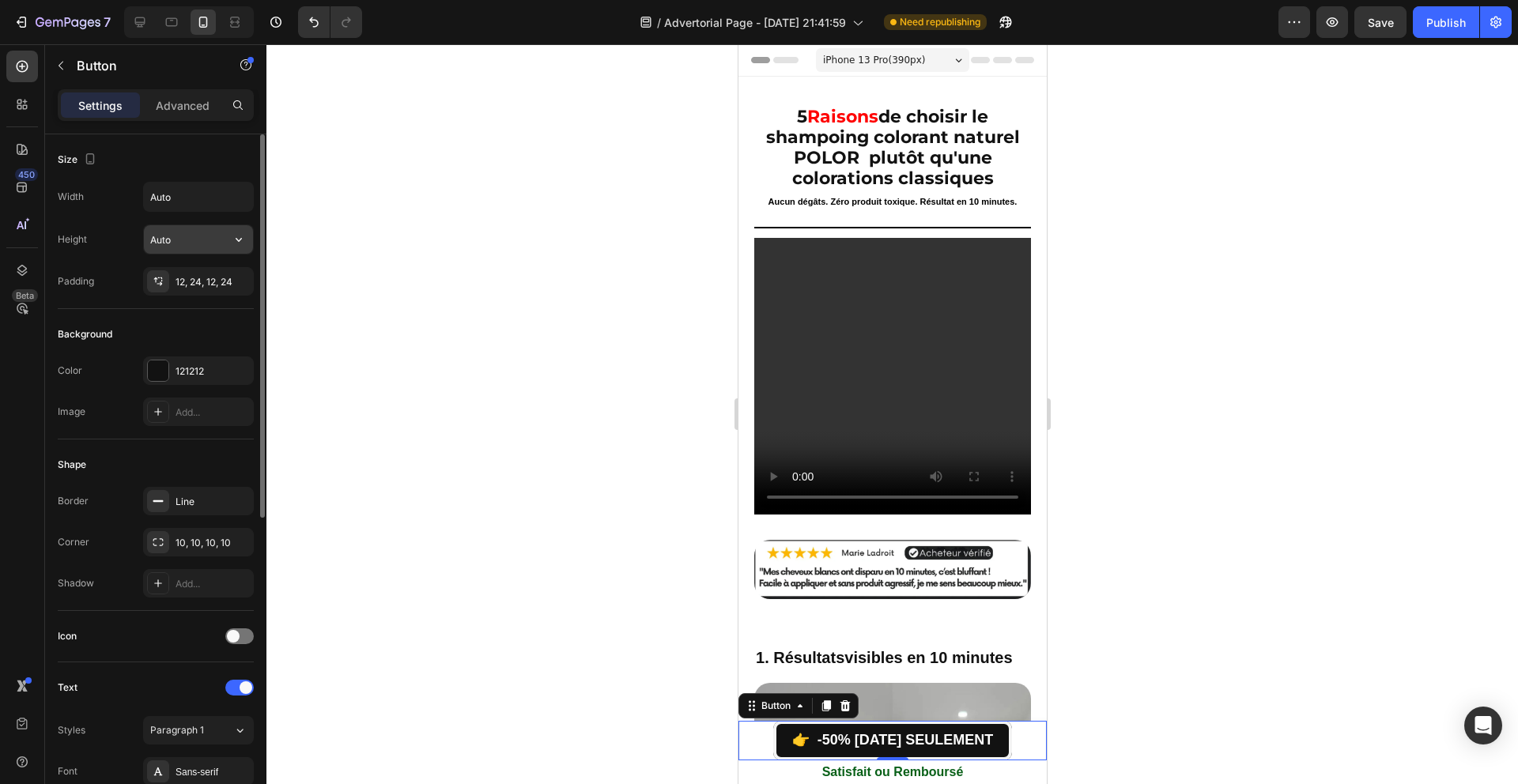
click at [183, 252] on input "Auto" at bounding box center [198, 239] width 109 height 29
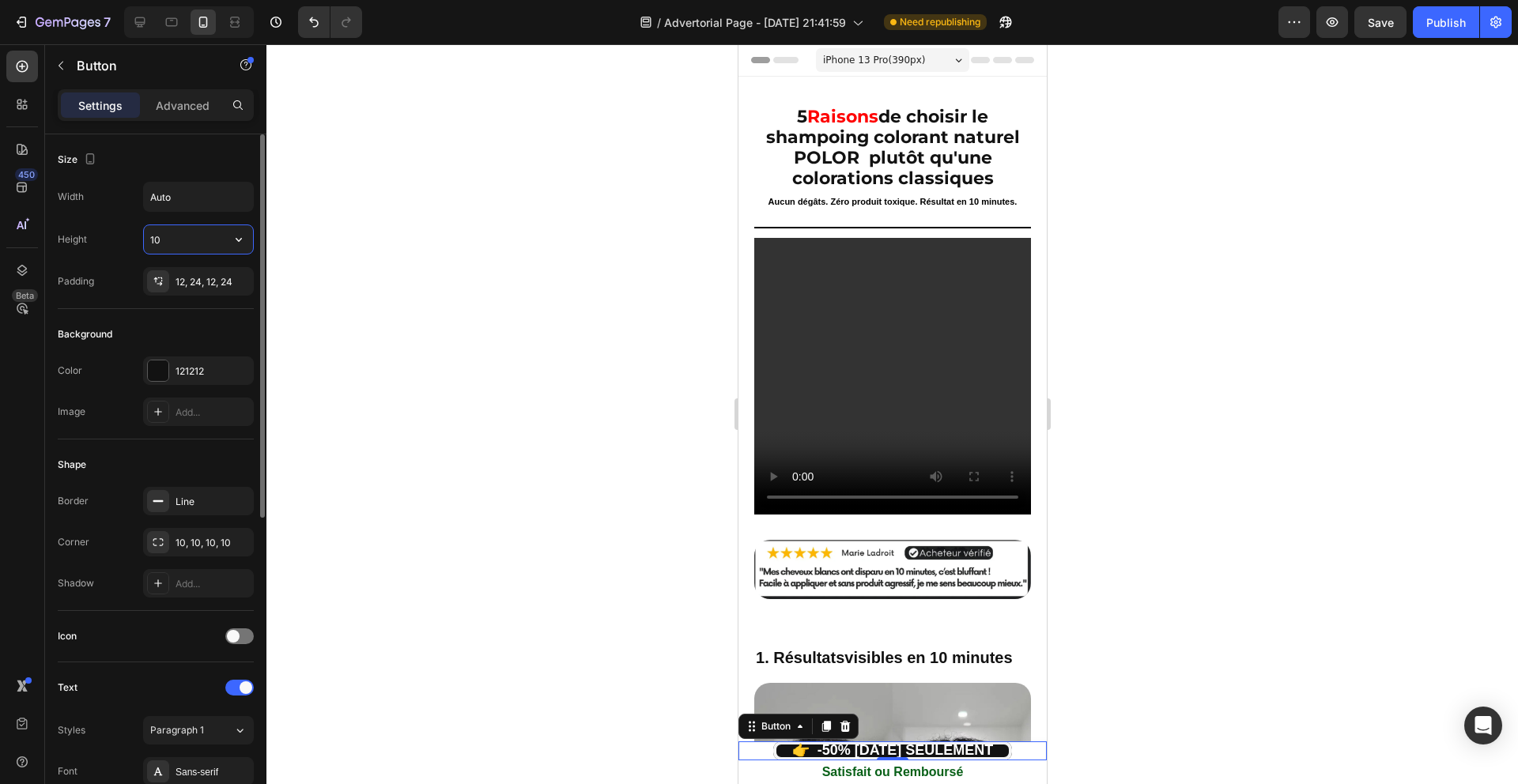
type input "1"
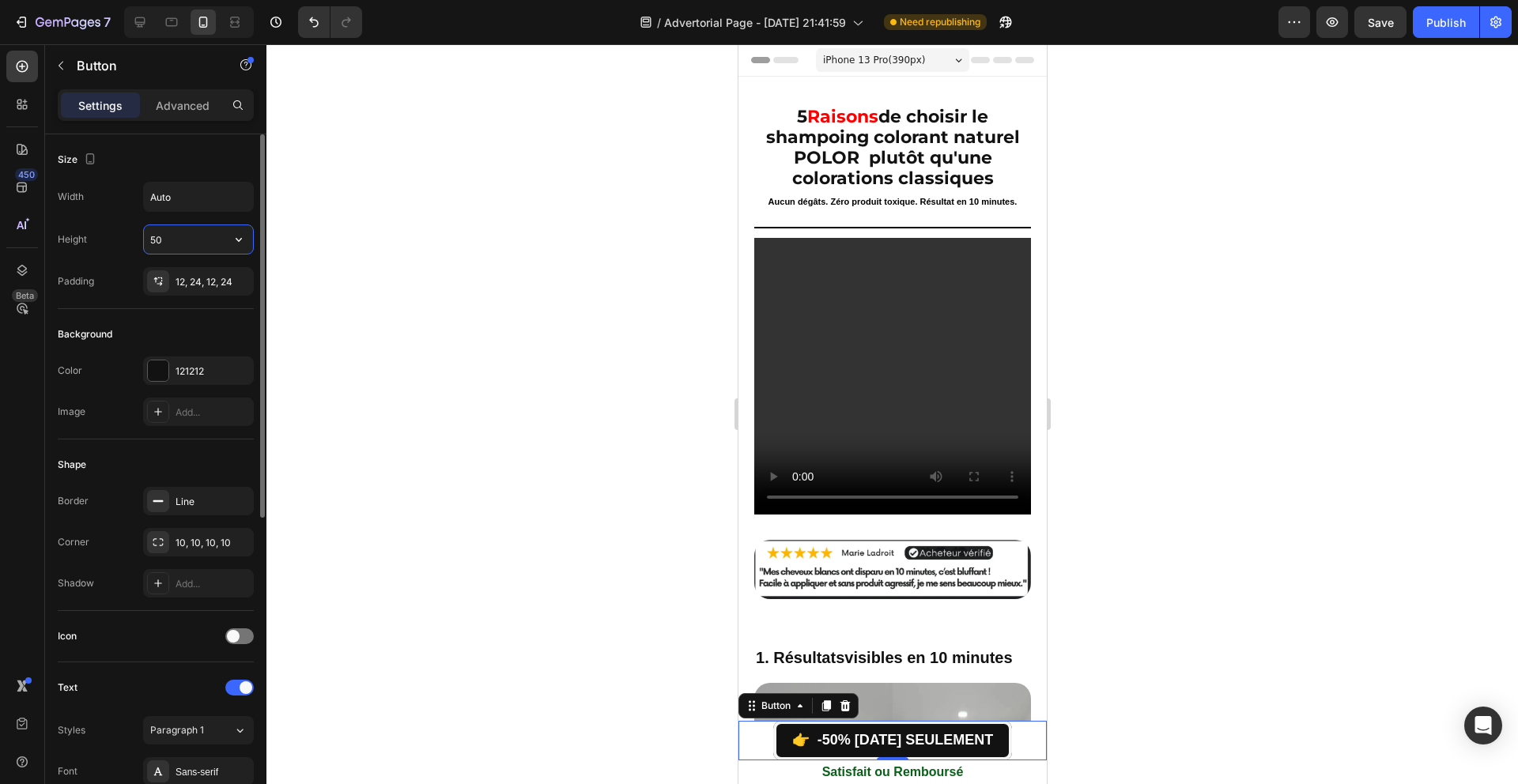
type input "5"
type input "7"
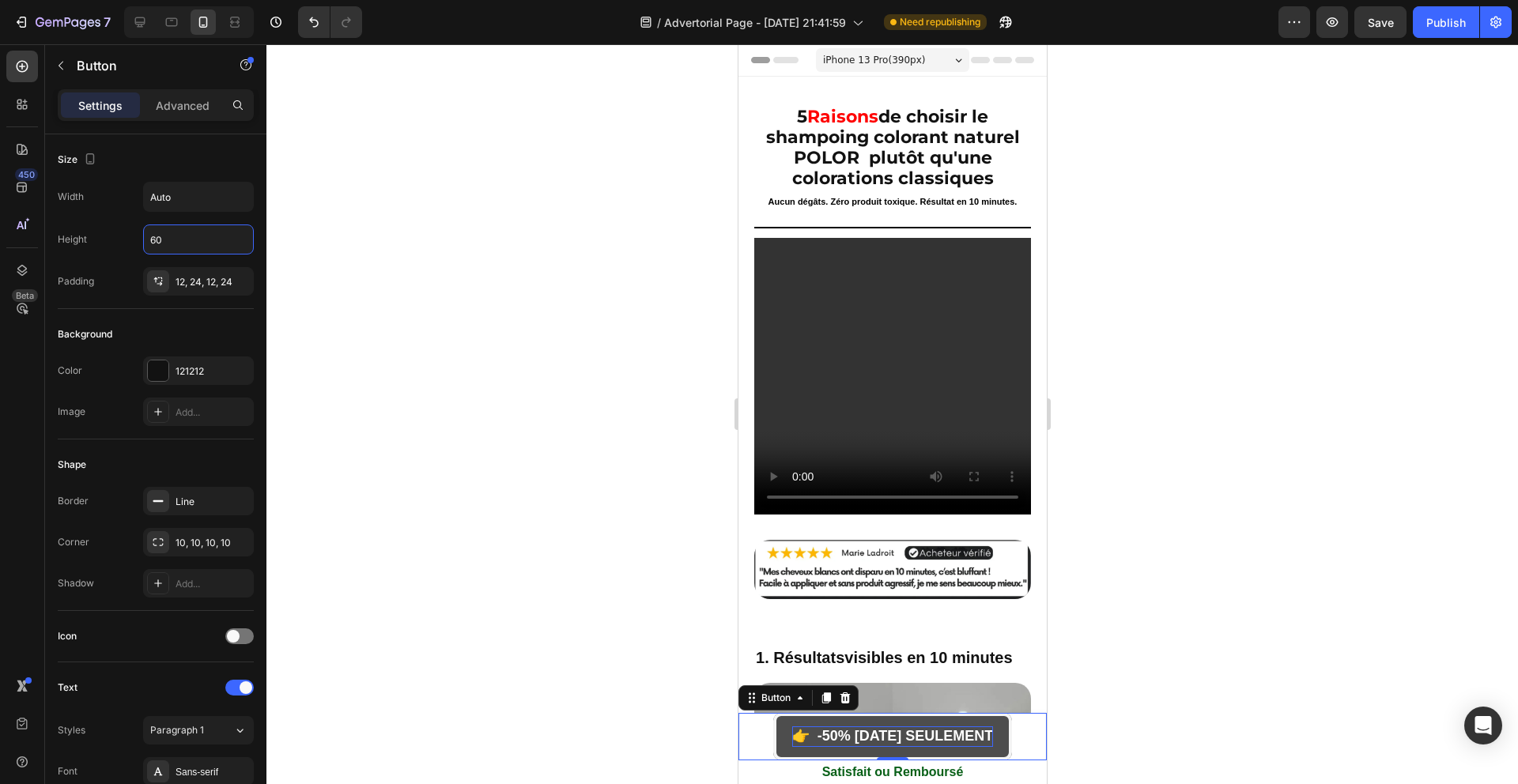
type input "60"
click at [807, 735] on strong "👉 -50% [DATE] SEULEMENT" at bounding box center [892, 736] width 202 height 16
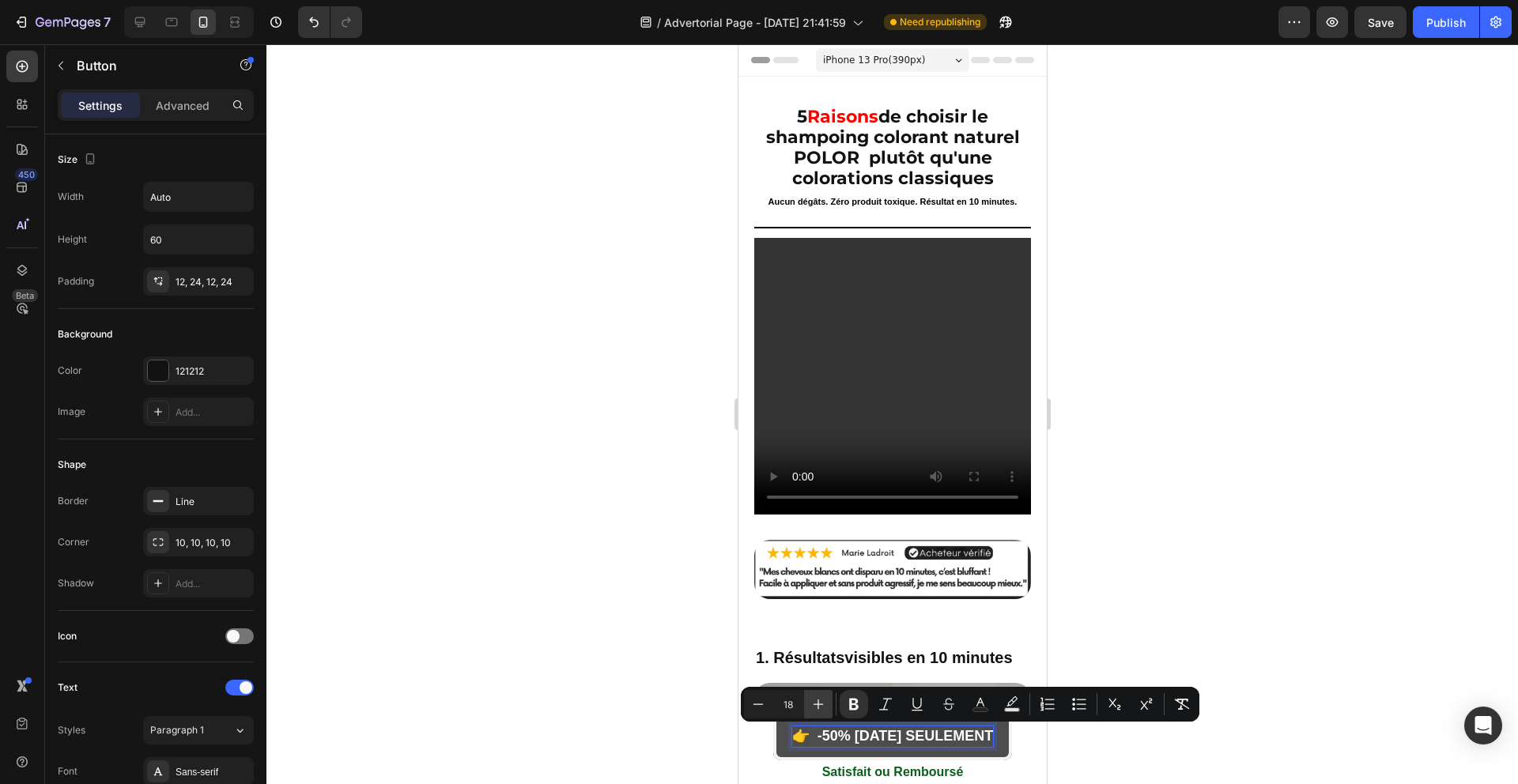
click at [824, 709] on icon "Editor contextual toolbar" at bounding box center [818, 704] width 16 height 16
click at [759, 706] on icon "Editor contextual toolbar" at bounding box center [759, 704] width 16 height 16
type input "18"
click at [630, 706] on div at bounding box center [892, 414] width 1251 height 739
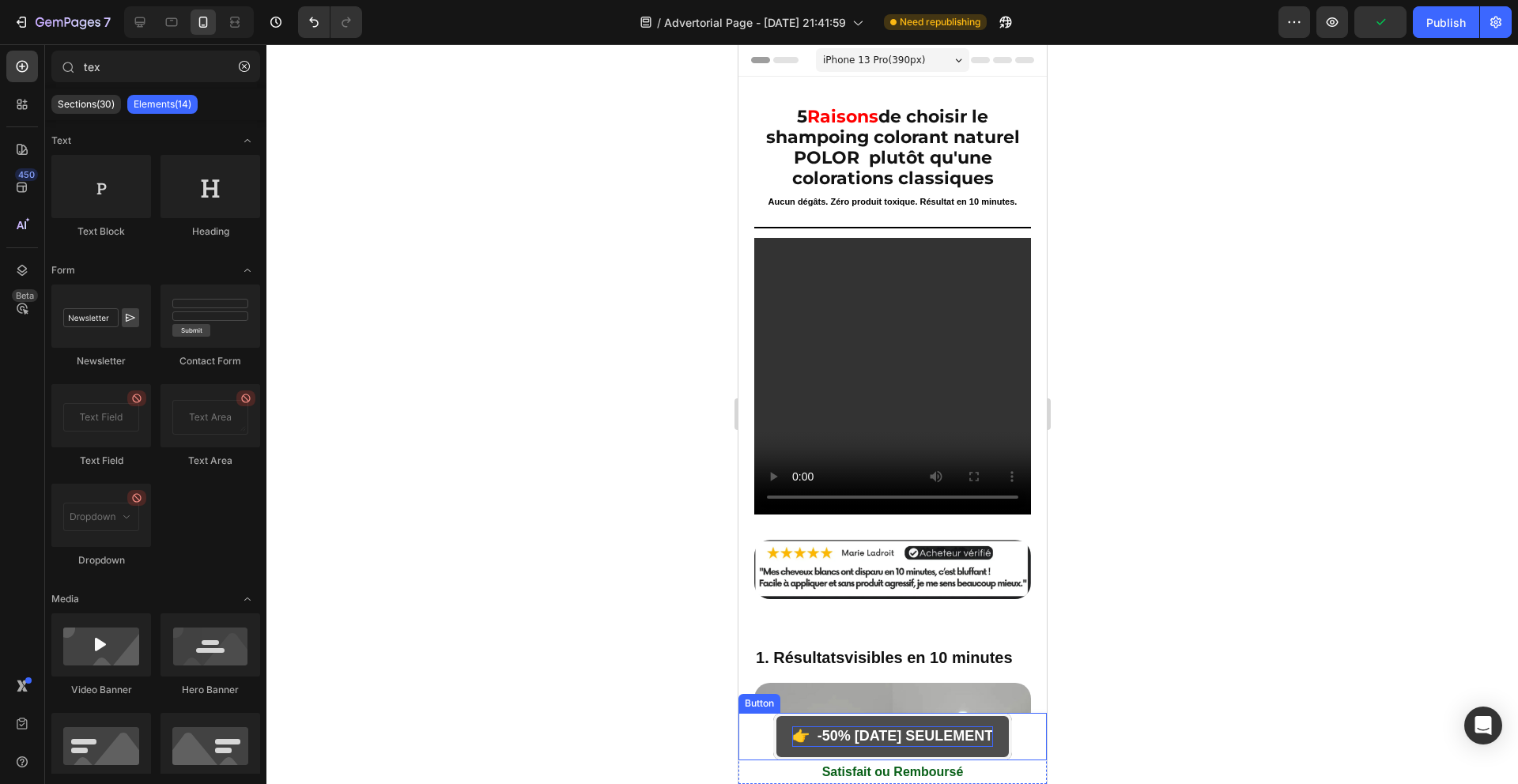
click at [826, 732] on strong "👉 -50% [DATE] SEULEMENT" at bounding box center [892, 736] width 202 height 16
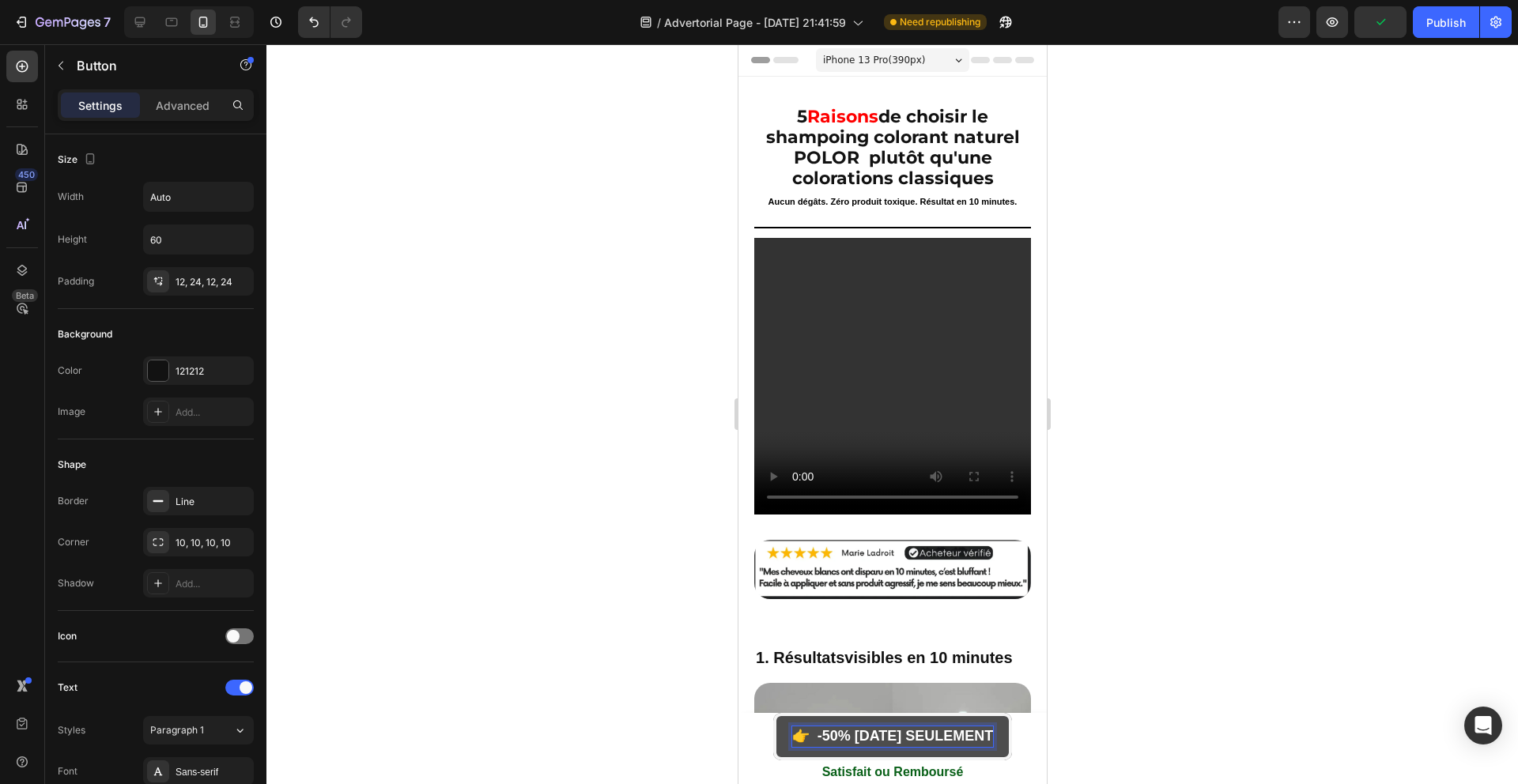
click at [826, 732] on strong "👉 -50% [DATE] SEULEMENT" at bounding box center [892, 736] width 202 height 16
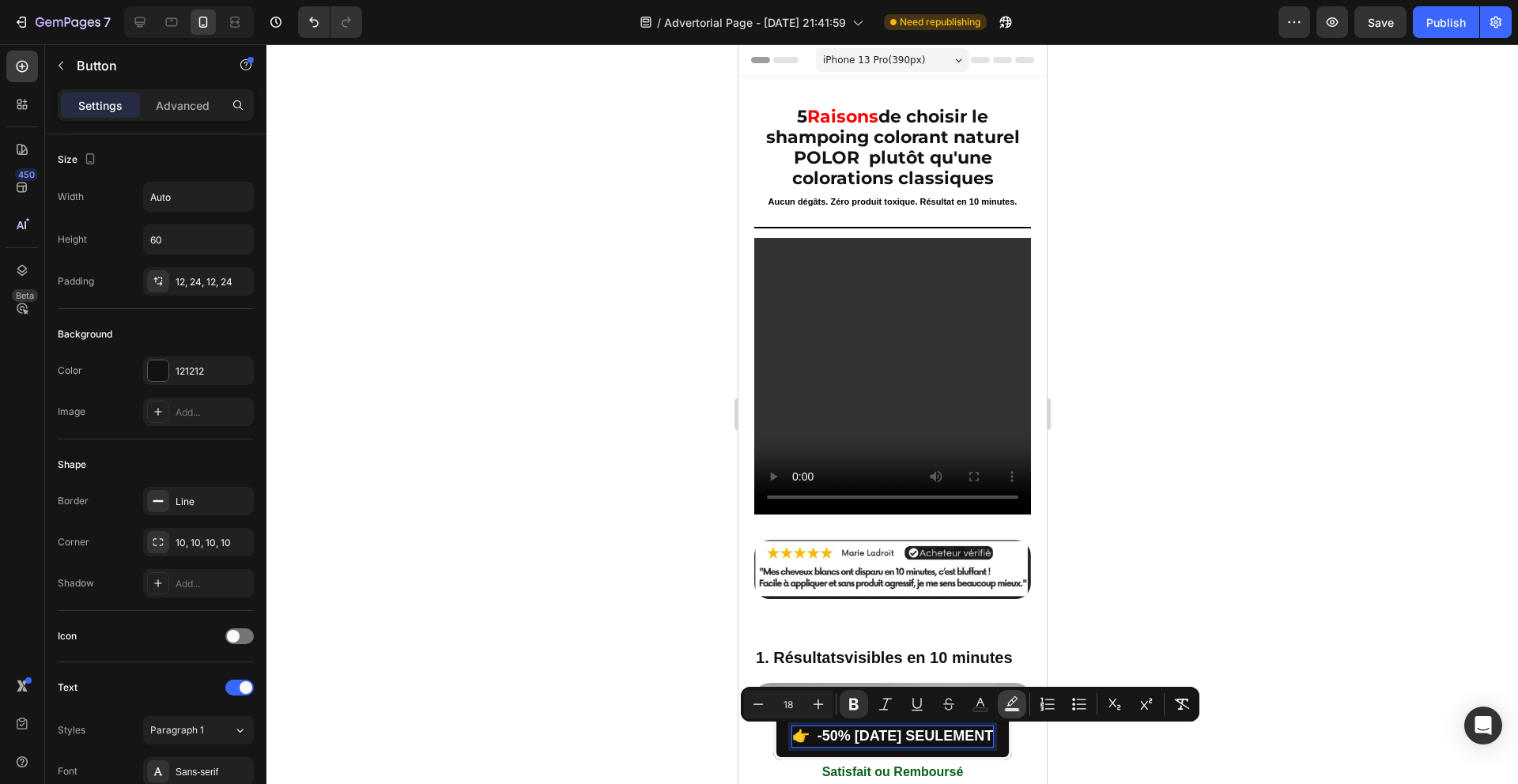
click at [1019, 702] on icon "Editor contextual toolbar" at bounding box center [1012, 704] width 16 height 16
type input "000000"
type input "77"
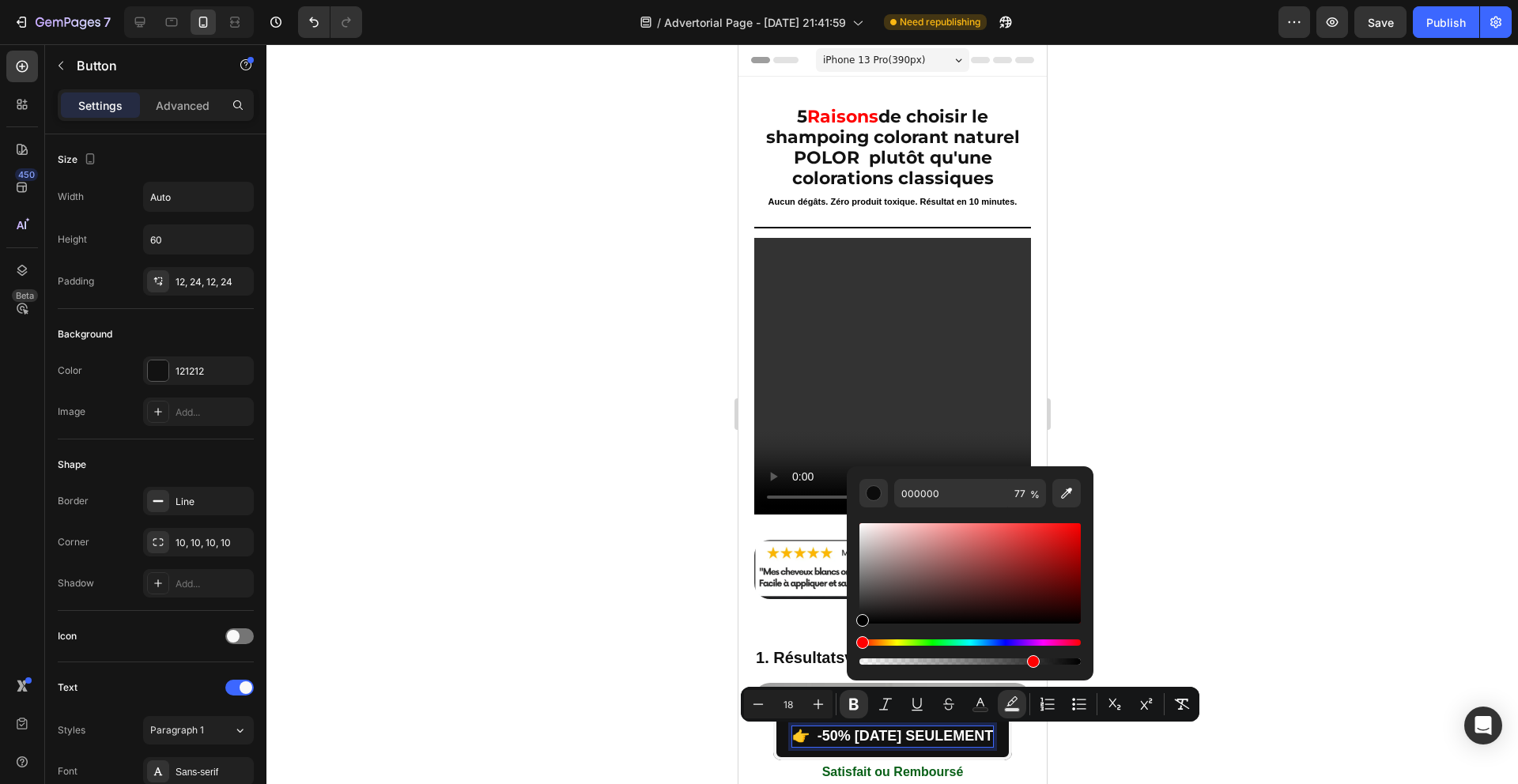
click at [1194, 625] on div at bounding box center [892, 414] width 1251 height 739
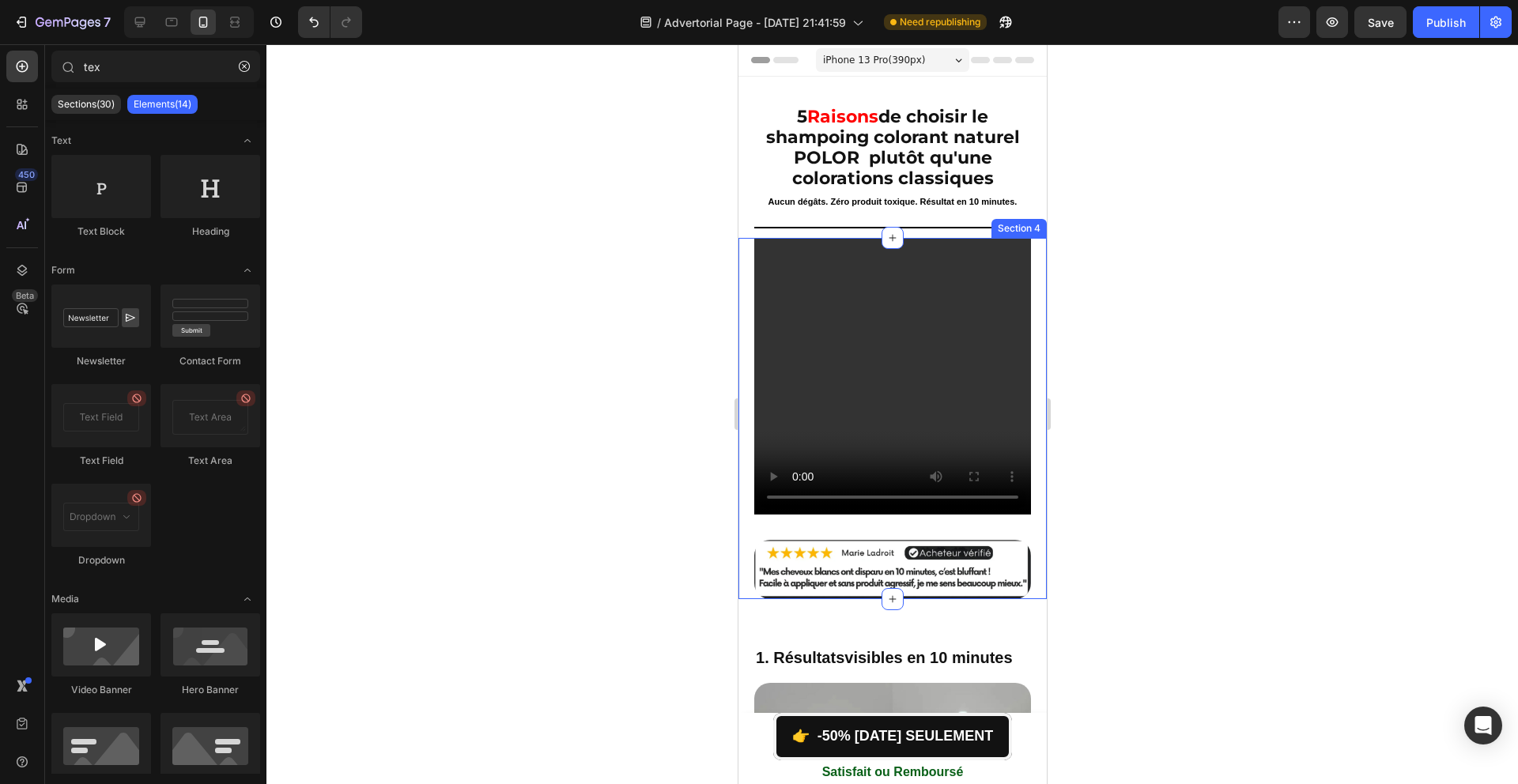
click at [543, 527] on div at bounding box center [892, 414] width 1251 height 739
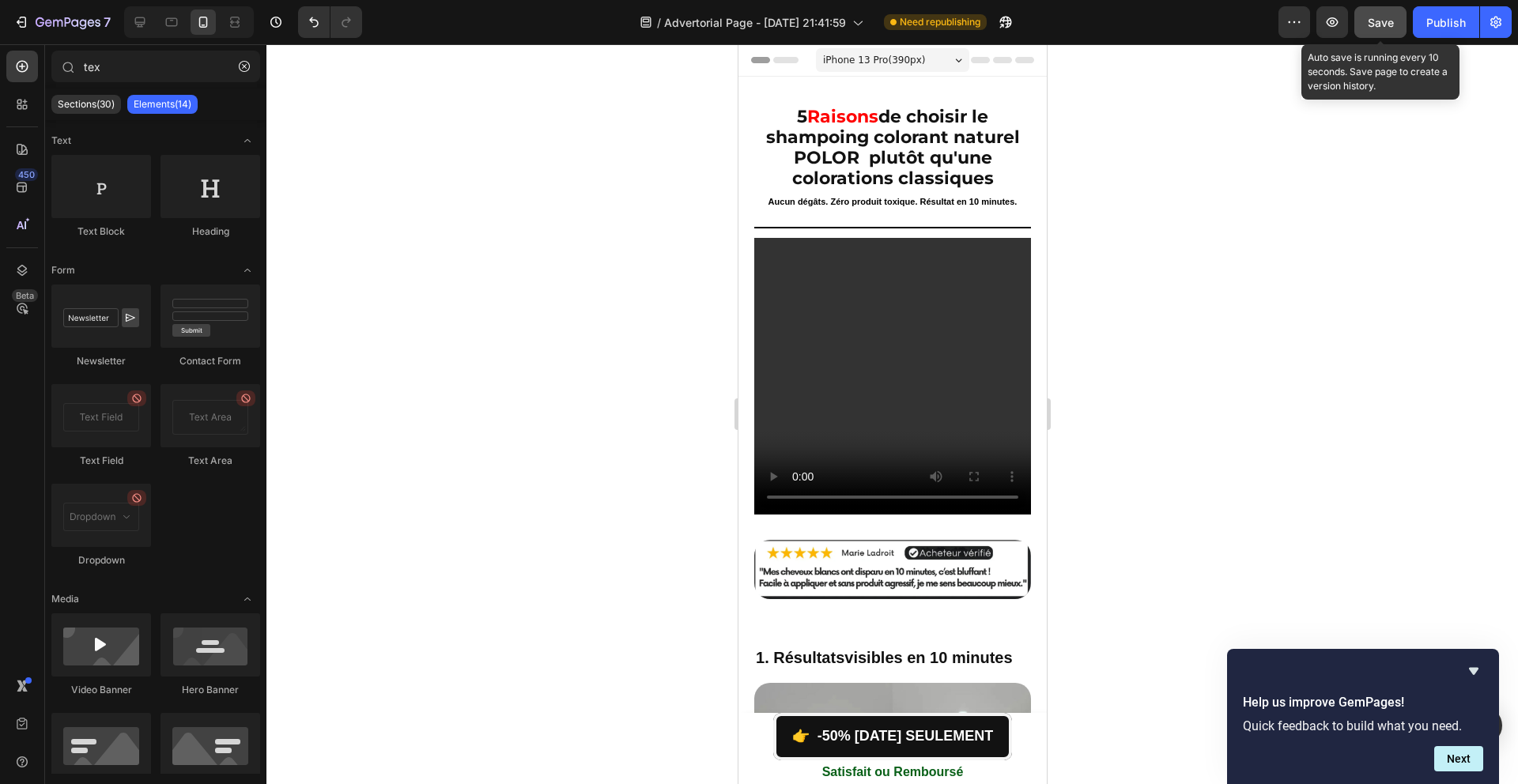
click at [1390, 14] on div "Save" at bounding box center [1381, 22] width 26 height 17
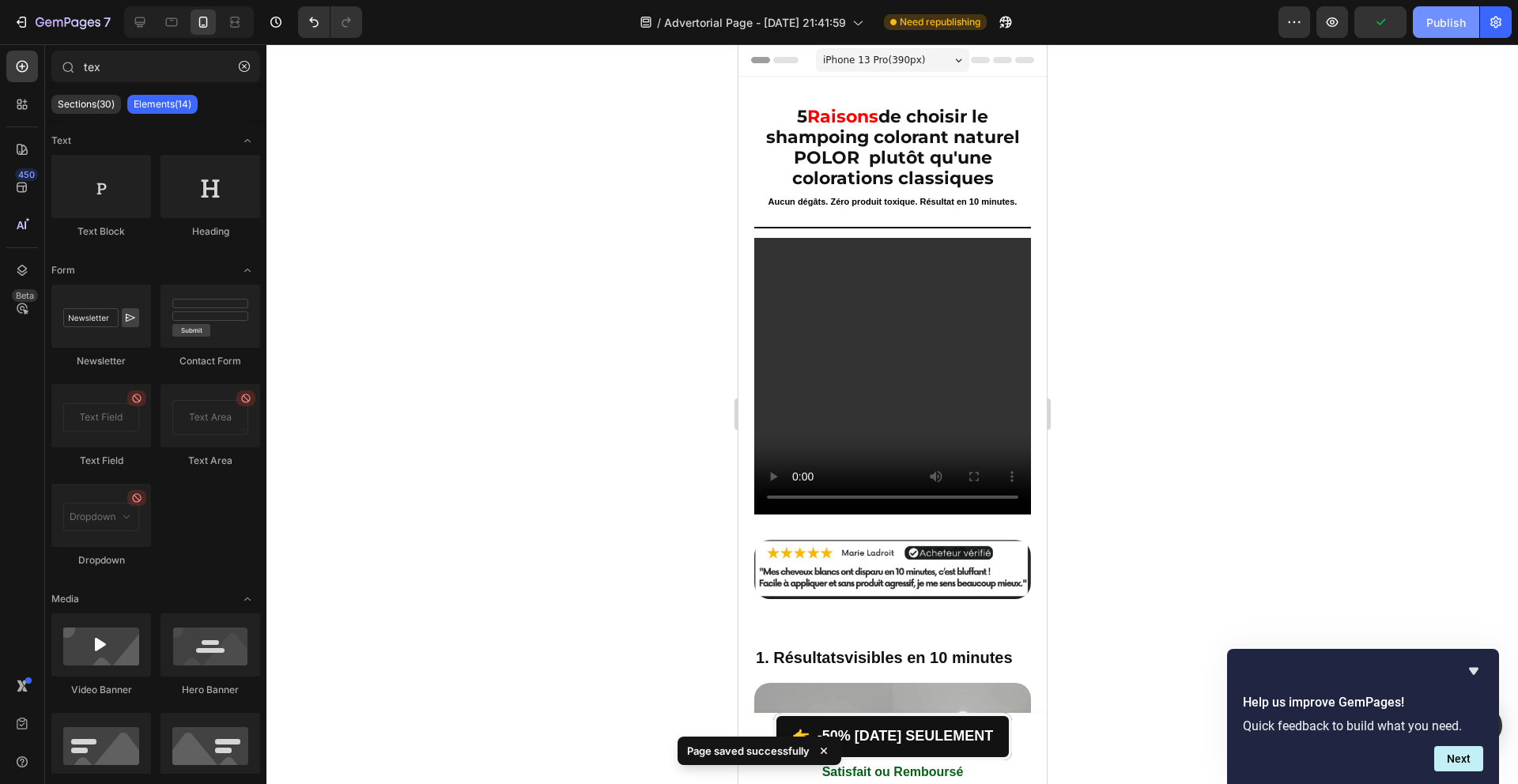
click at [1453, 14] on div "Publish" at bounding box center [1446, 22] width 39 height 17
